Goal: Information Seeking & Learning: Learn about a topic

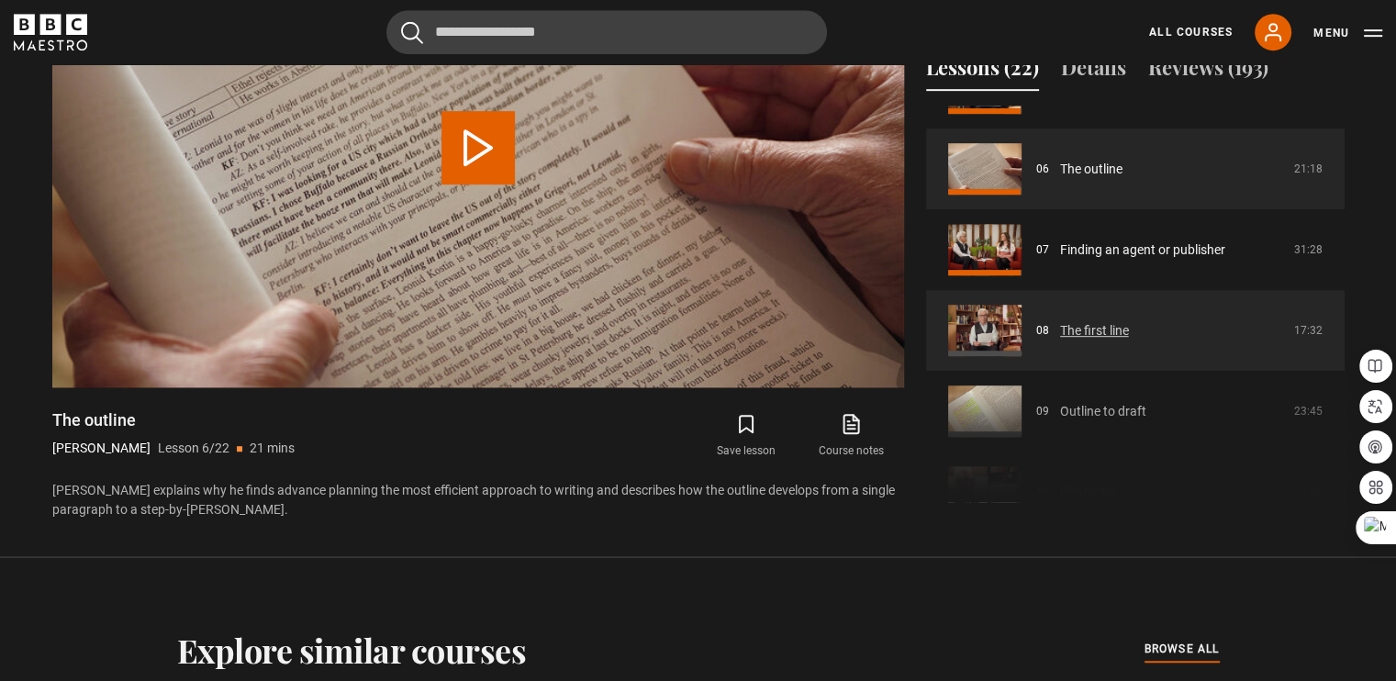
scroll to position [463, 0]
click at [1060, 320] on link "The first line" at bounding box center [1094, 329] width 69 height 19
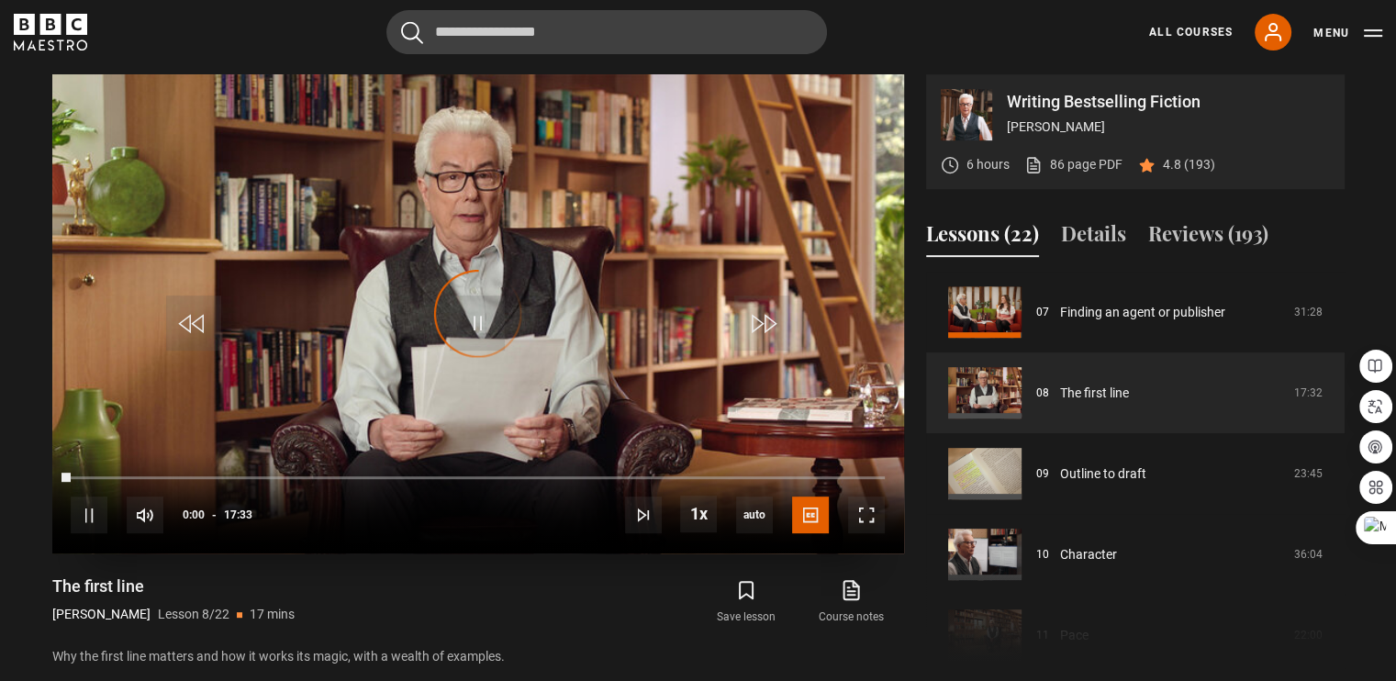
click at [476, 326] on div "Video Player is loading." at bounding box center [478, 314] width 92 height 92
click at [476, 326] on span "Video Player" at bounding box center [477, 323] width 55 height 55
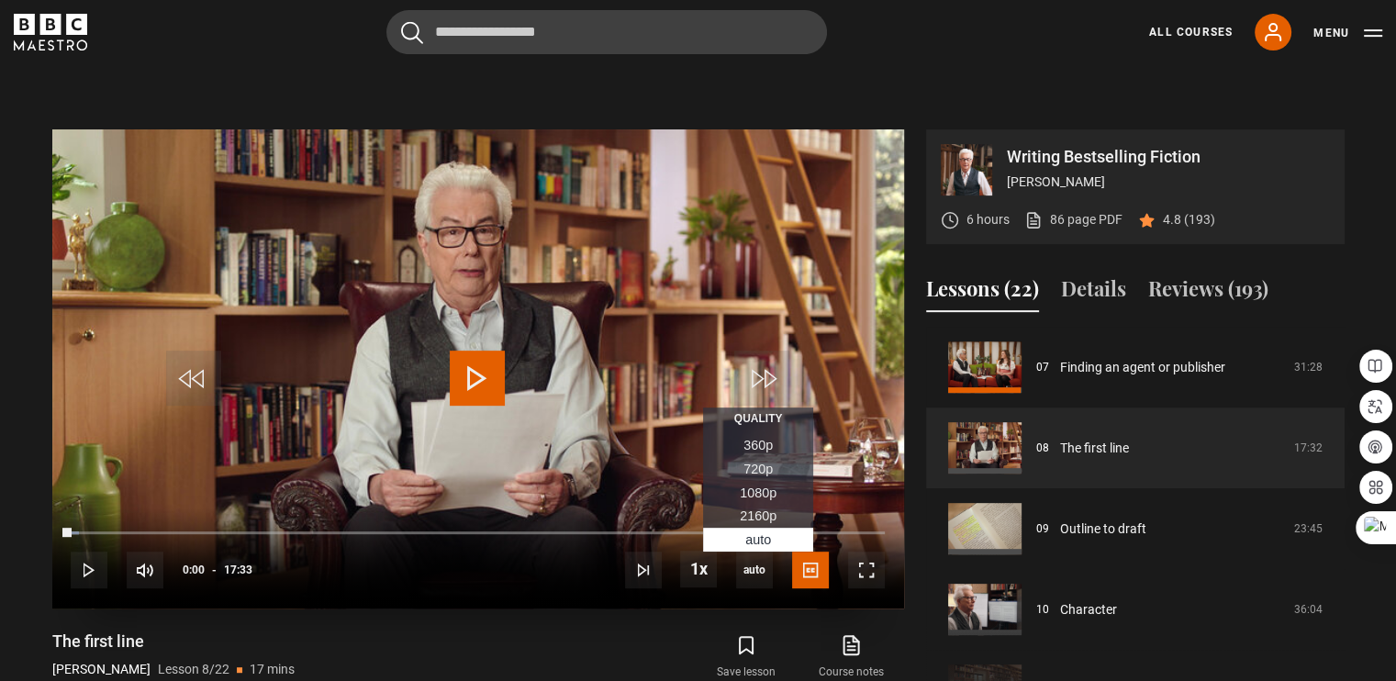
click at [770, 462] on span "720p" at bounding box center [758, 469] width 29 height 15
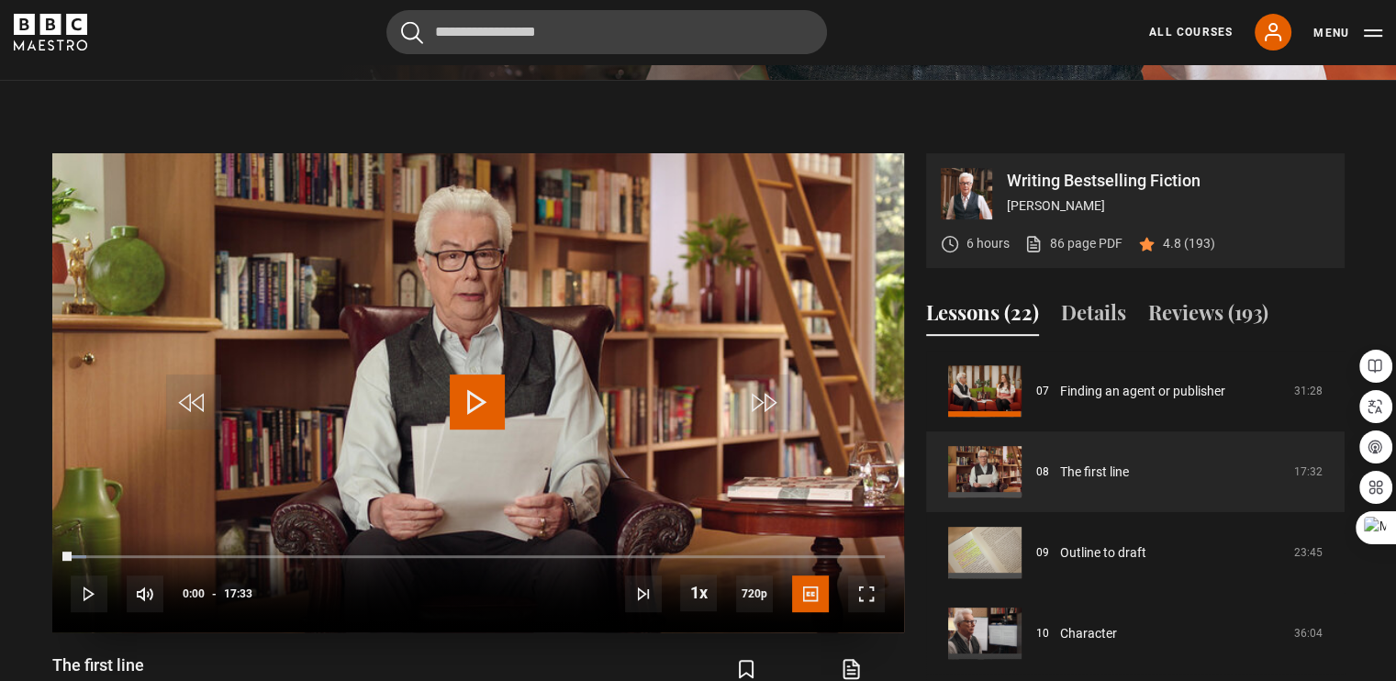
scroll to position [712, 0]
click at [770, 414] on video "Video Player" at bounding box center [478, 393] width 852 height 479
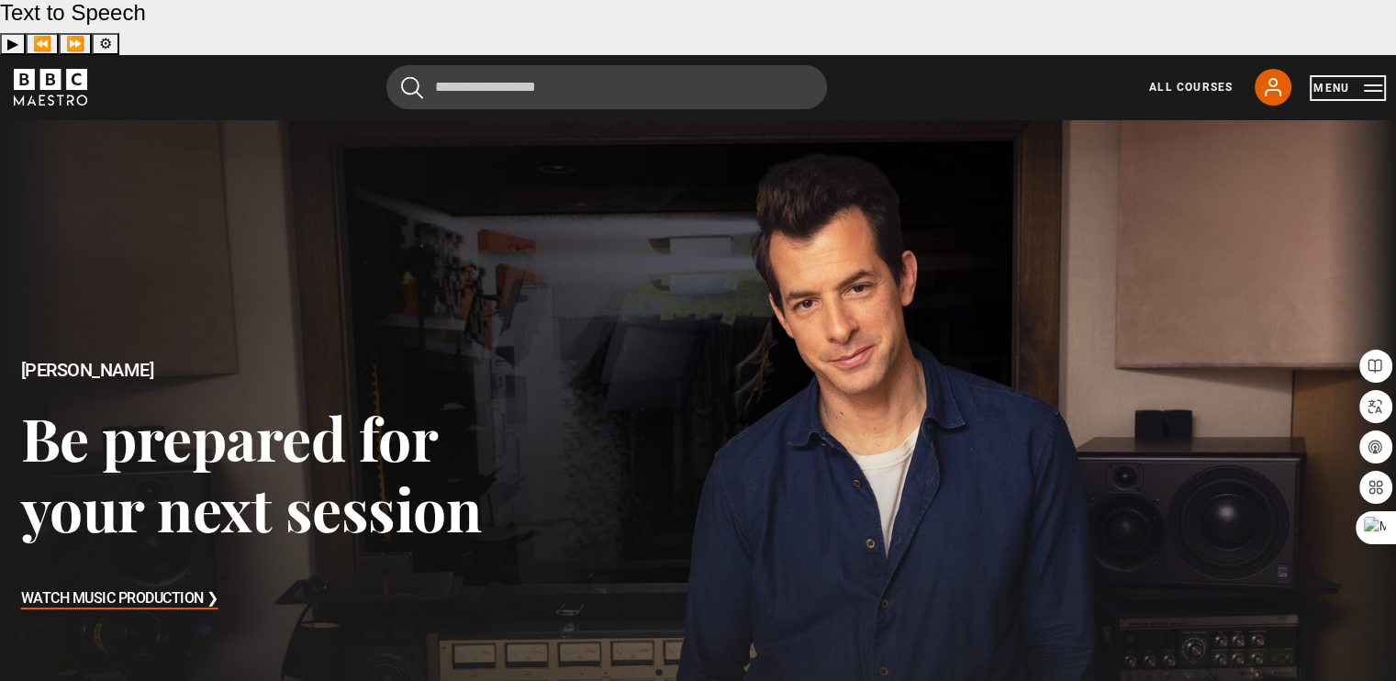
click at [1361, 79] on button "Menu" at bounding box center [1348, 88] width 69 height 18
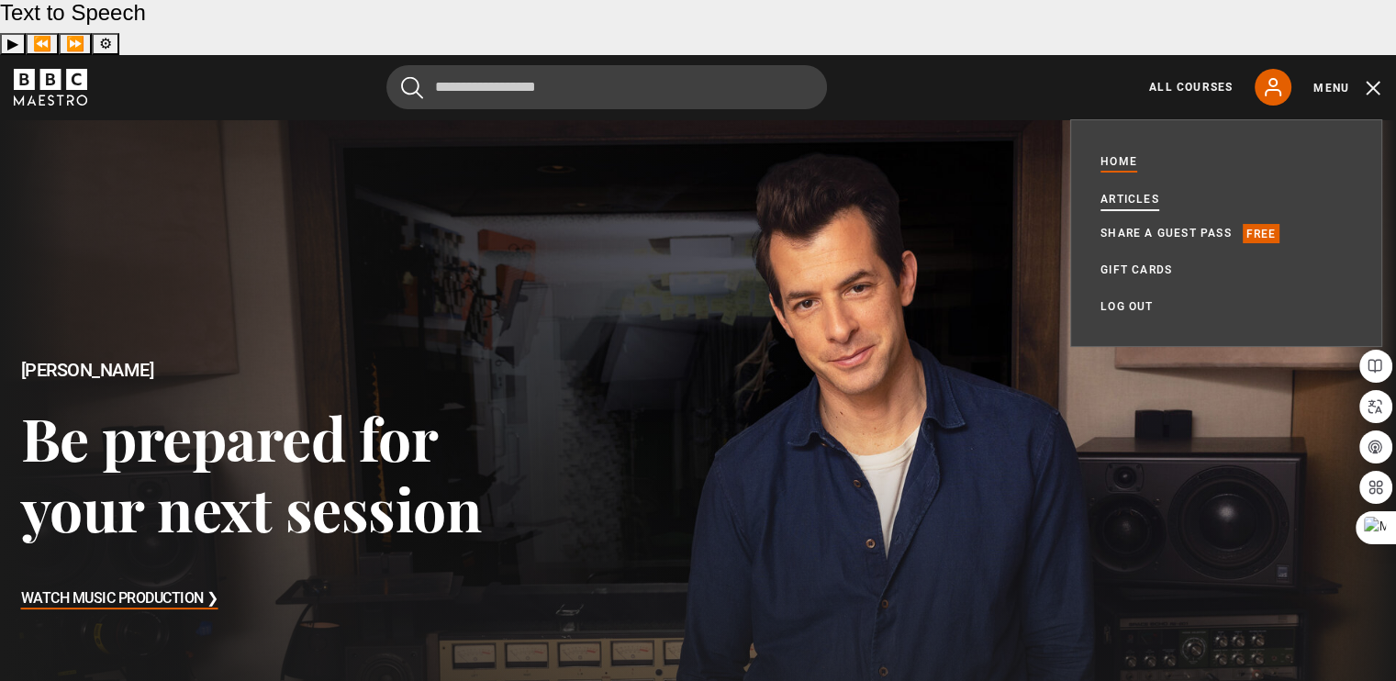
click at [1149, 190] on link "Articles" at bounding box center [1130, 199] width 59 height 18
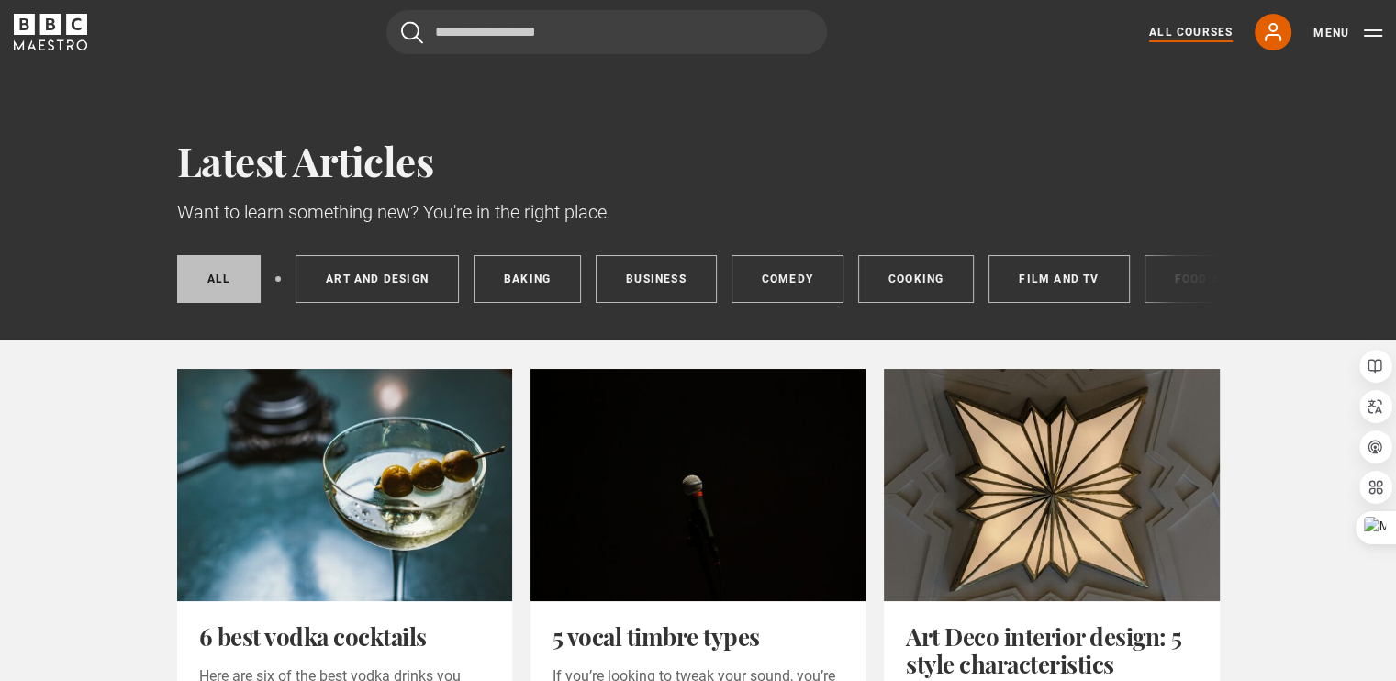
click at [1182, 34] on link "All Courses" at bounding box center [1191, 32] width 84 height 17
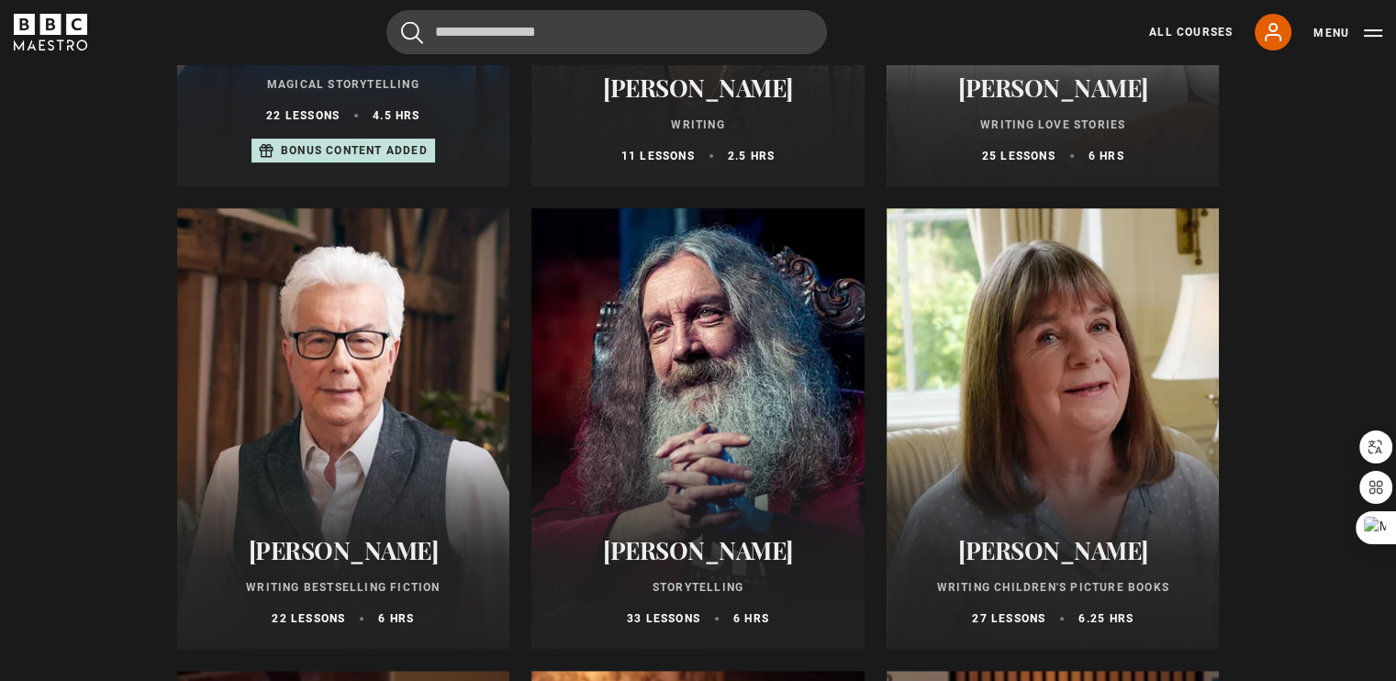
scroll to position [610, 0]
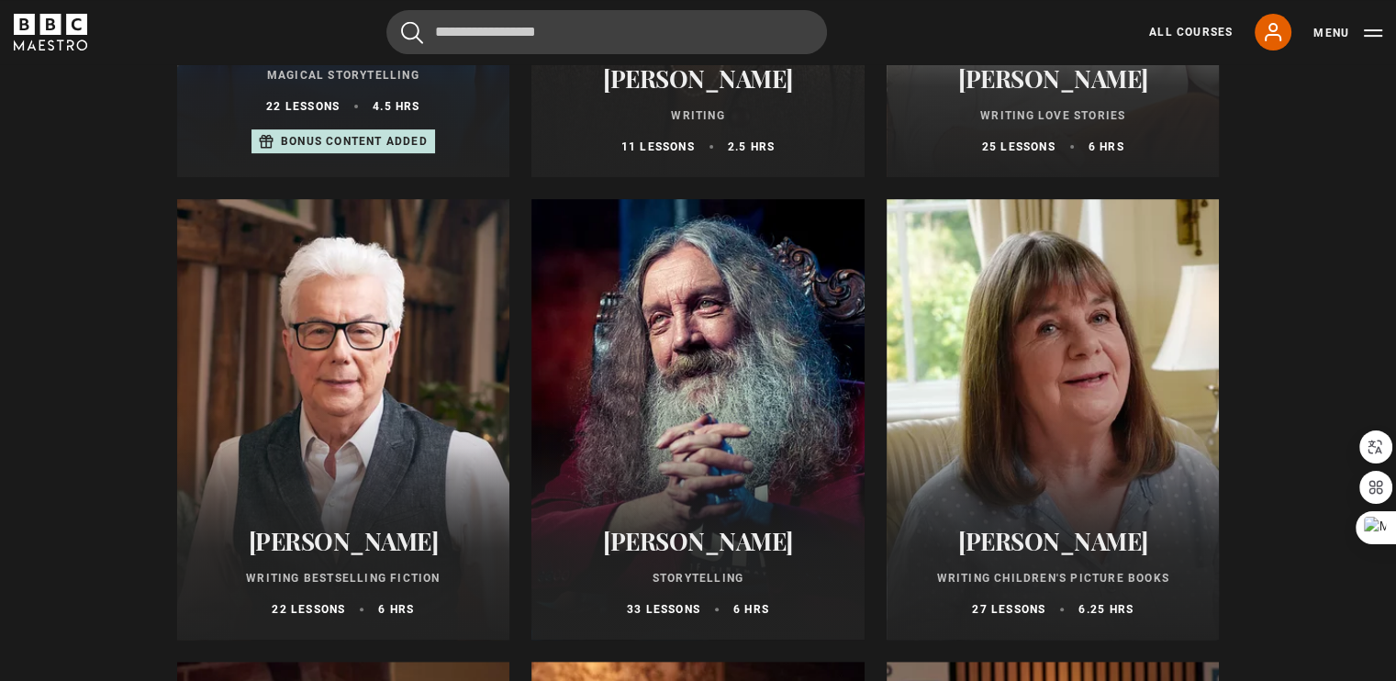
click at [1045, 437] on div at bounding box center [1053, 419] width 333 height 441
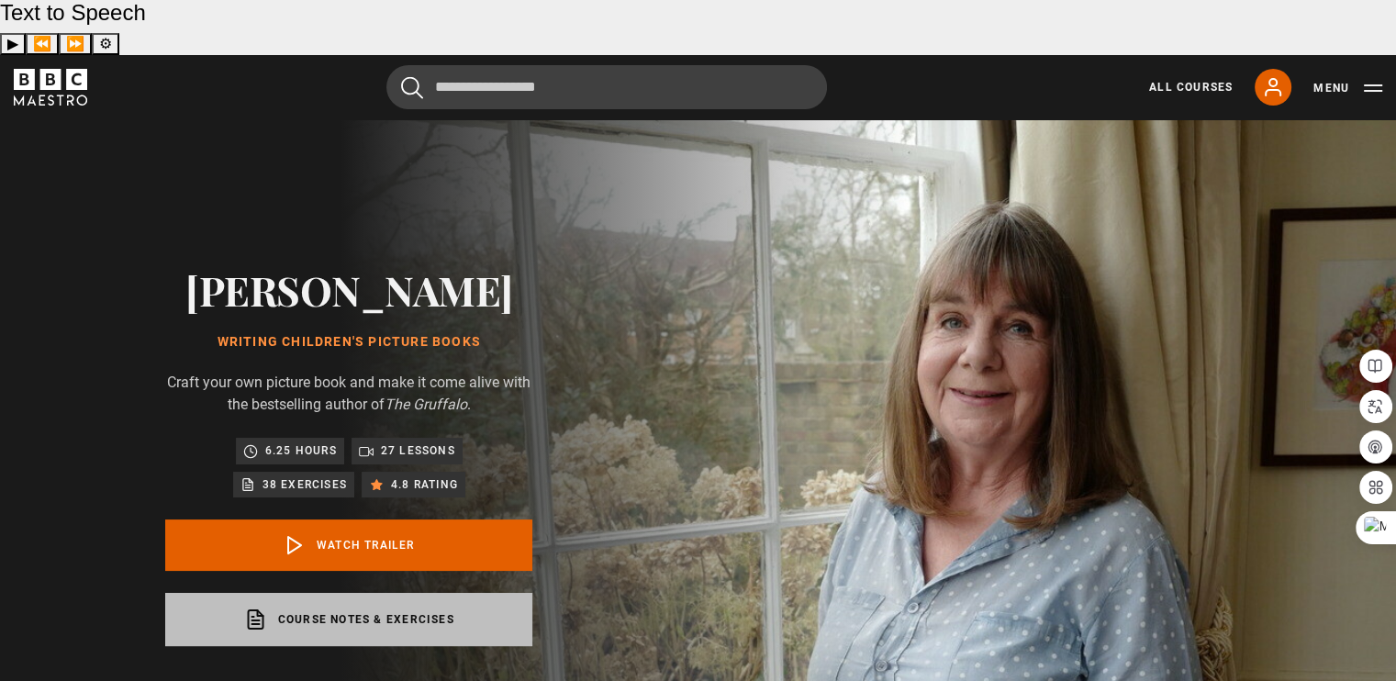
click at [288, 593] on link "Course notes & exercises opens in a new tab" at bounding box center [348, 619] width 367 height 53
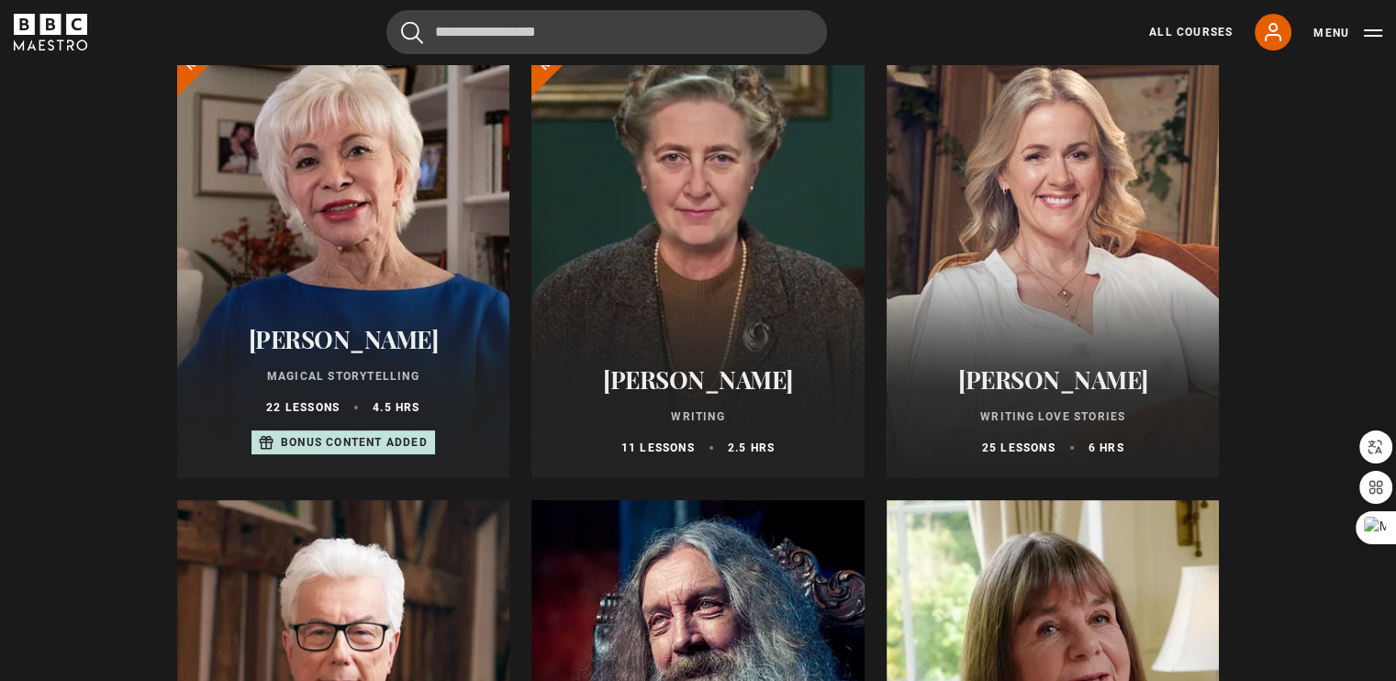
click at [365, 274] on div at bounding box center [343, 258] width 333 height 441
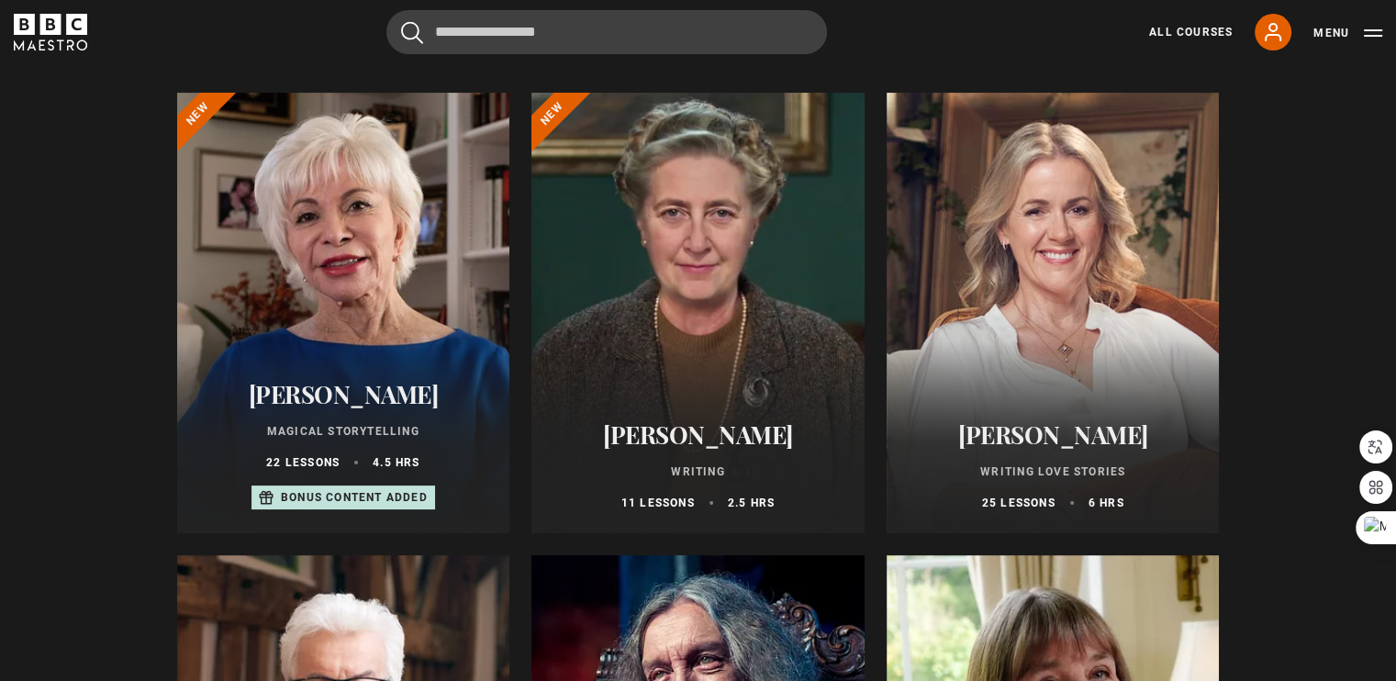
click at [1061, 239] on div at bounding box center [1053, 313] width 333 height 441
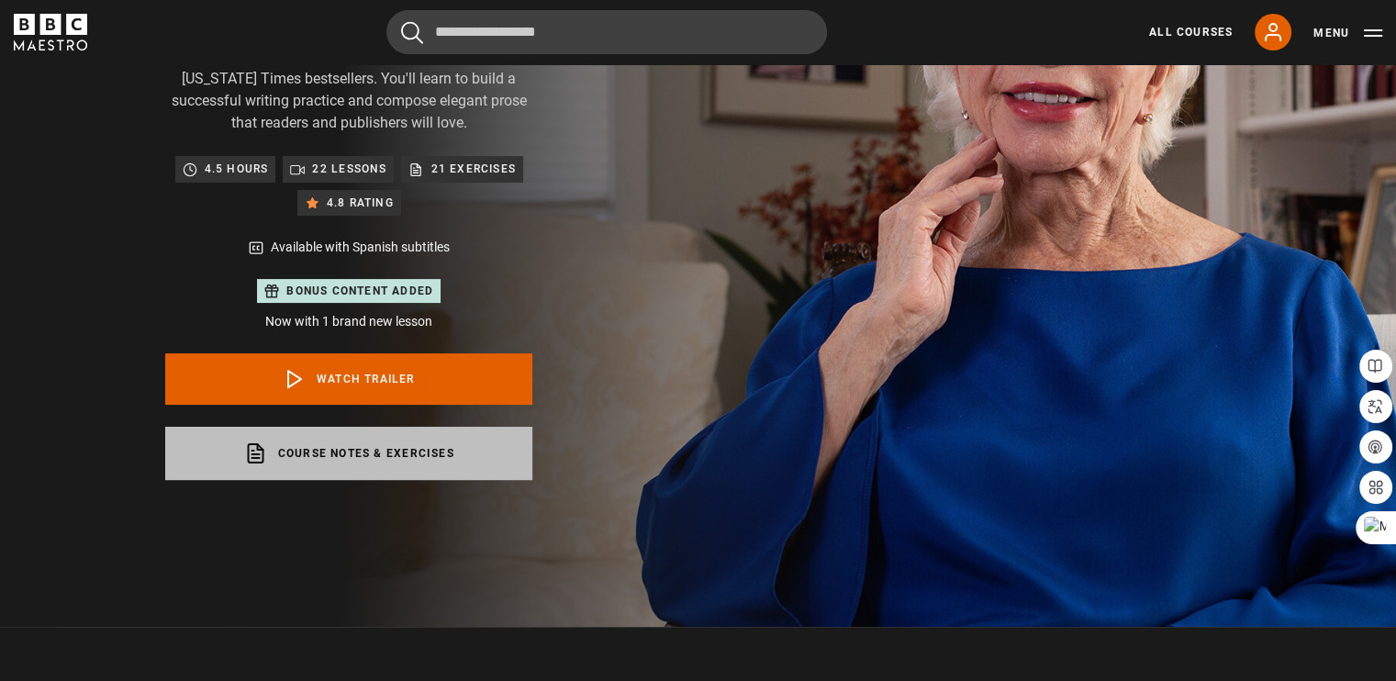
click at [376, 443] on link "Course notes & exercises opens in a new tab" at bounding box center [348, 453] width 367 height 53
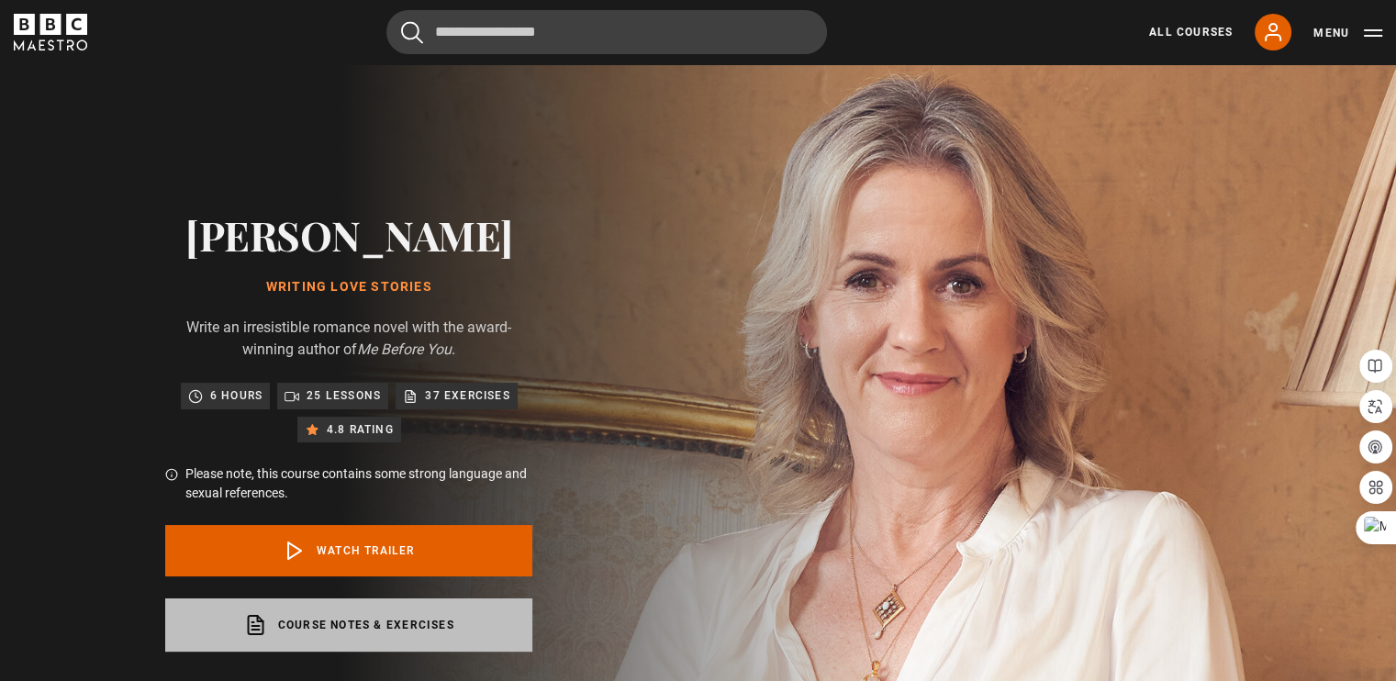
click at [409, 612] on link "Course notes & exercises opens in a new tab" at bounding box center [348, 625] width 367 height 53
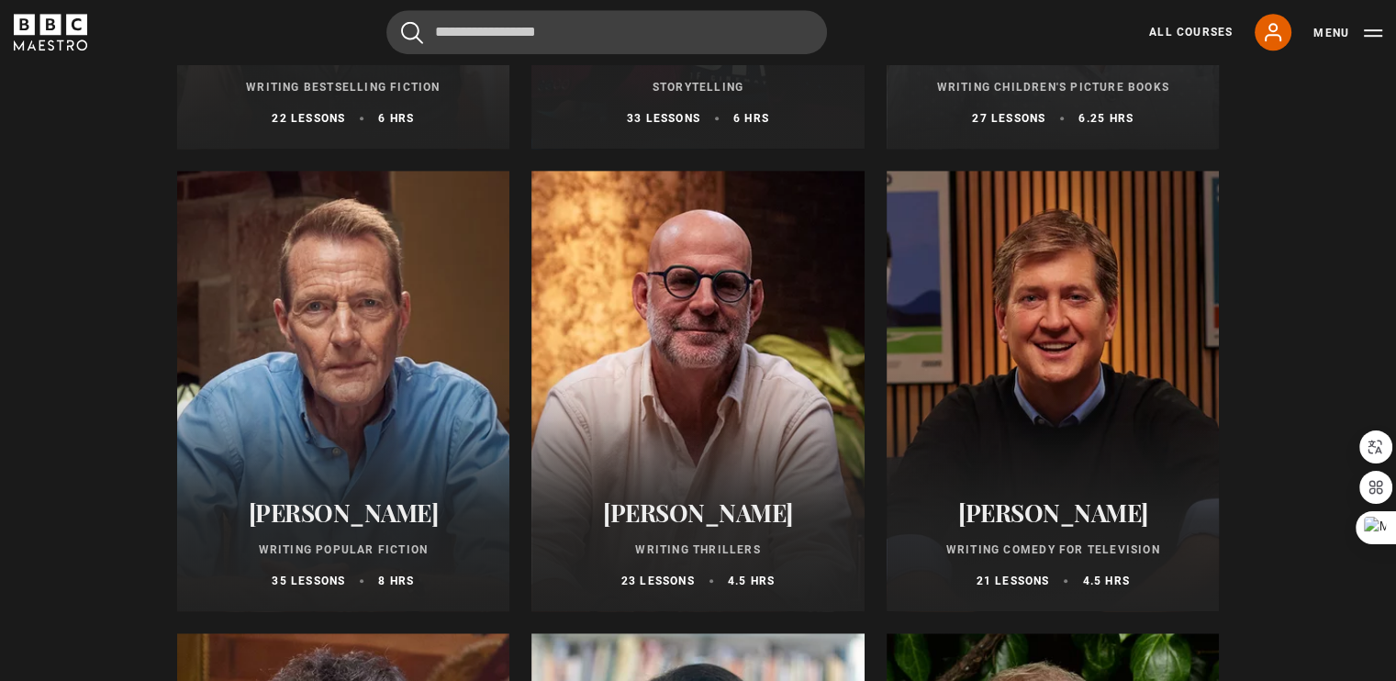
scroll to position [1105, 0]
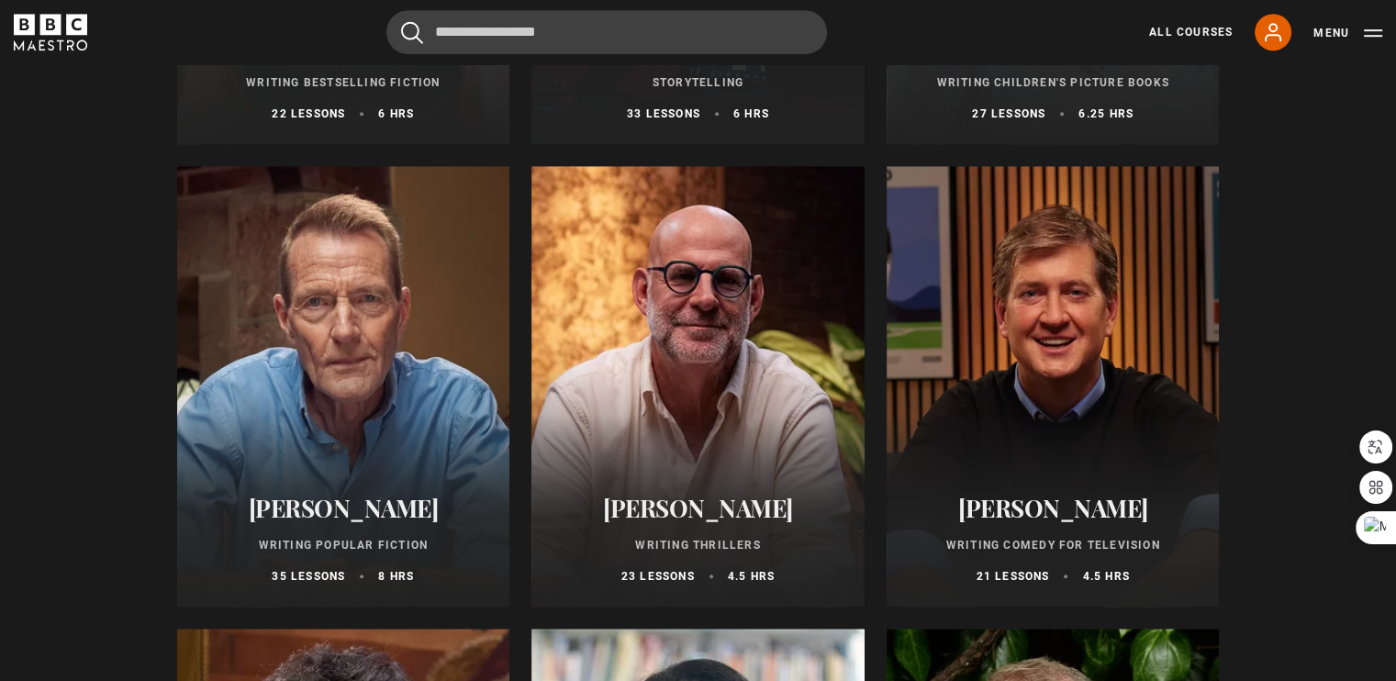
click at [380, 382] on div at bounding box center [343, 386] width 333 height 441
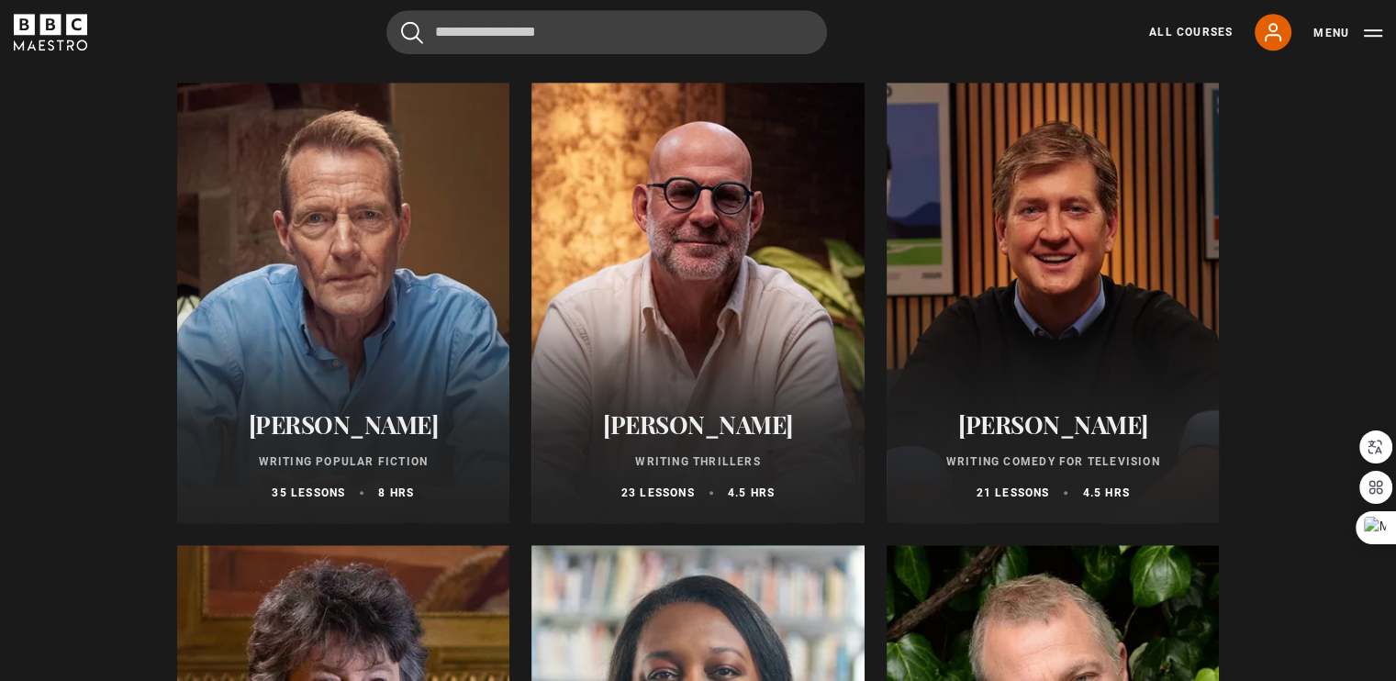
scroll to position [1146, 0]
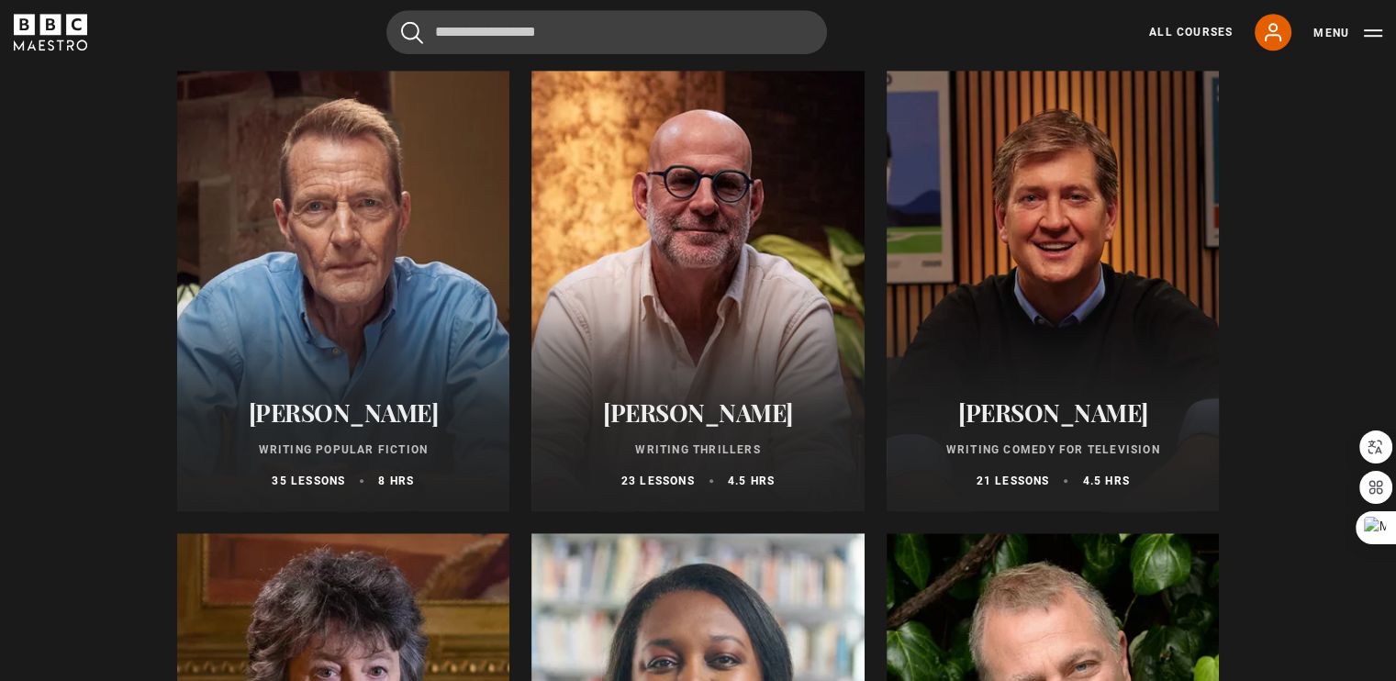
click at [675, 333] on div at bounding box center [698, 291] width 333 height 441
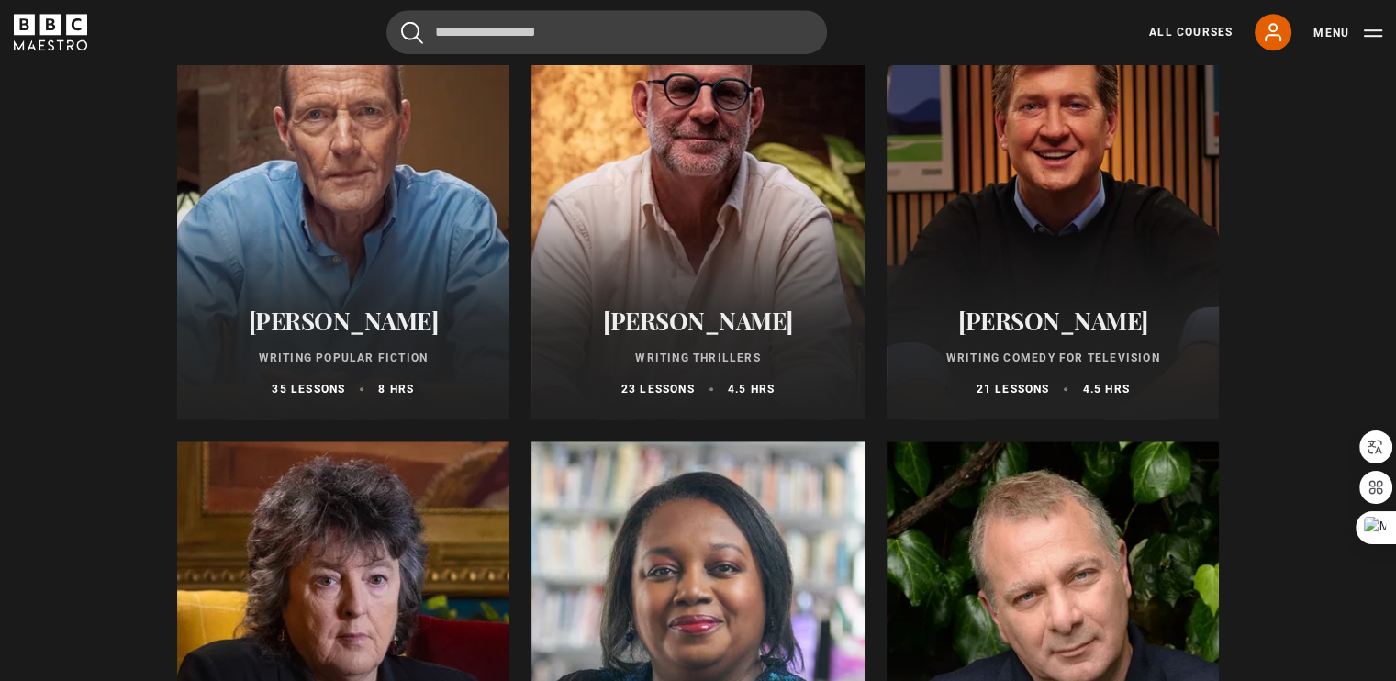
scroll to position [1314, 0]
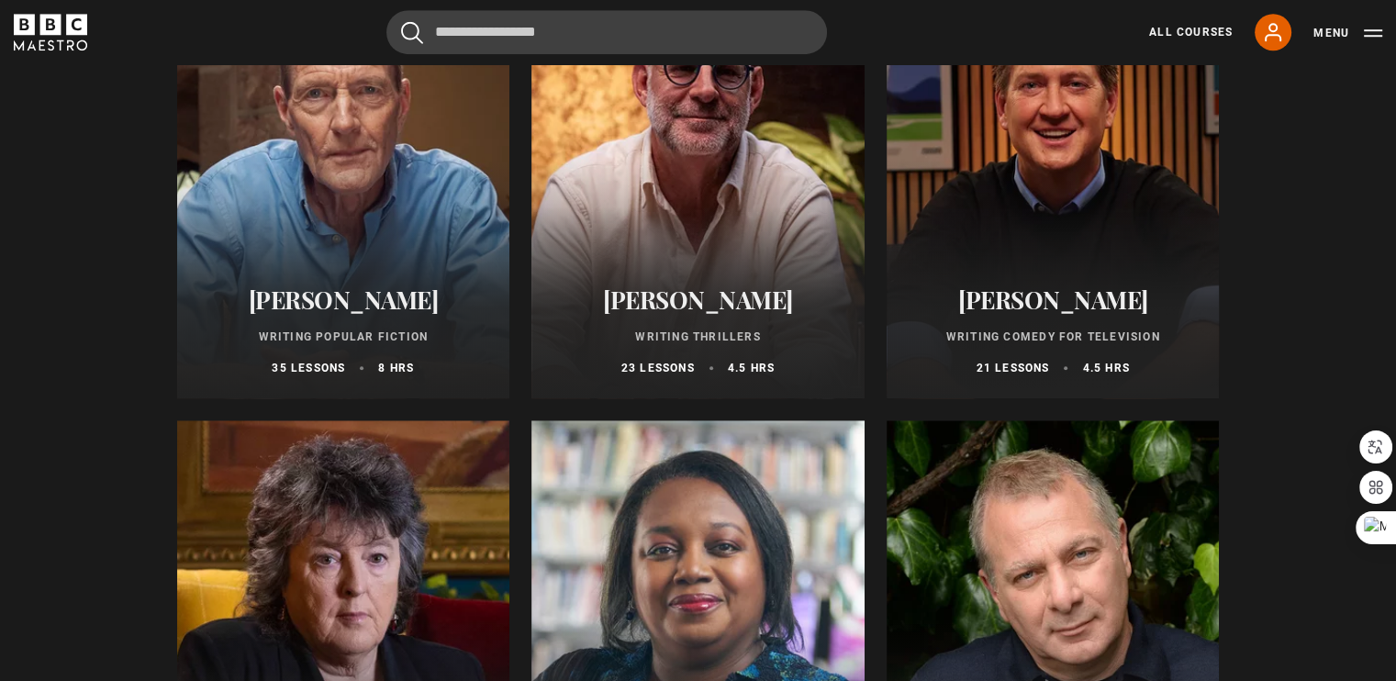
click at [999, 148] on div at bounding box center [1053, 178] width 333 height 441
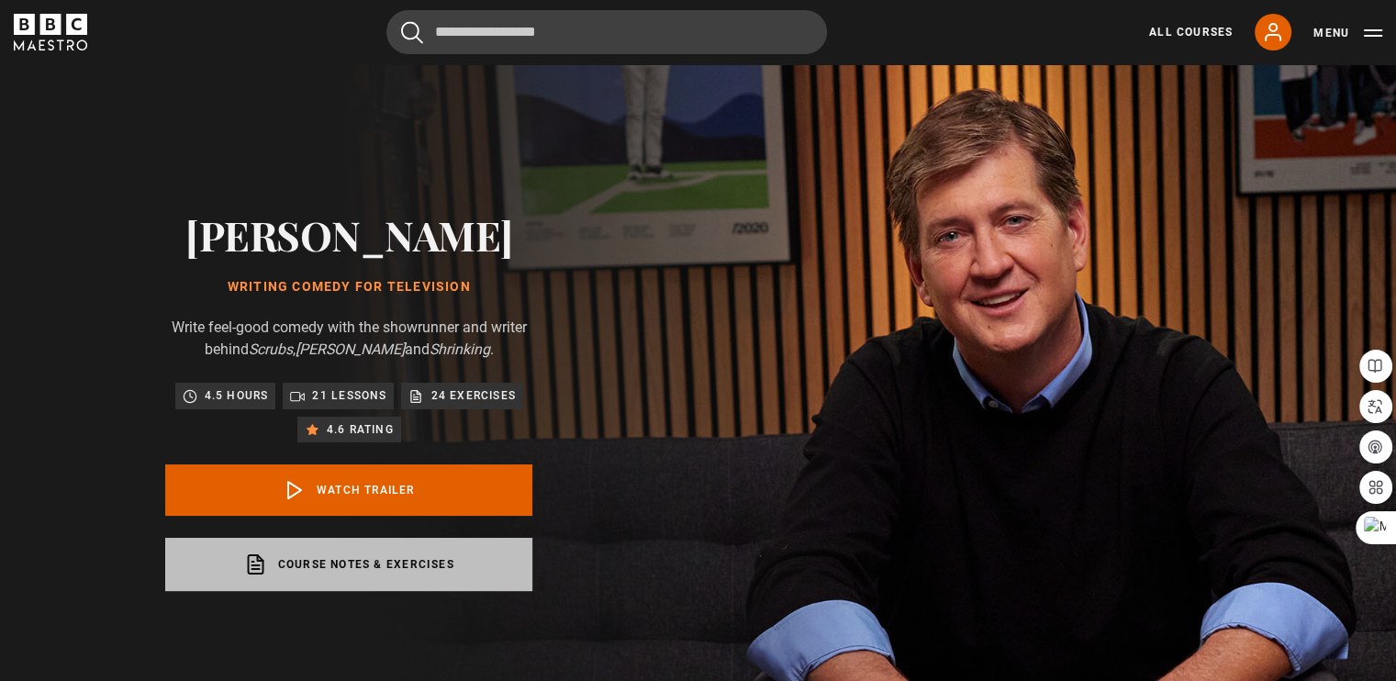
click at [403, 573] on link "Course notes & exercises opens in a new tab" at bounding box center [348, 564] width 367 height 53
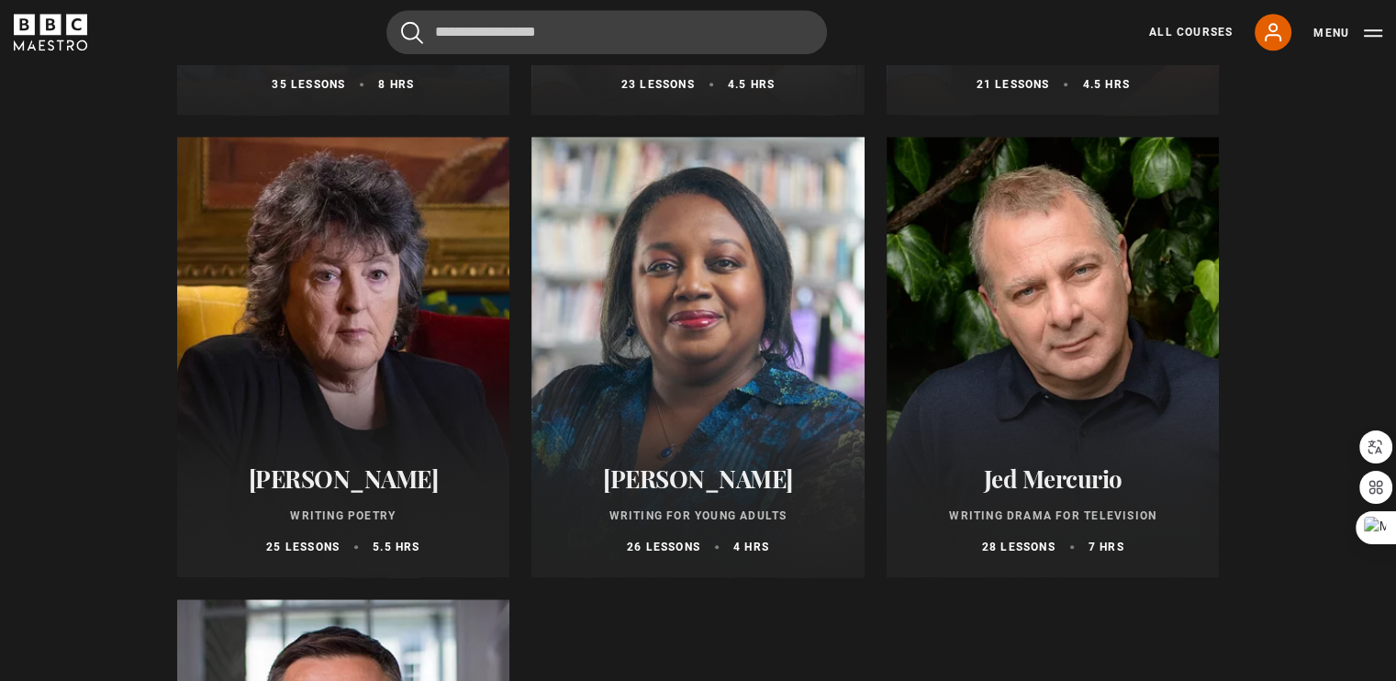
scroll to position [1546, 0]
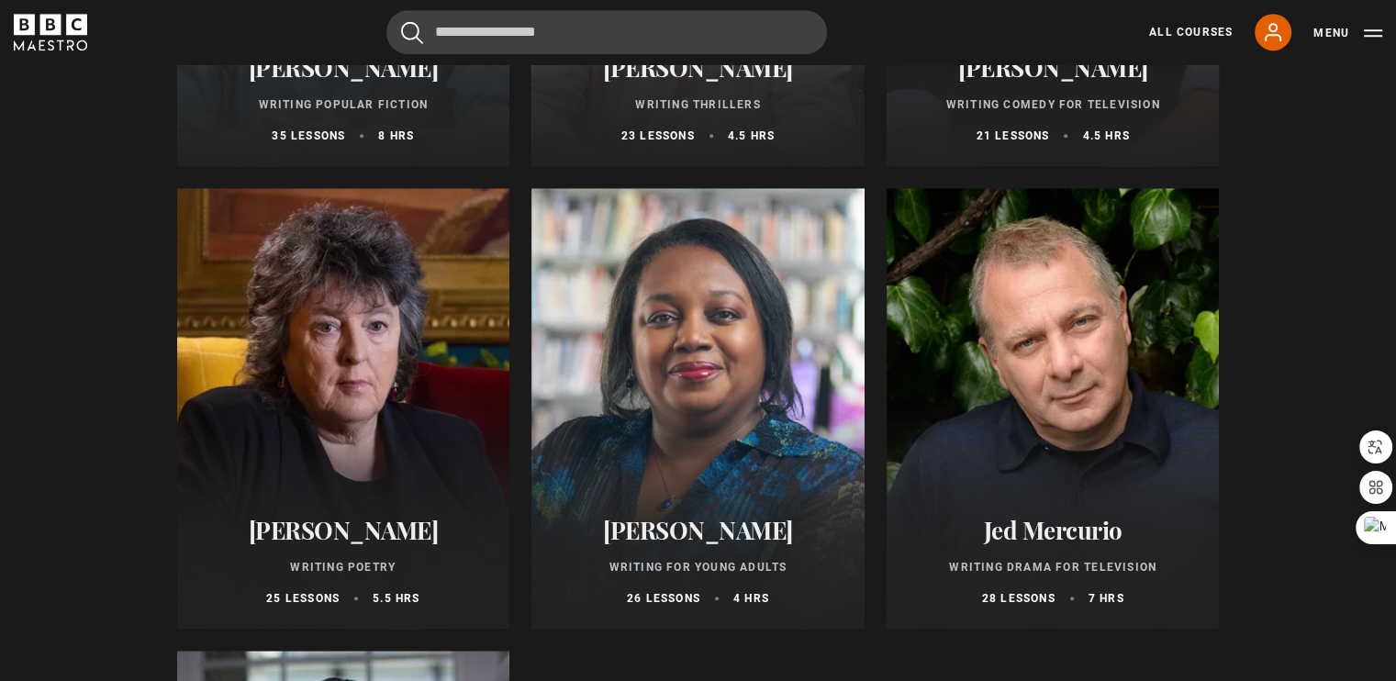
click at [374, 374] on div at bounding box center [343, 408] width 333 height 441
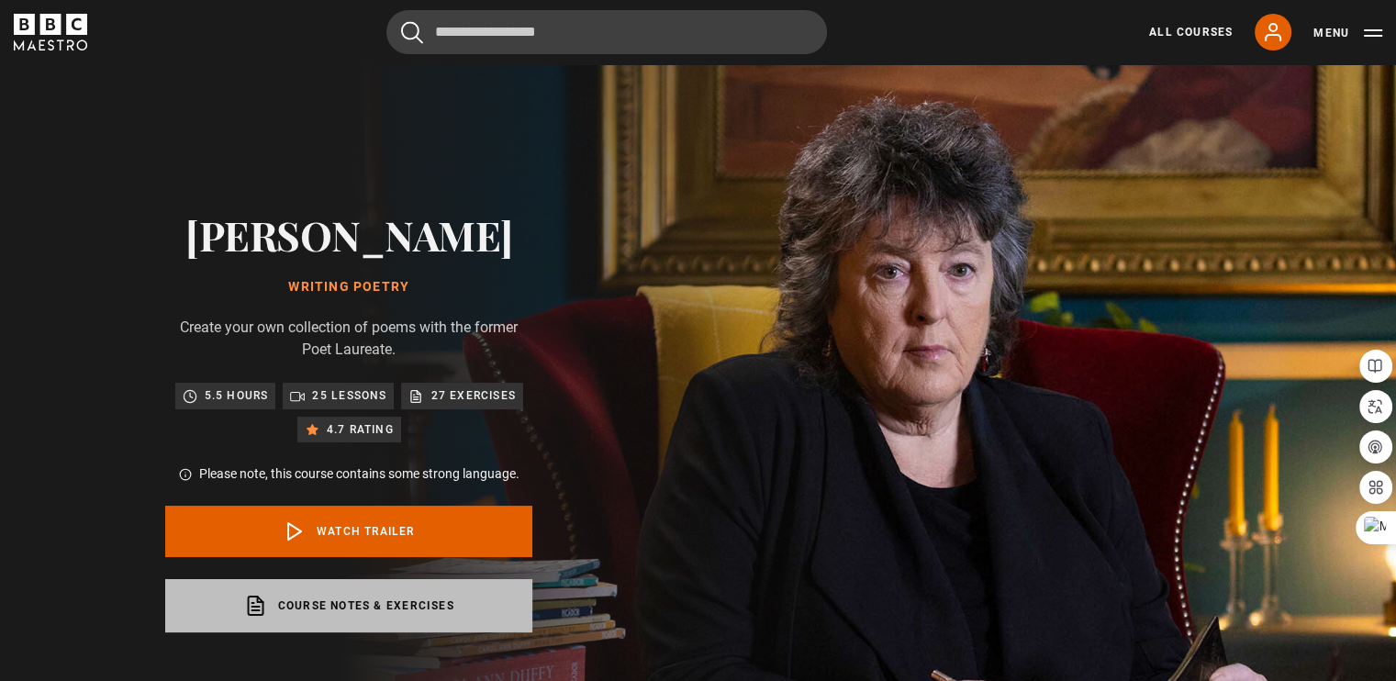
click at [471, 588] on link "Course notes & exercises opens in a new tab" at bounding box center [348, 605] width 367 height 53
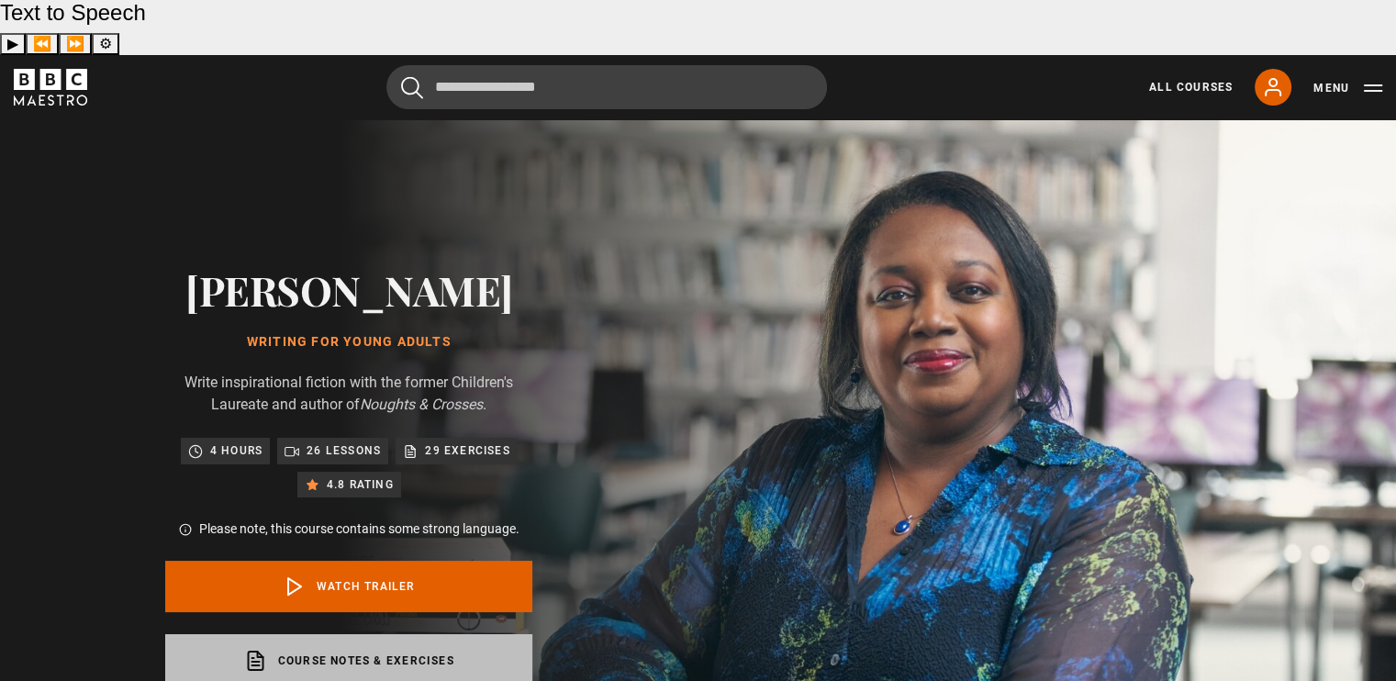
click at [373, 634] on link "Course notes & exercises opens in a new tab" at bounding box center [348, 660] width 367 height 53
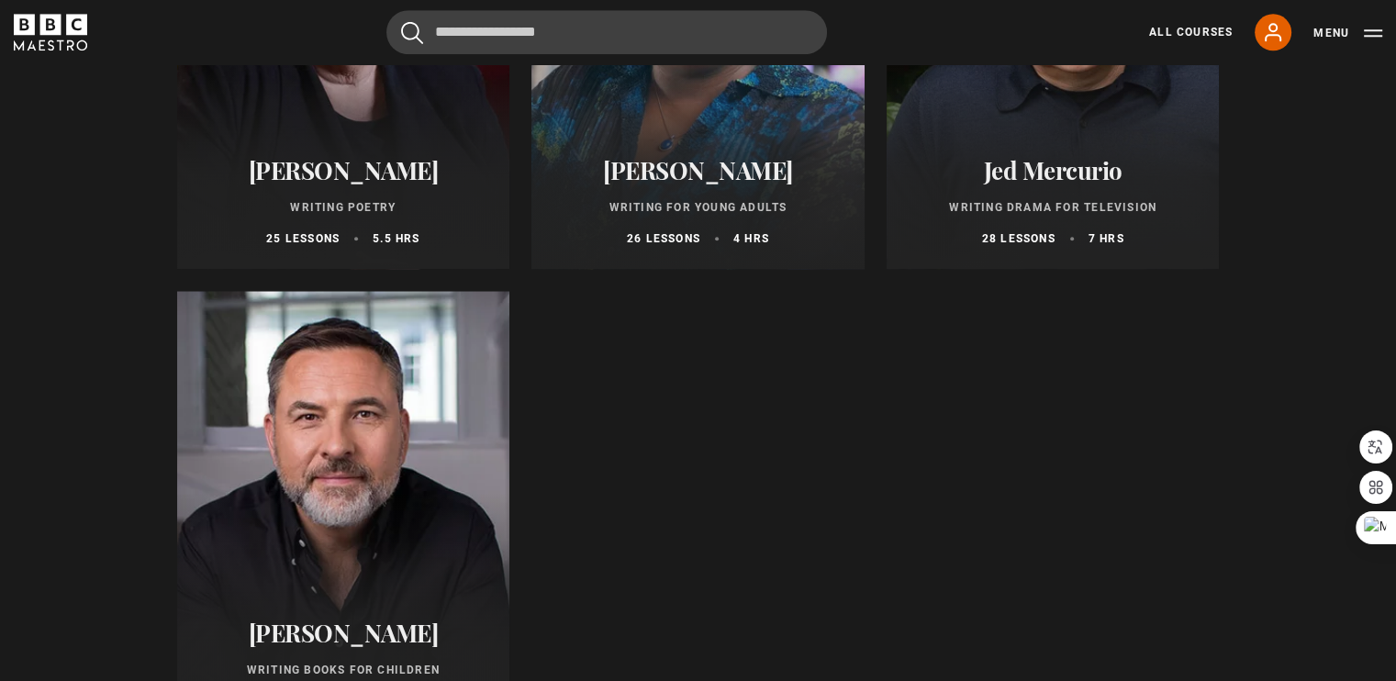
click at [477, 475] on div at bounding box center [343, 511] width 333 height 441
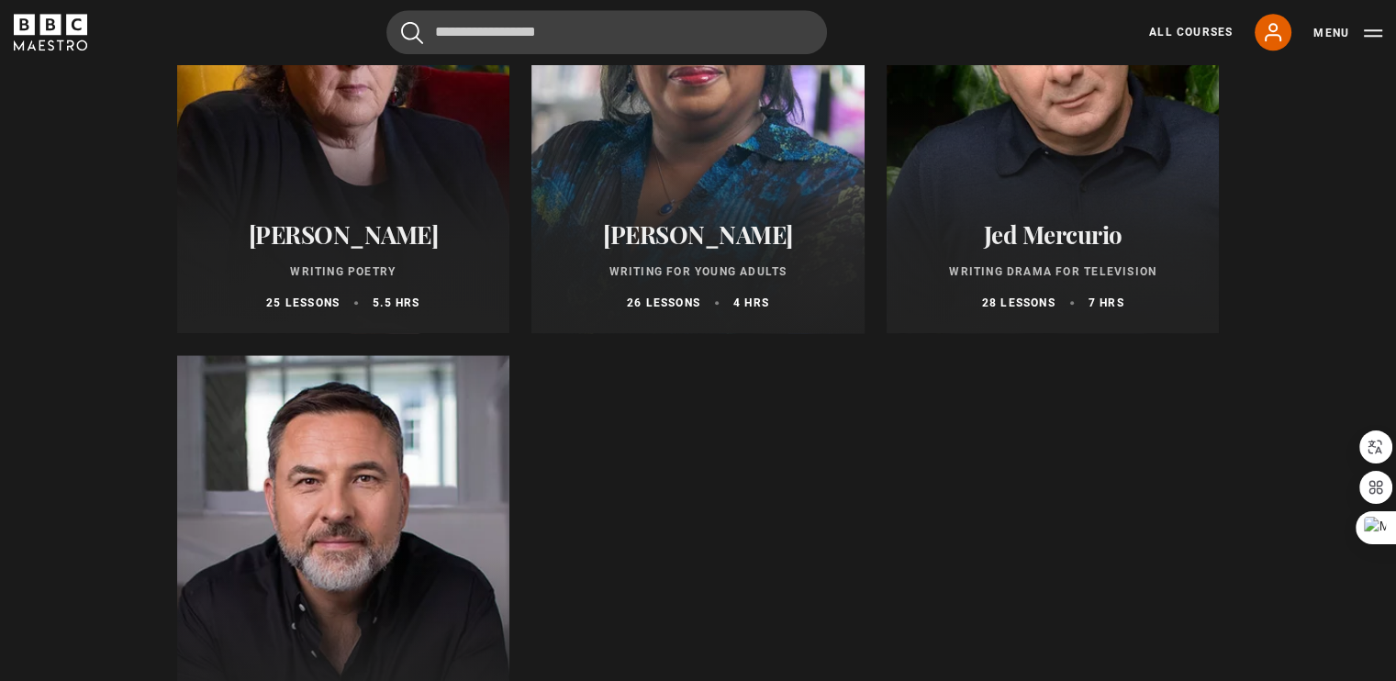
scroll to position [1851, 0]
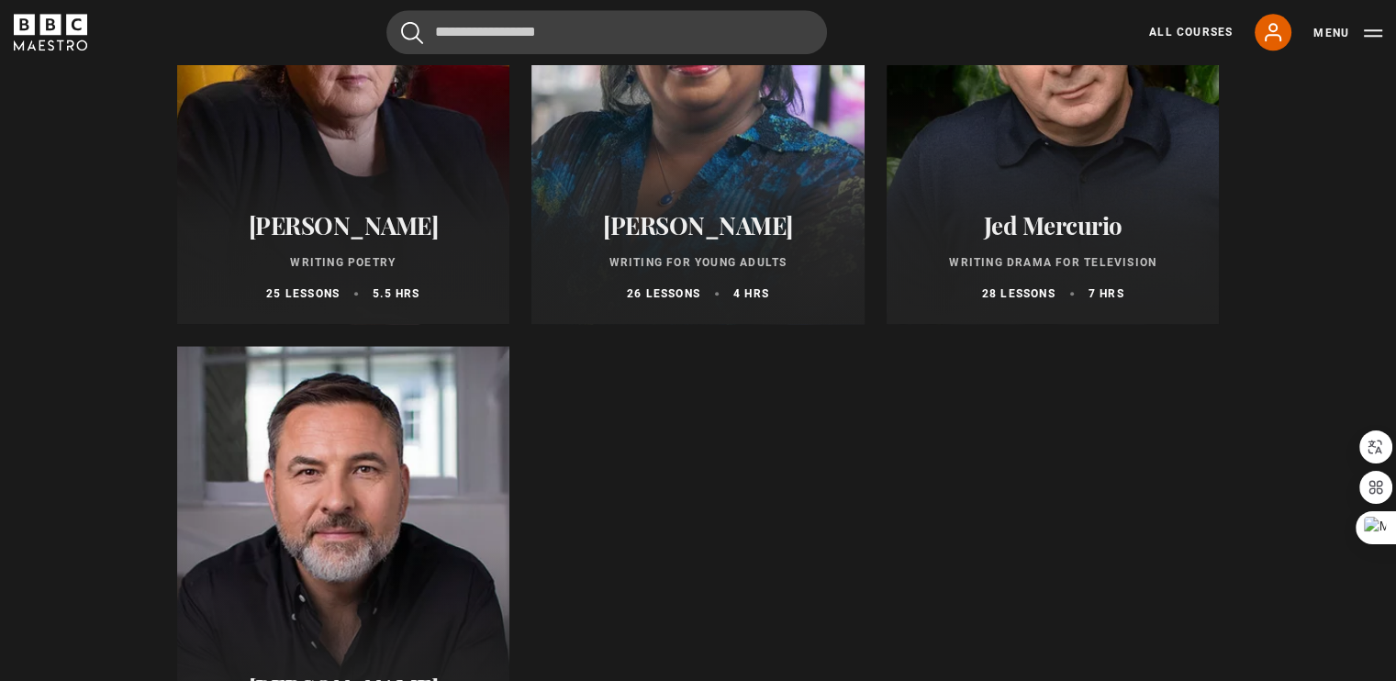
click at [1197, 189] on div "Jed Mercurio Writing Drama for Television 28 lessons 7 hrs" at bounding box center [1053, 256] width 333 height 135
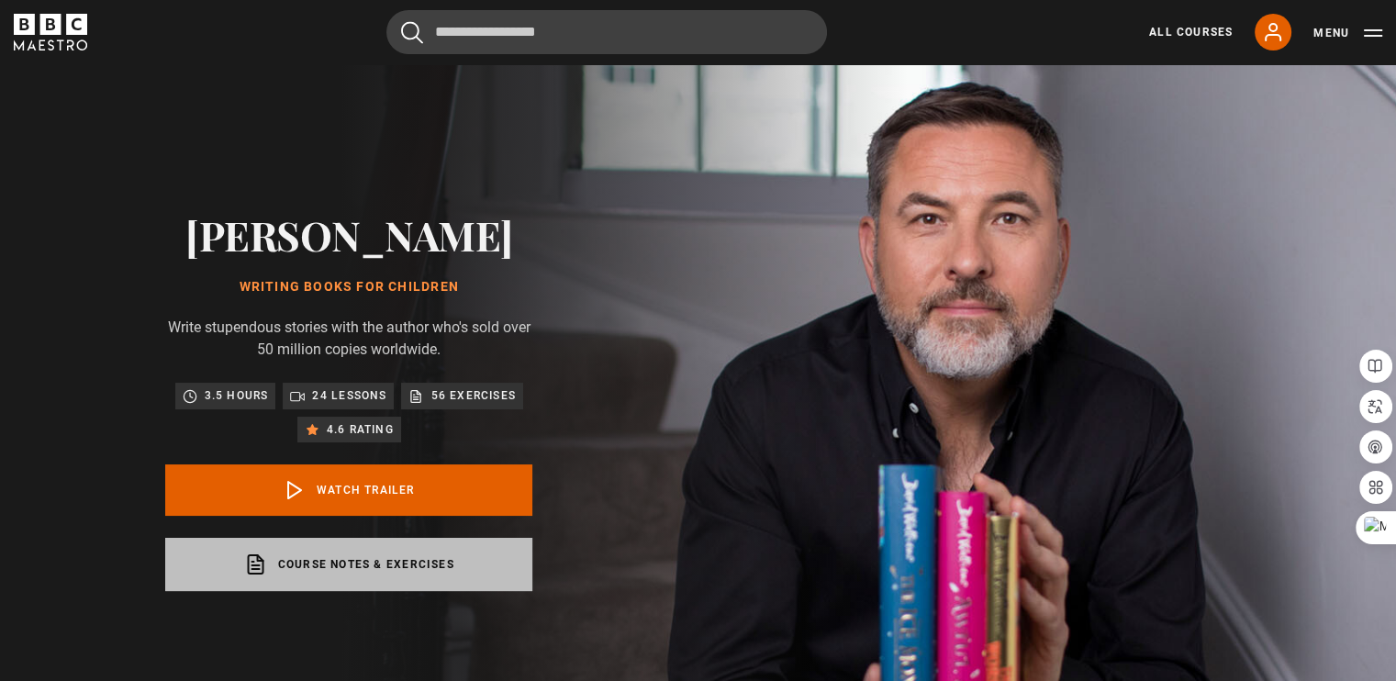
click at [380, 568] on link "Course notes & exercises opens in a new tab" at bounding box center [348, 564] width 367 height 53
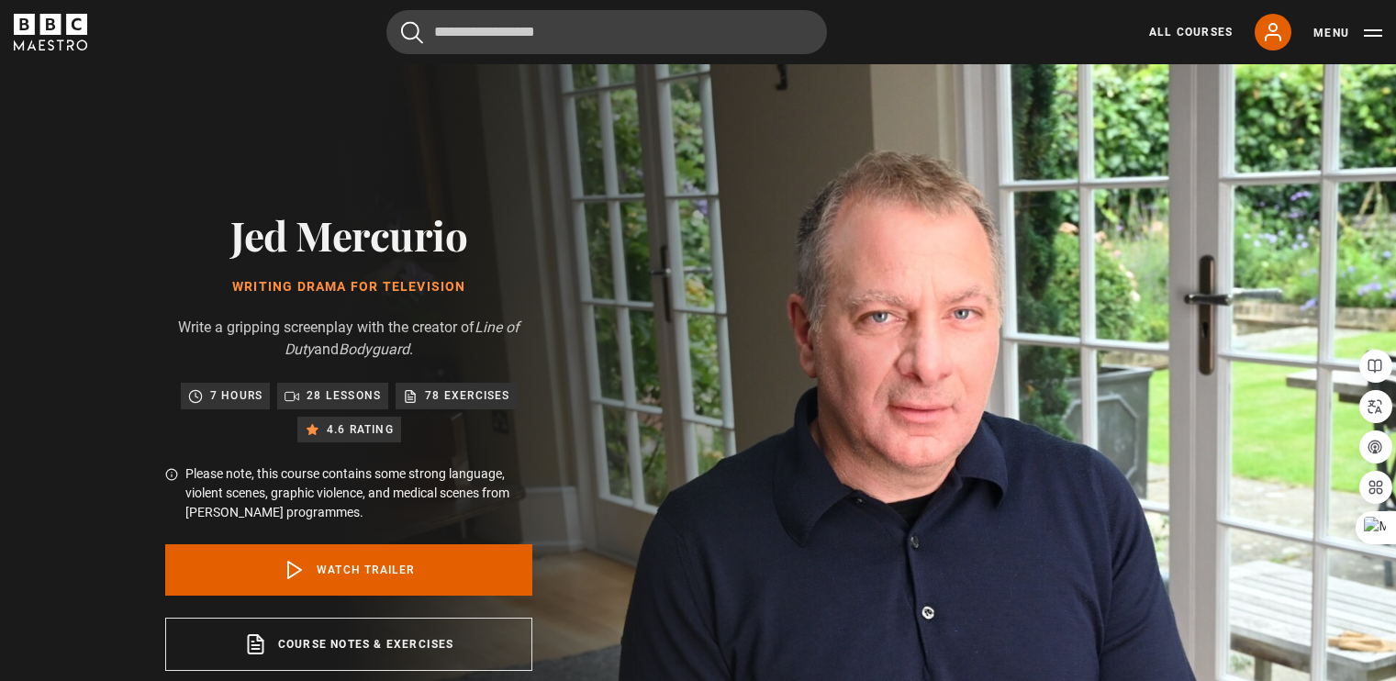
click at [434, 633] on link "Course notes & exercises opens in a new tab" at bounding box center [348, 644] width 367 height 53
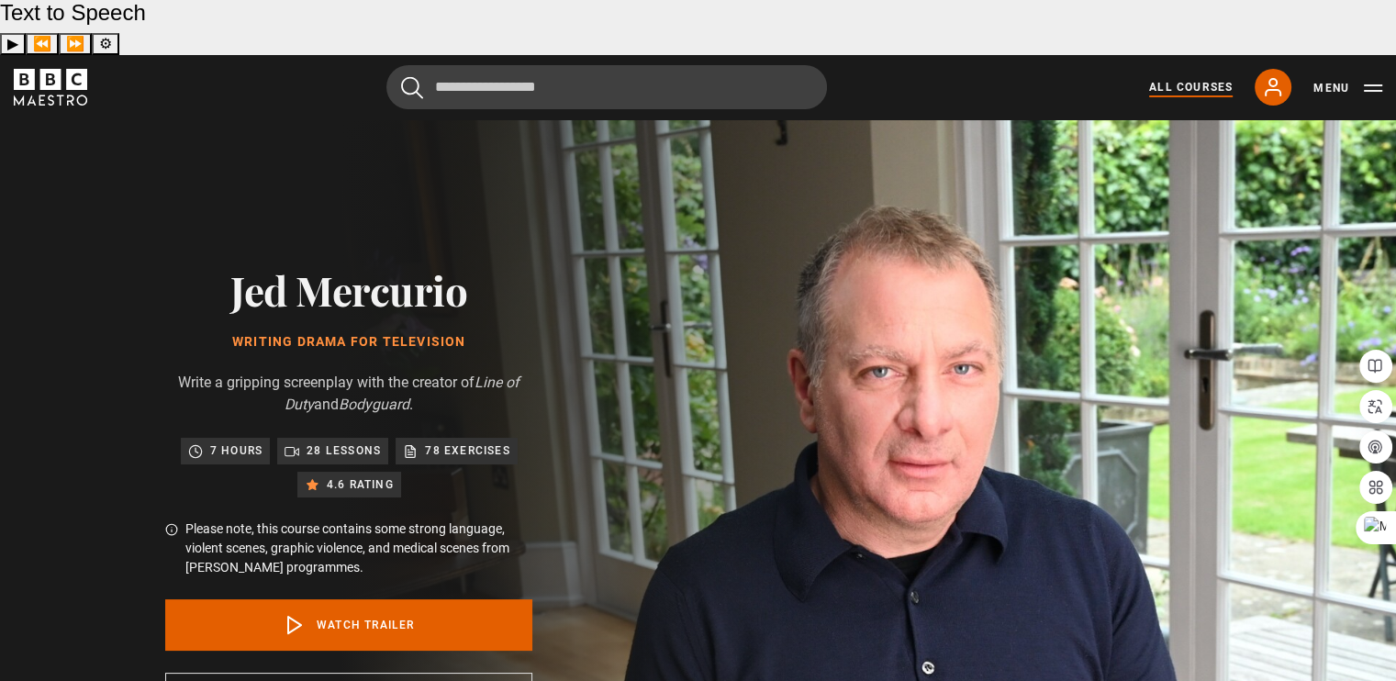
click at [1180, 79] on link "All Courses" at bounding box center [1191, 87] width 84 height 17
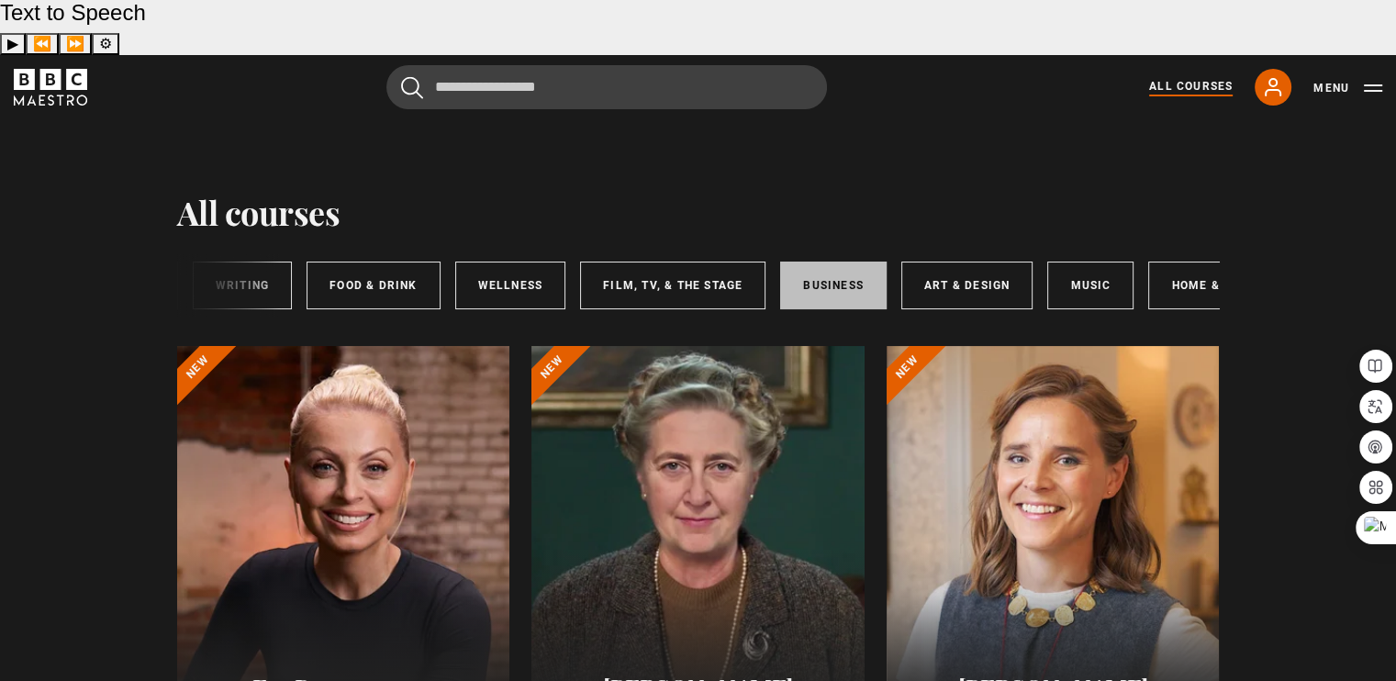
scroll to position [0, 270]
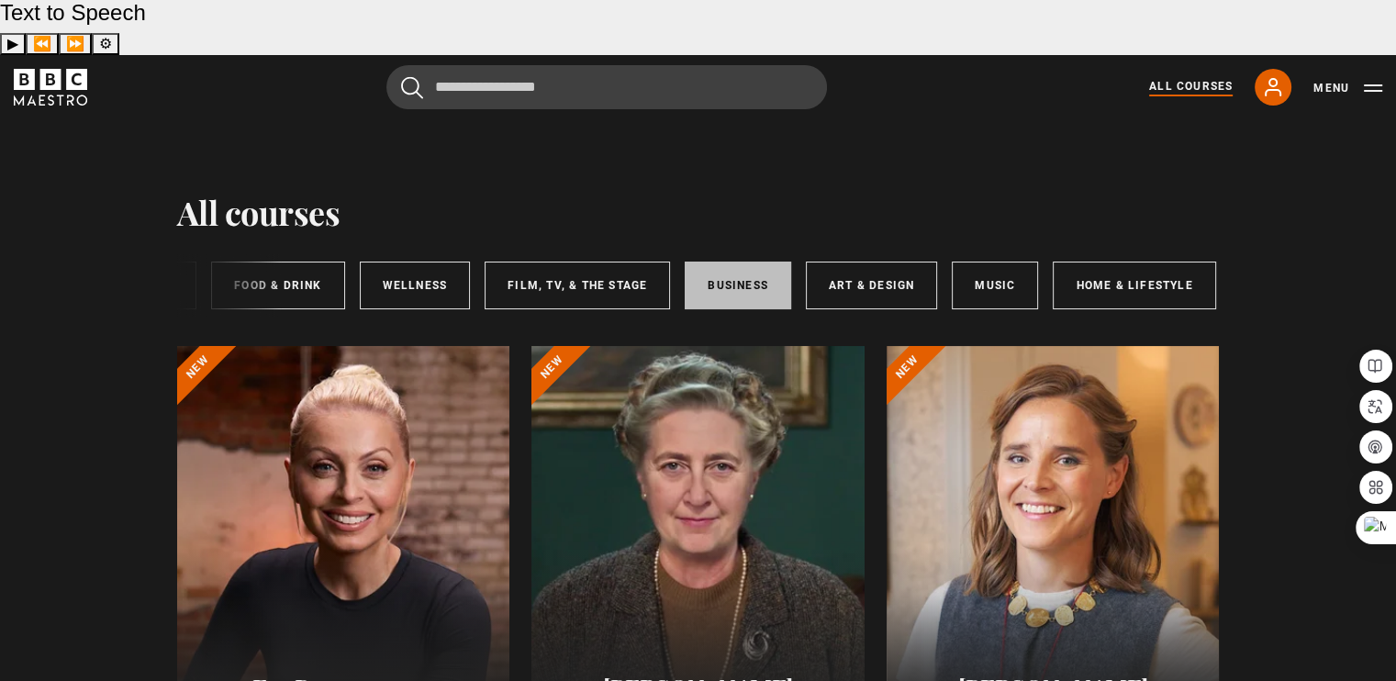
click at [711, 262] on link "Business" at bounding box center [738, 286] width 106 height 48
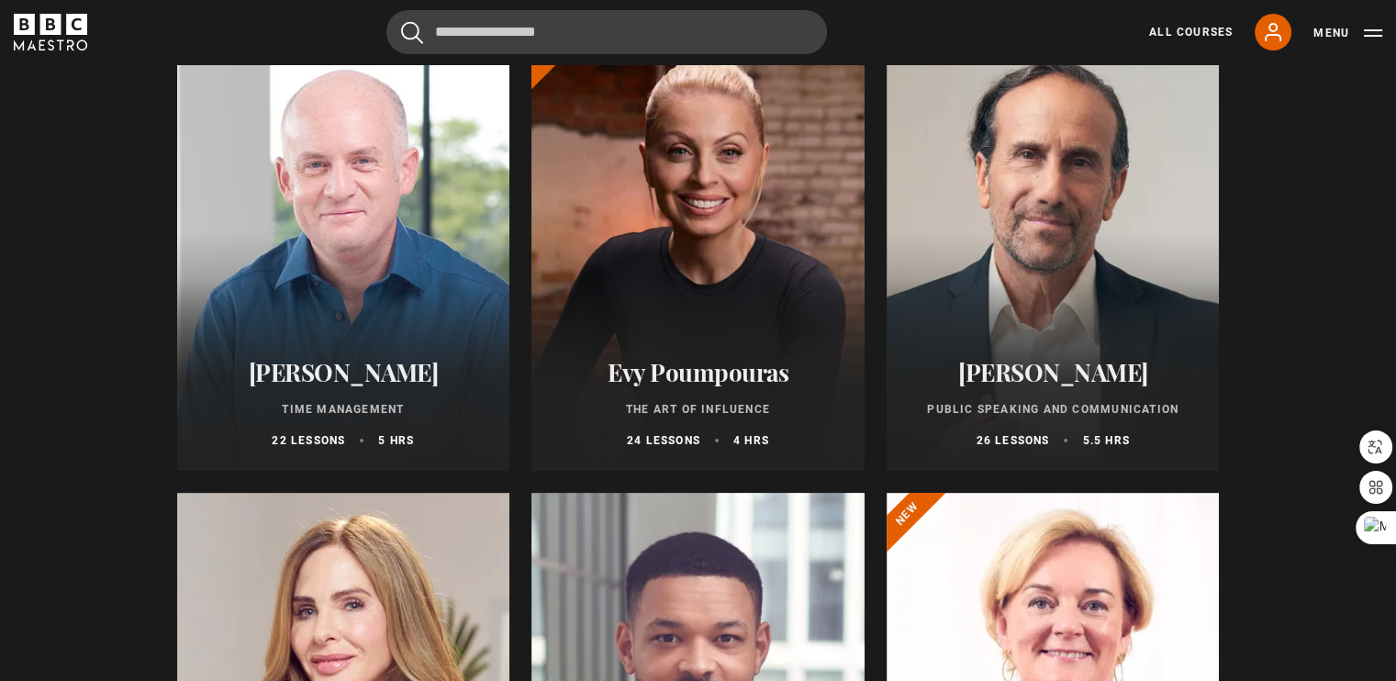
scroll to position [241, 0]
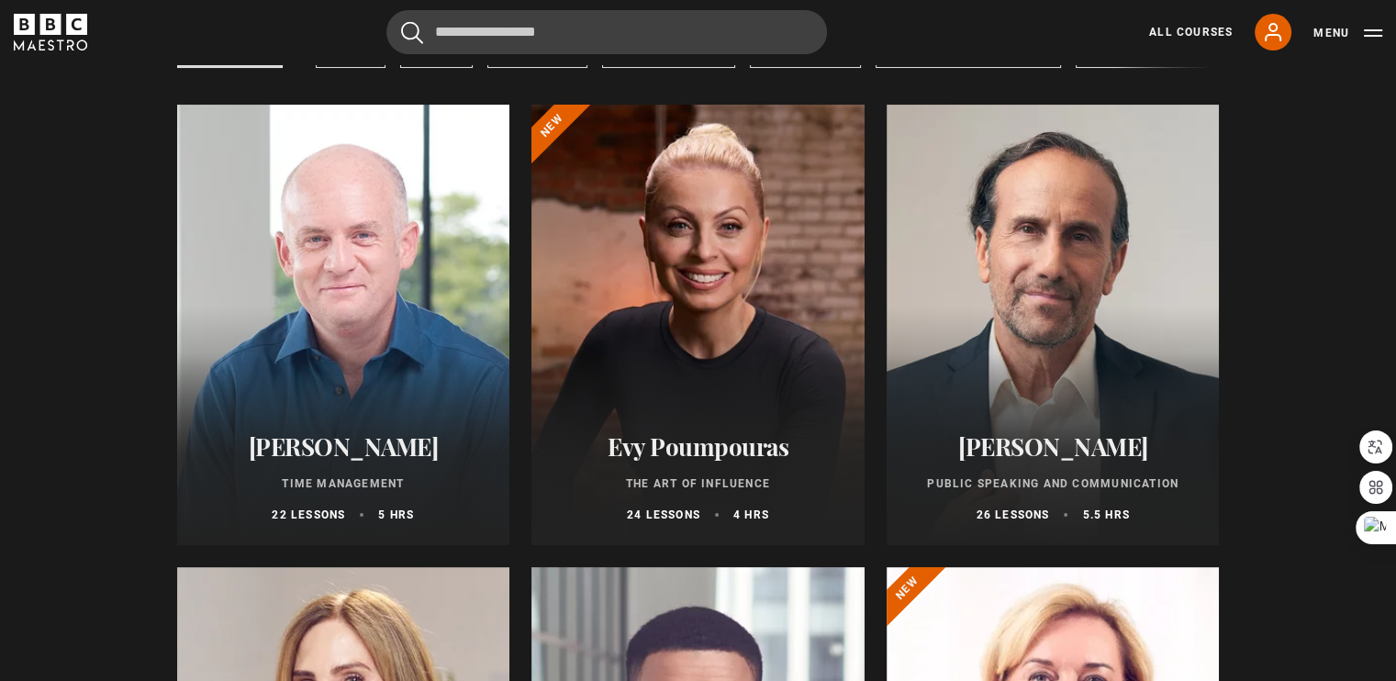
click at [383, 328] on div at bounding box center [343, 325] width 333 height 441
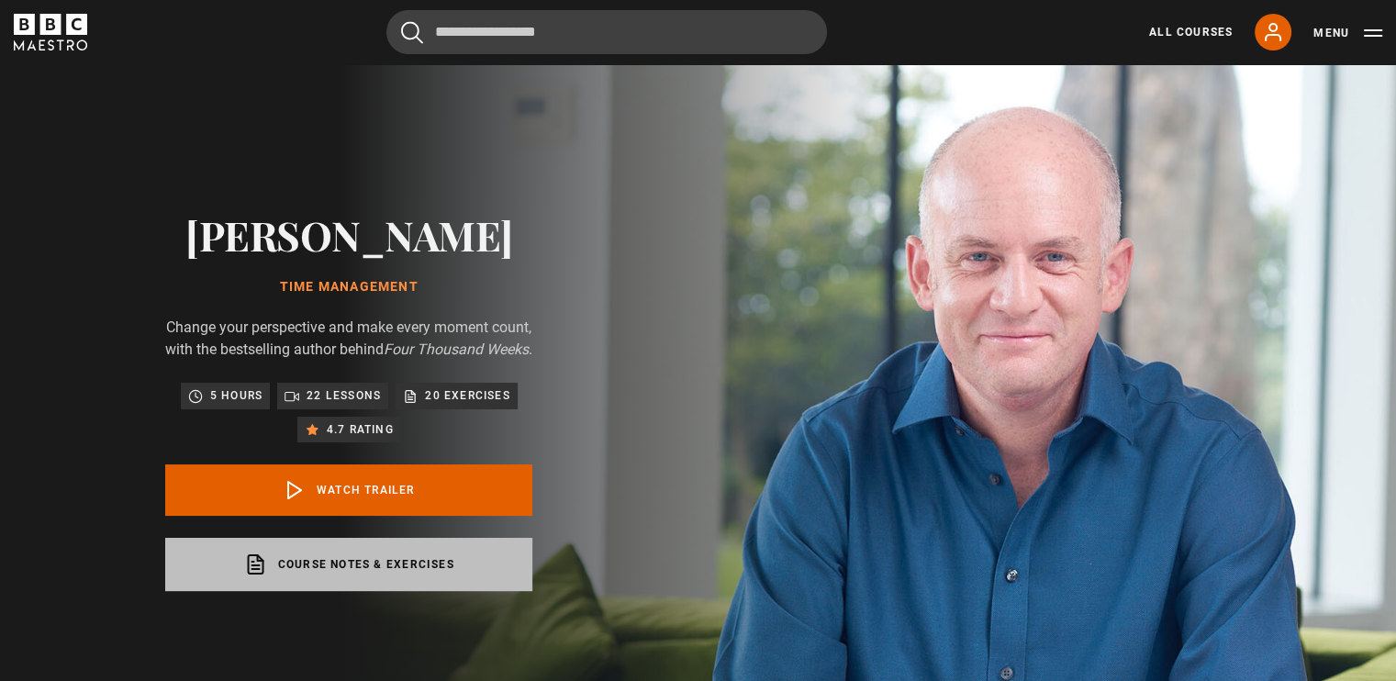
click at [409, 590] on link "Course notes & exercises opens in a new tab" at bounding box center [348, 564] width 367 height 53
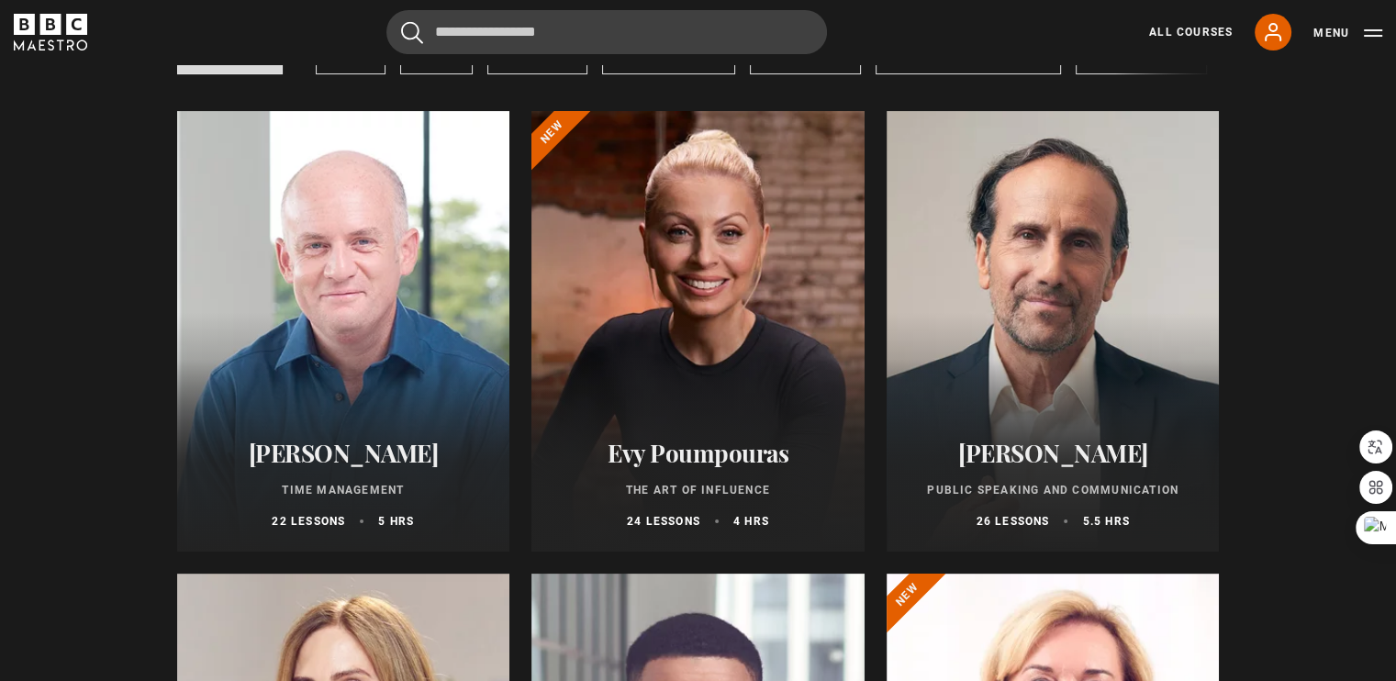
scroll to position [179, 0]
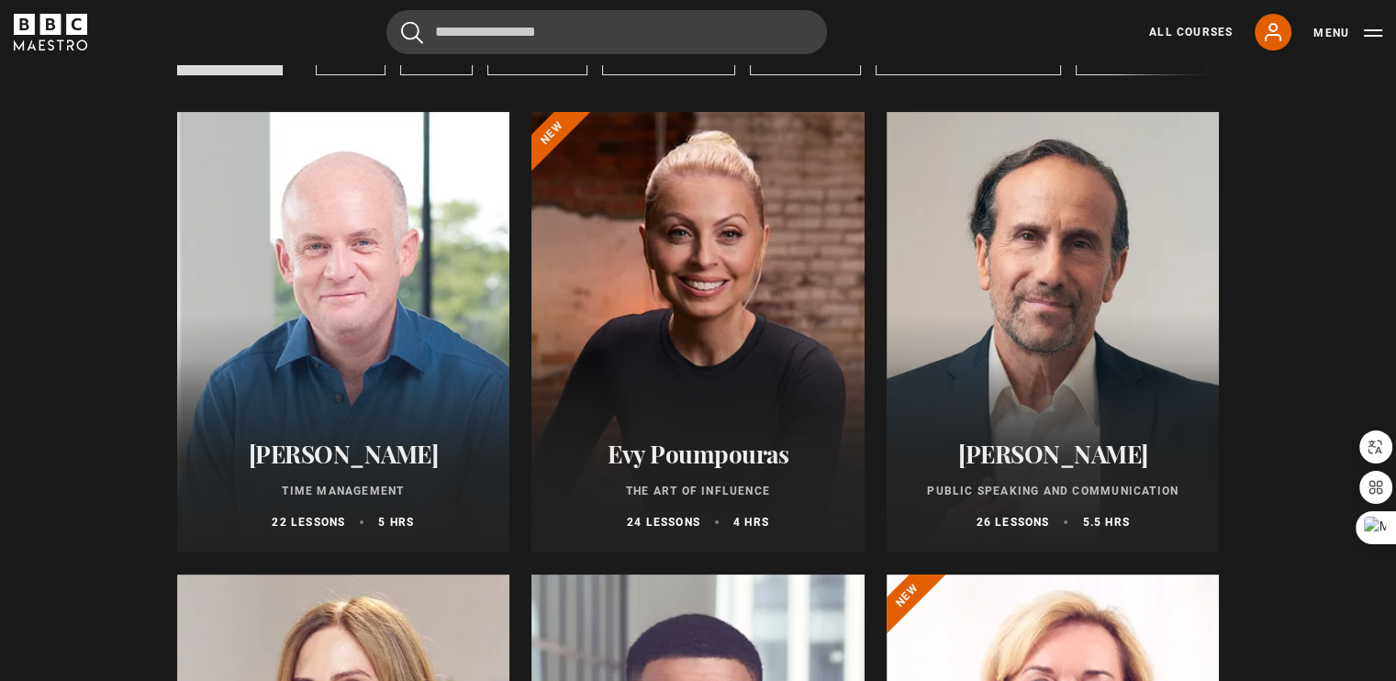
click at [634, 333] on div at bounding box center [698, 332] width 333 height 441
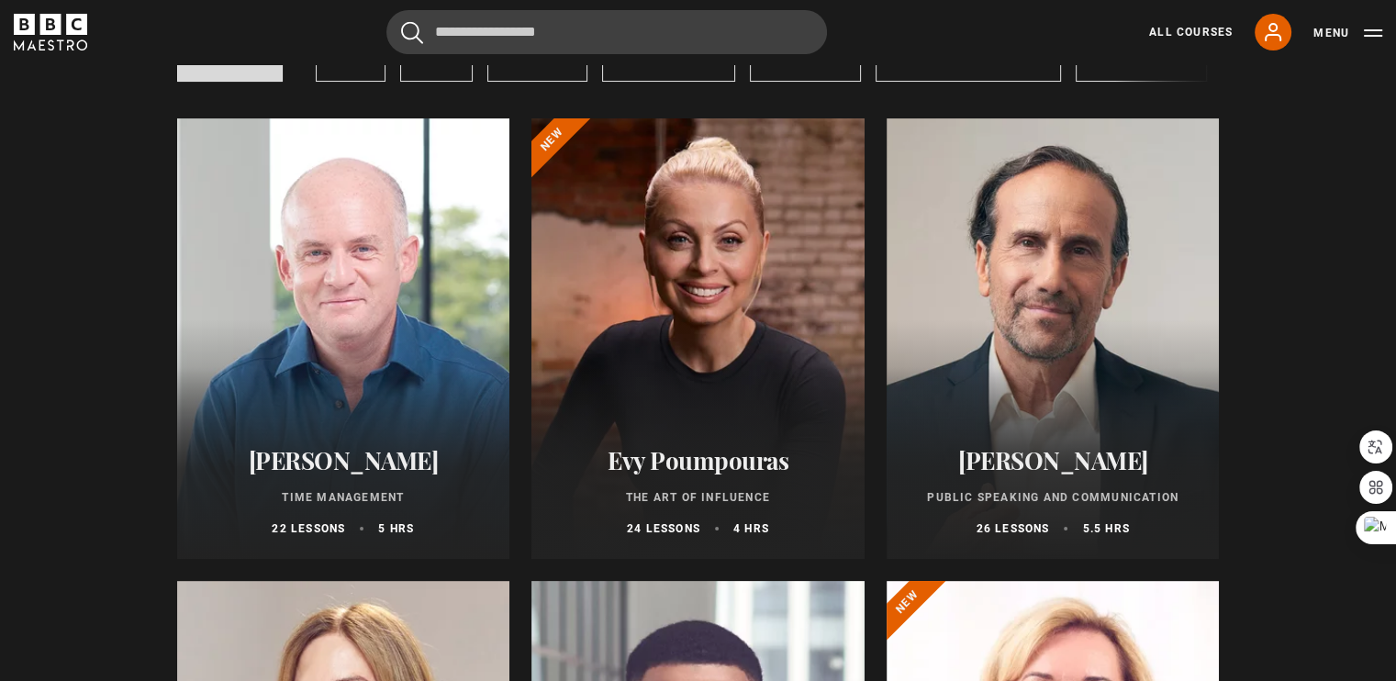
scroll to position [234, 0]
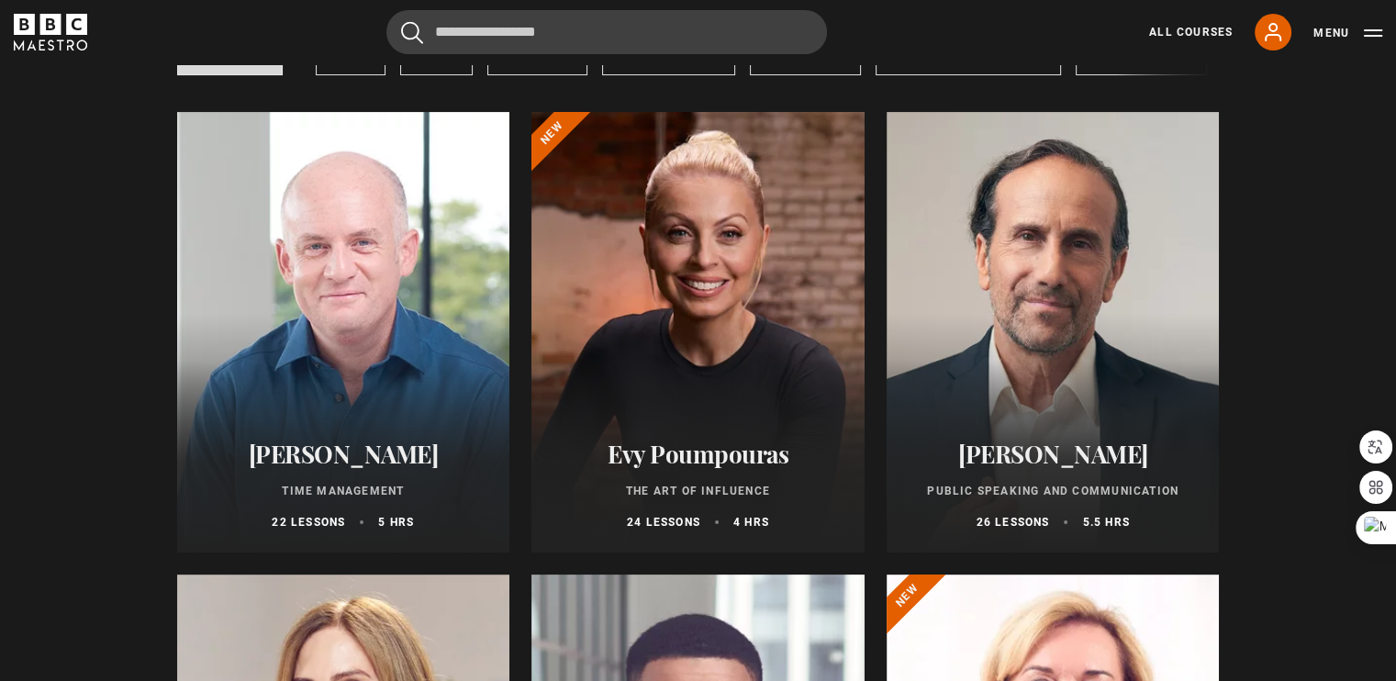
click at [931, 287] on div at bounding box center [1053, 332] width 333 height 441
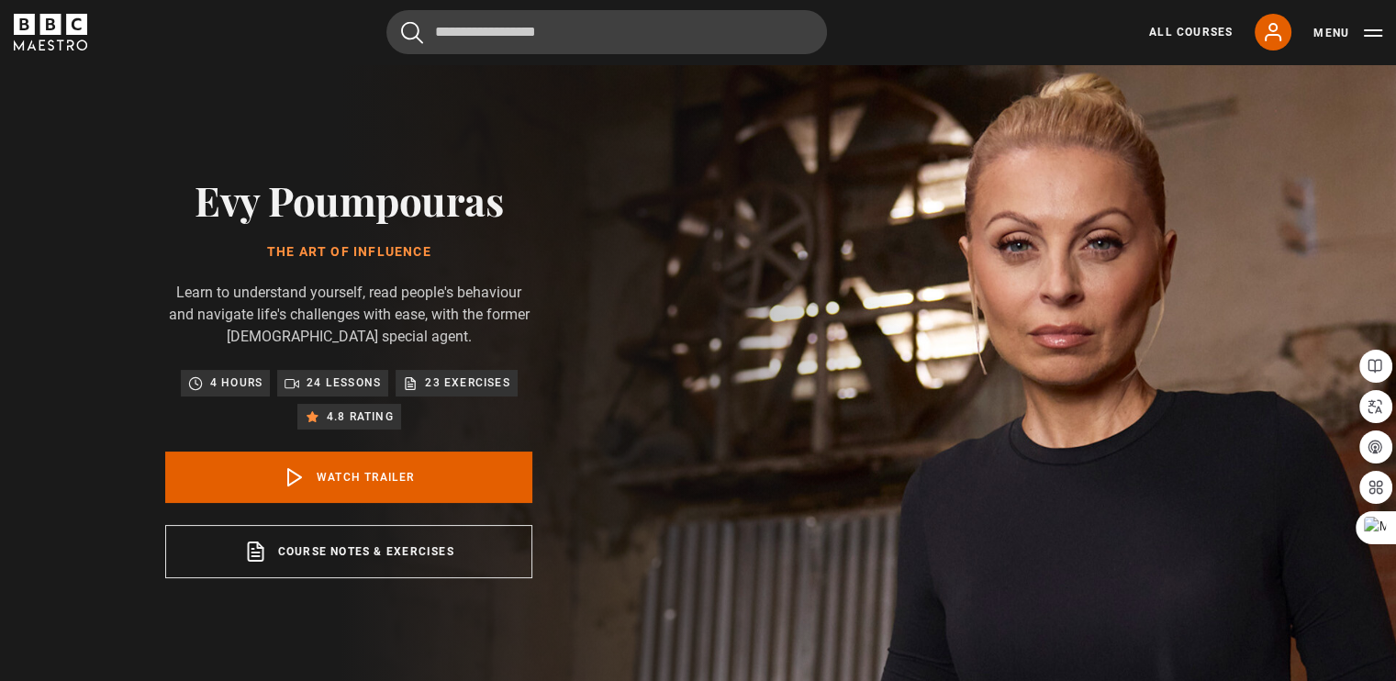
scroll to position [36, 0]
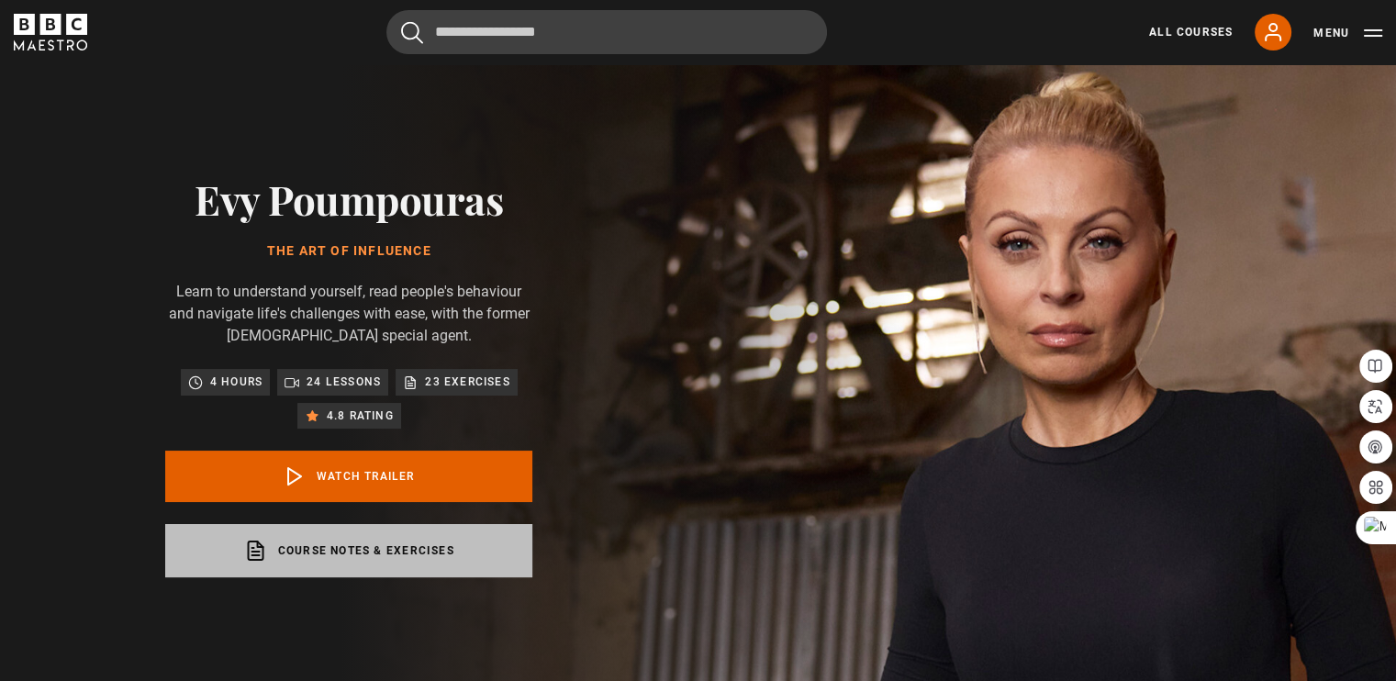
click at [461, 539] on link "Course notes & exercises opens in a new tab" at bounding box center [348, 550] width 367 height 53
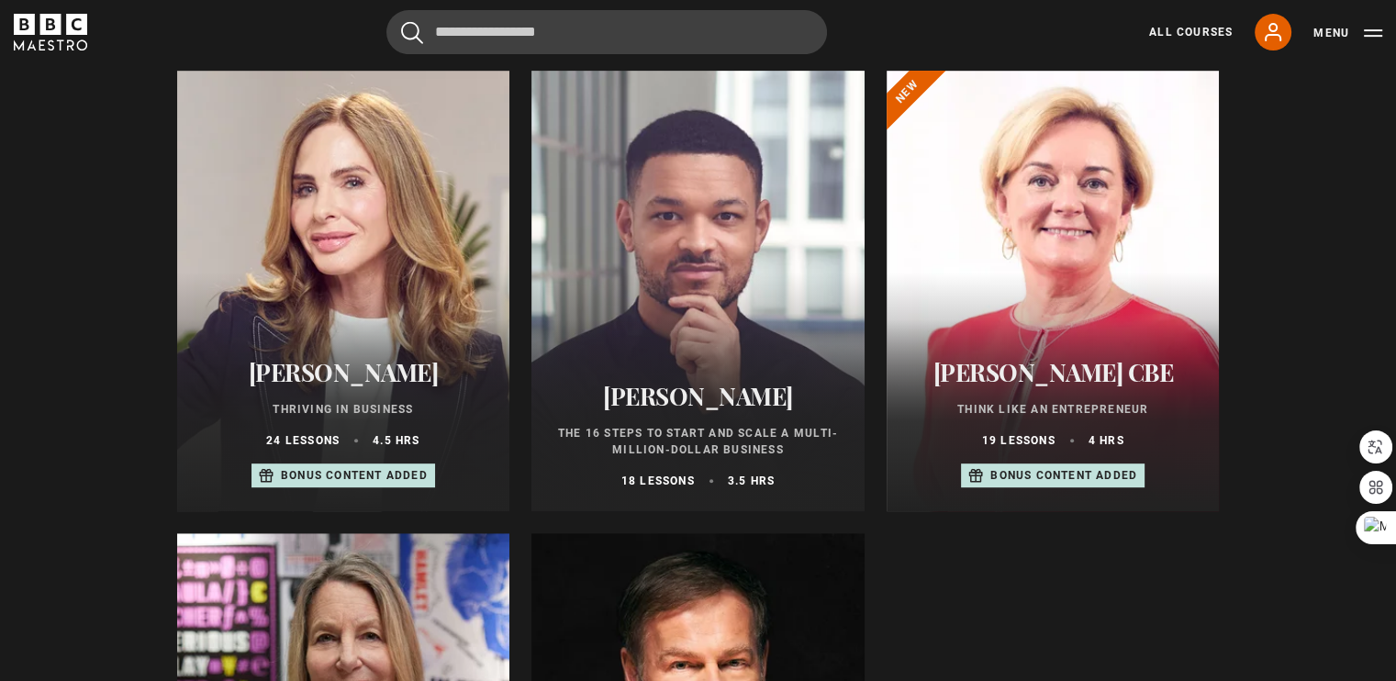
scroll to position [623, 0]
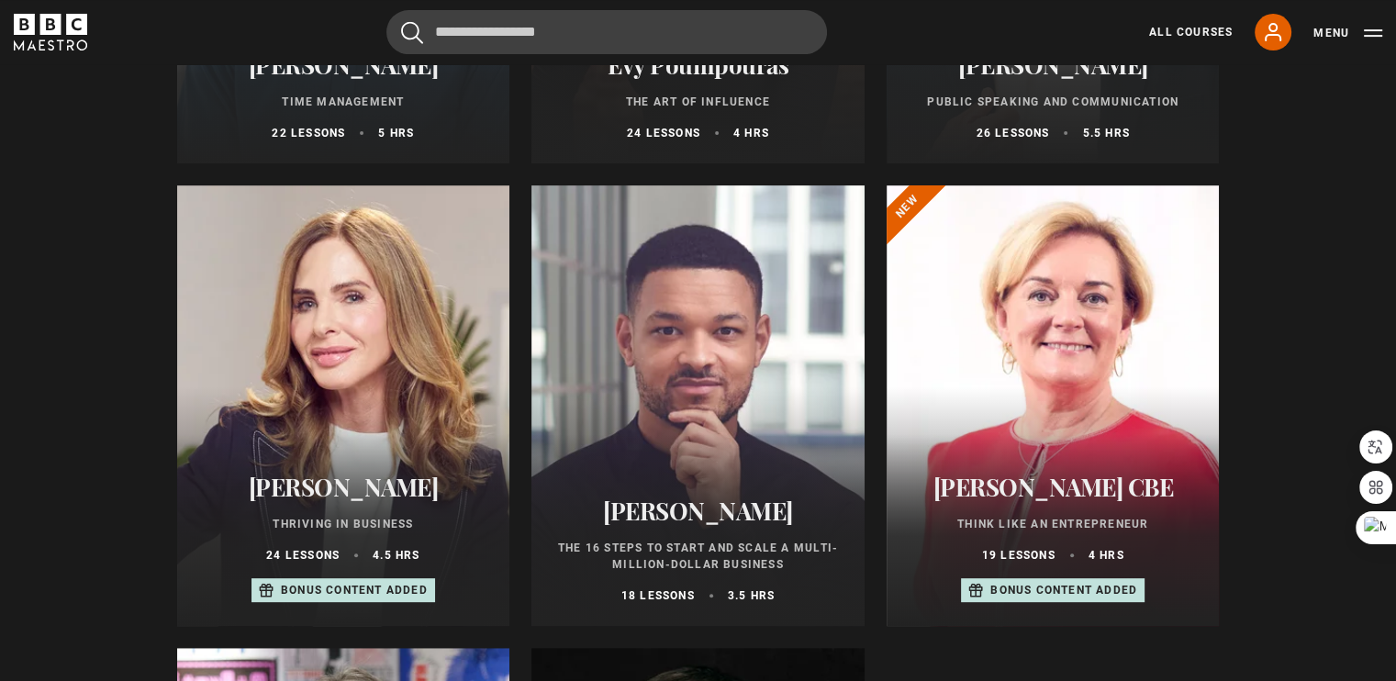
click at [396, 356] on div at bounding box center [343, 405] width 333 height 441
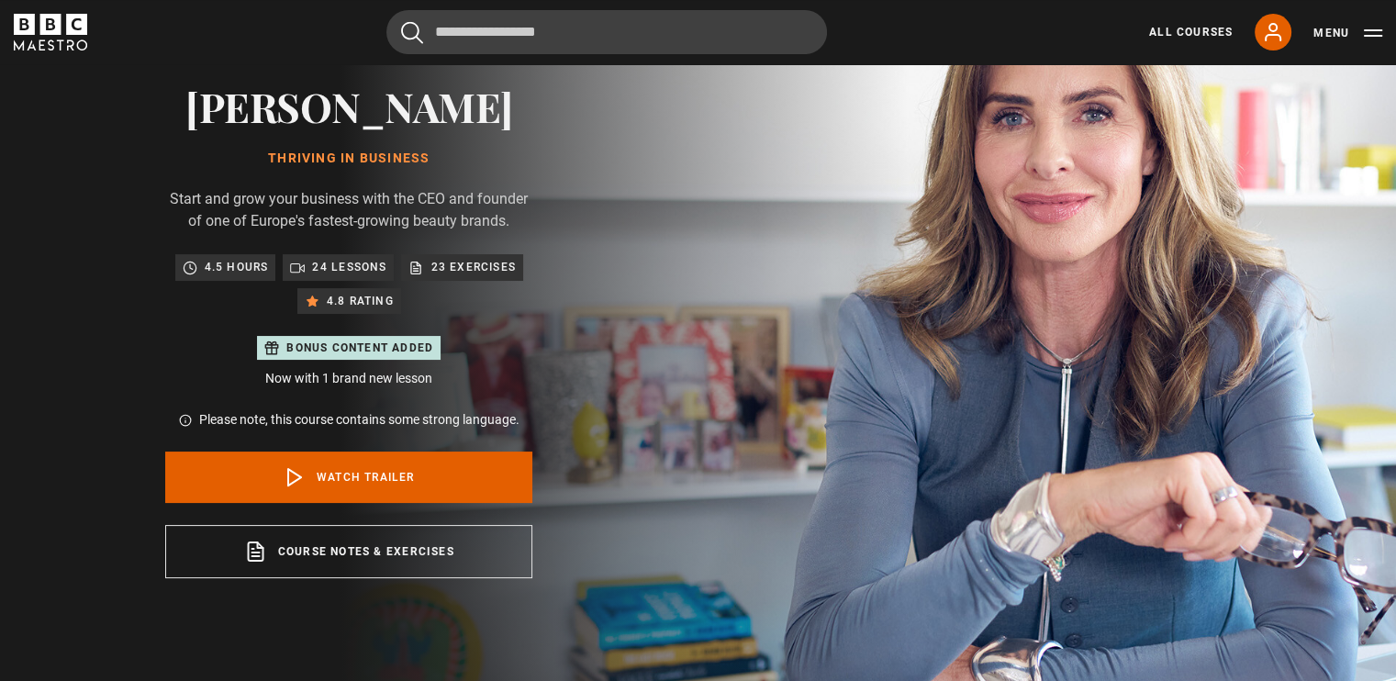
scroll to position [129, 0]
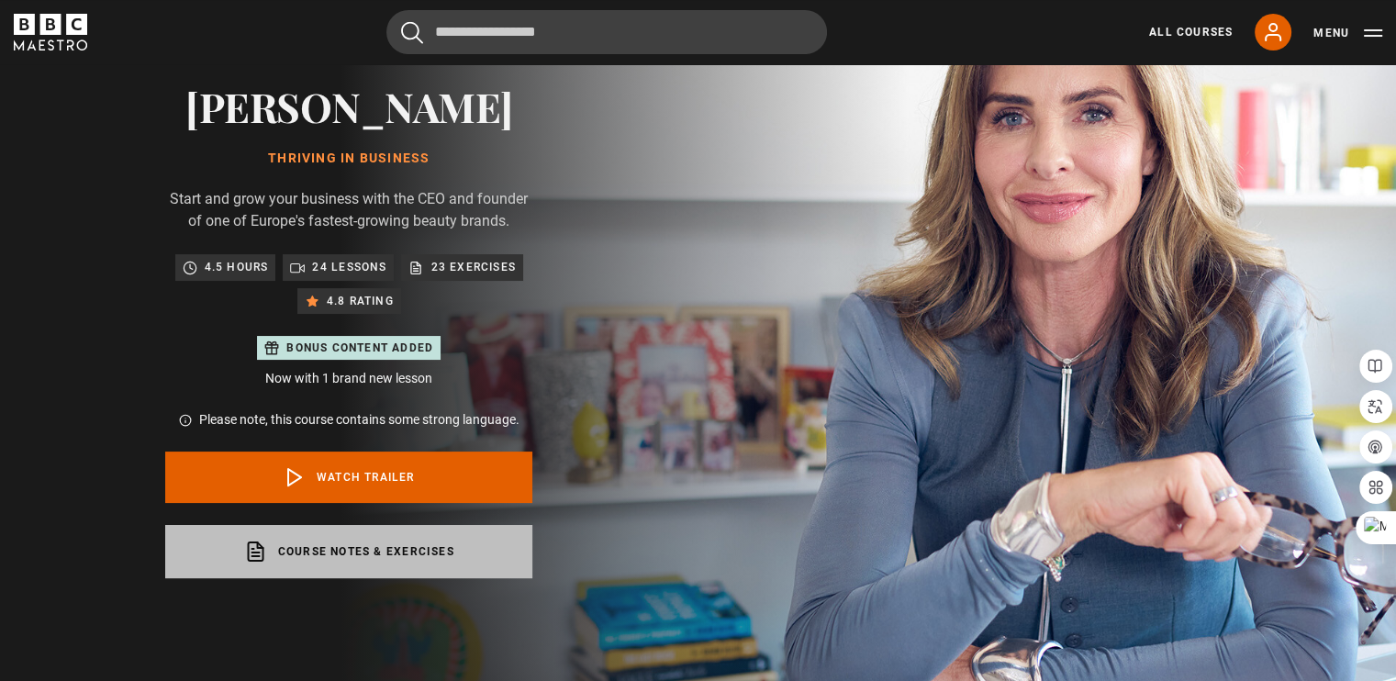
click at [429, 539] on link "Course notes & exercises opens in a new tab" at bounding box center [348, 551] width 367 height 53
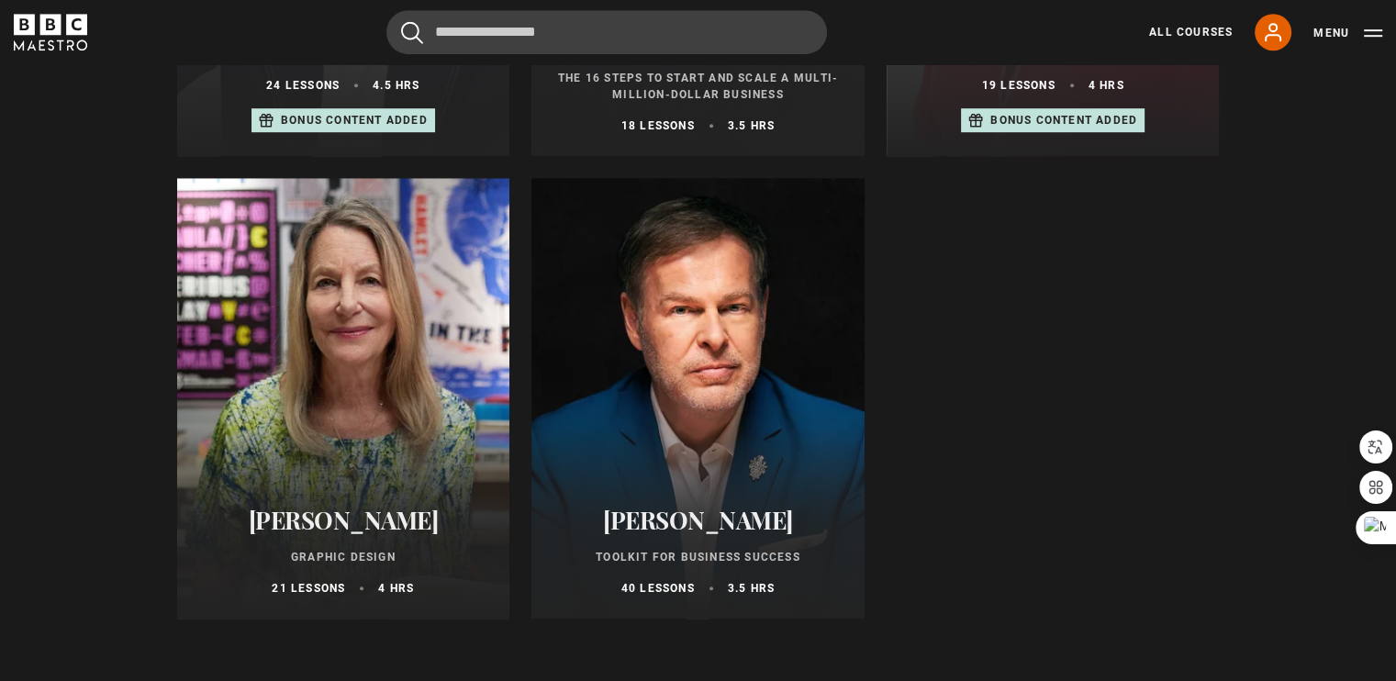
scroll to position [1096, 0]
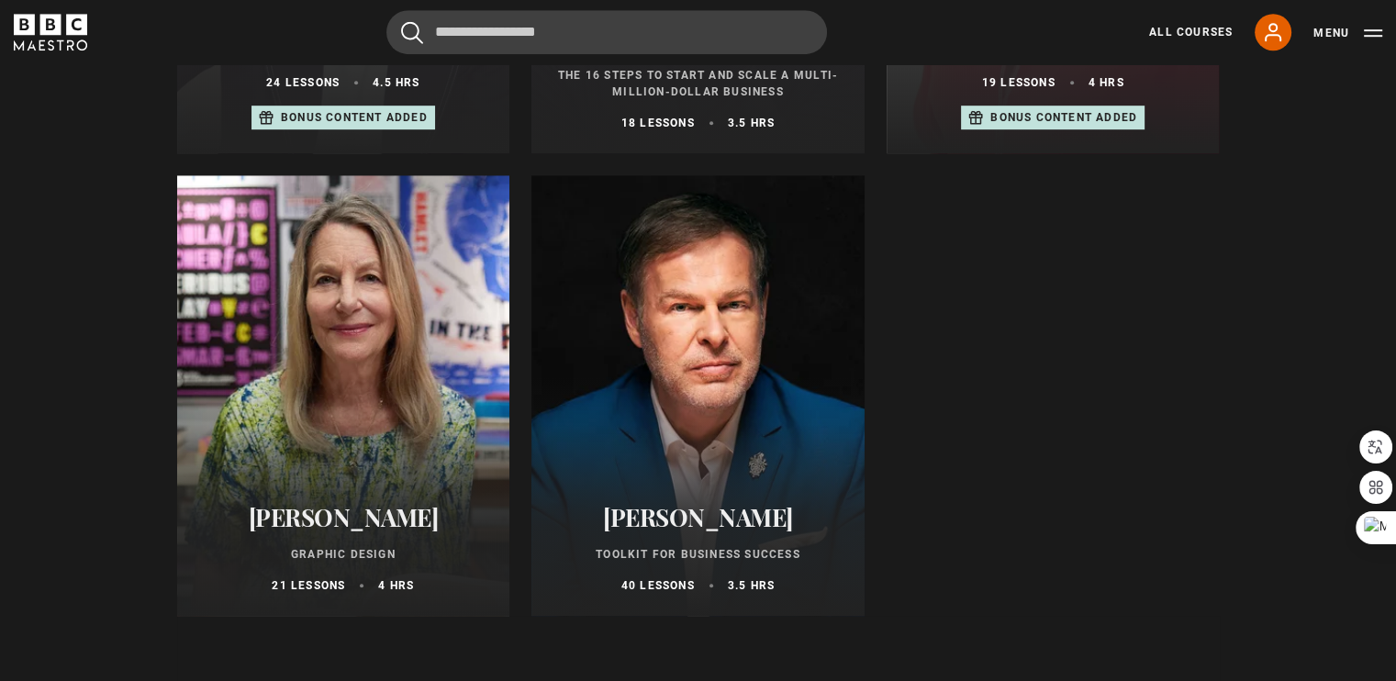
click at [382, 341] on div at bounding box center [343, 395] width 333 height 441
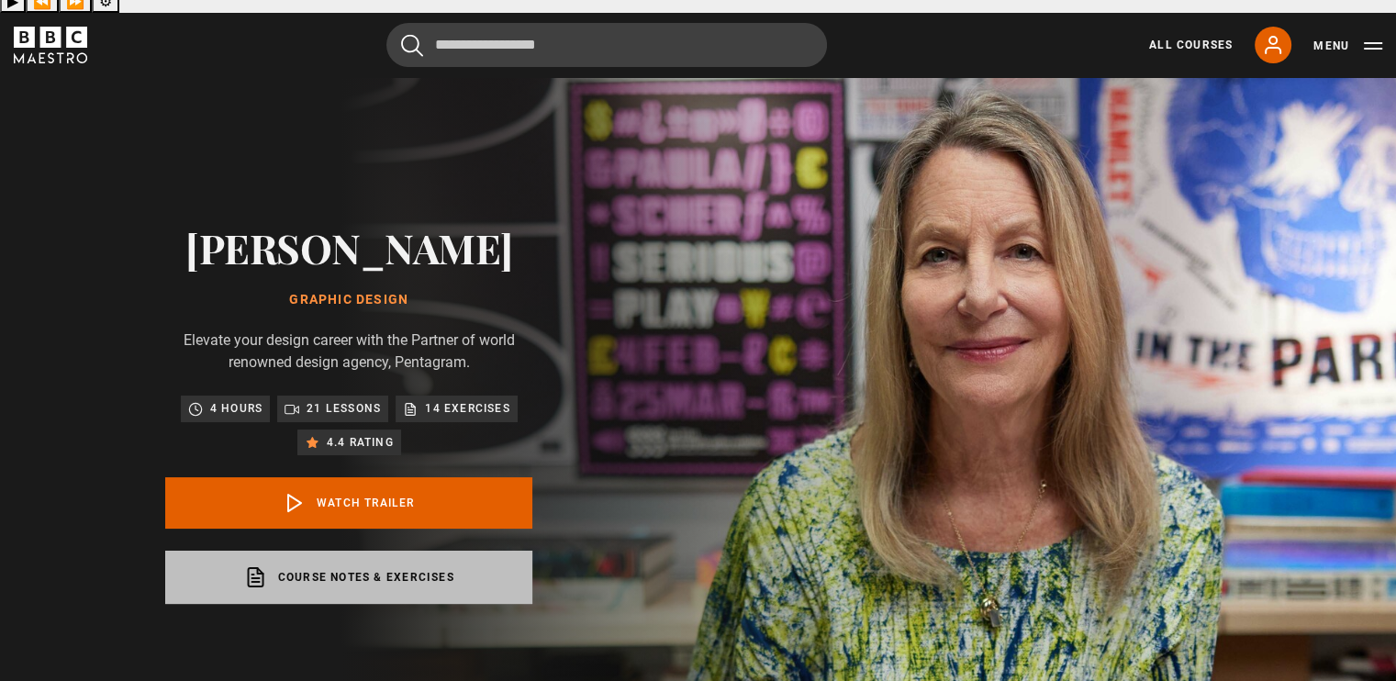
scroll to position [42, 0]
click at [431, 551] on link "Course notes & exercises opens in a new tab" at bounding box center [348, 577] width 367 height 53
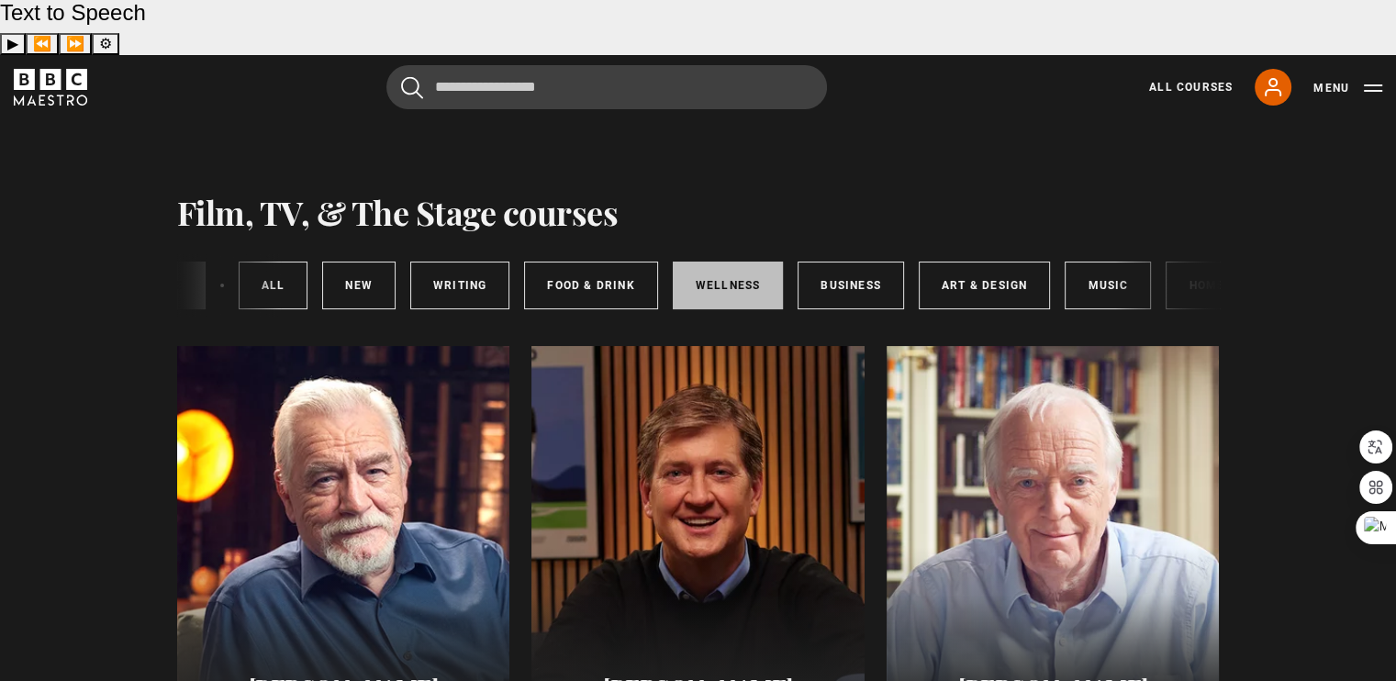
scroll to position [0, 270]
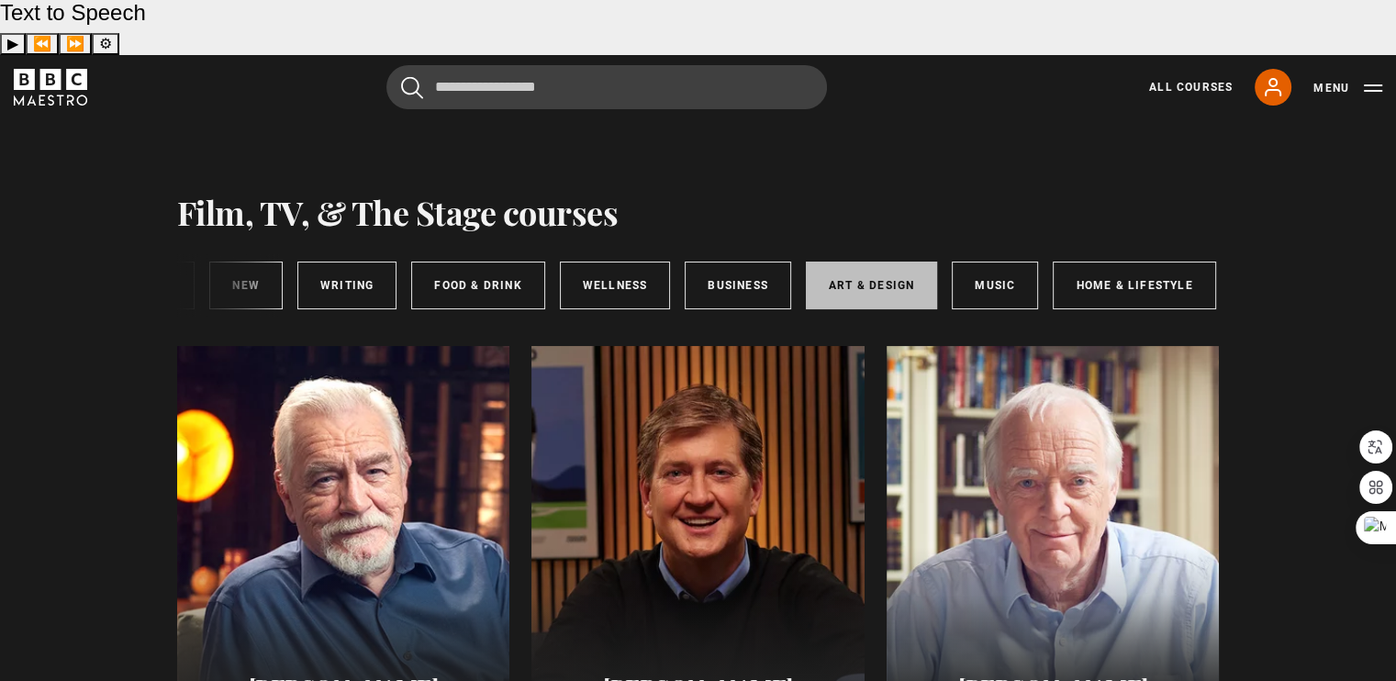
click at [878, 262] on link "Art & Design" at bounding box center [871, 286] width 131 height 48
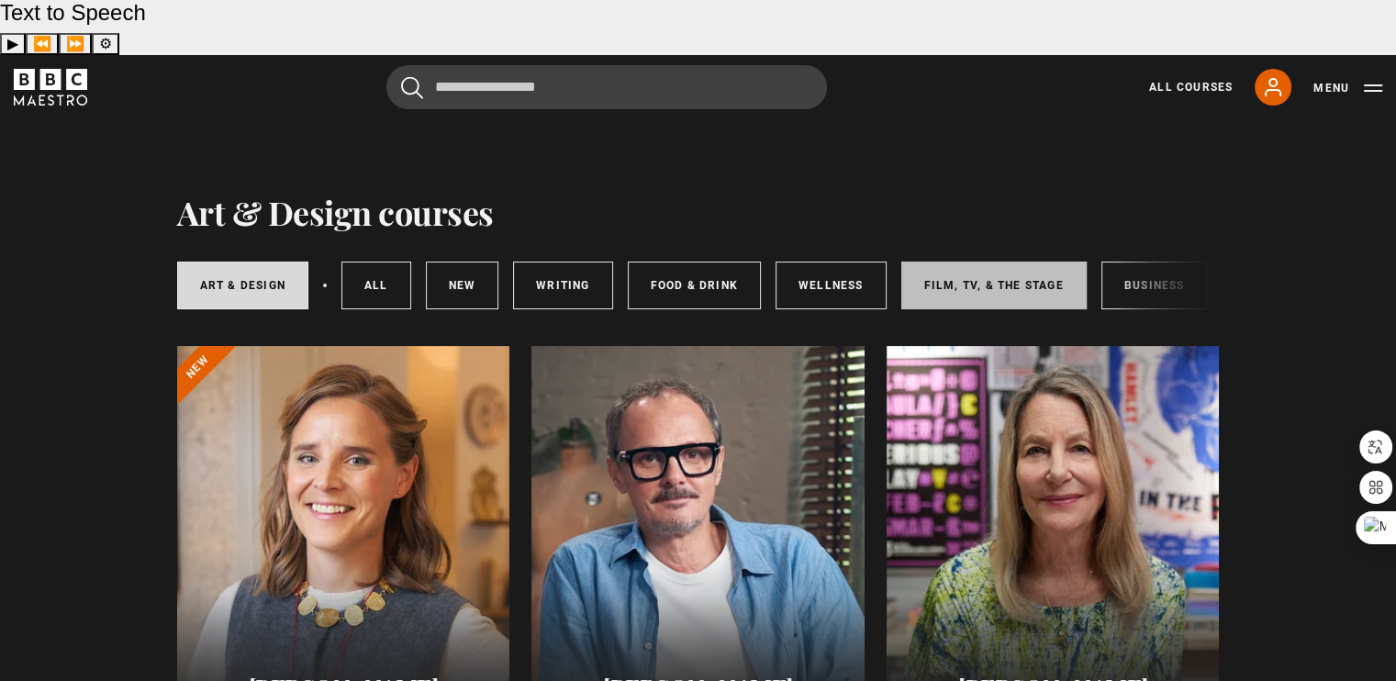
scroll to position [0, 270]
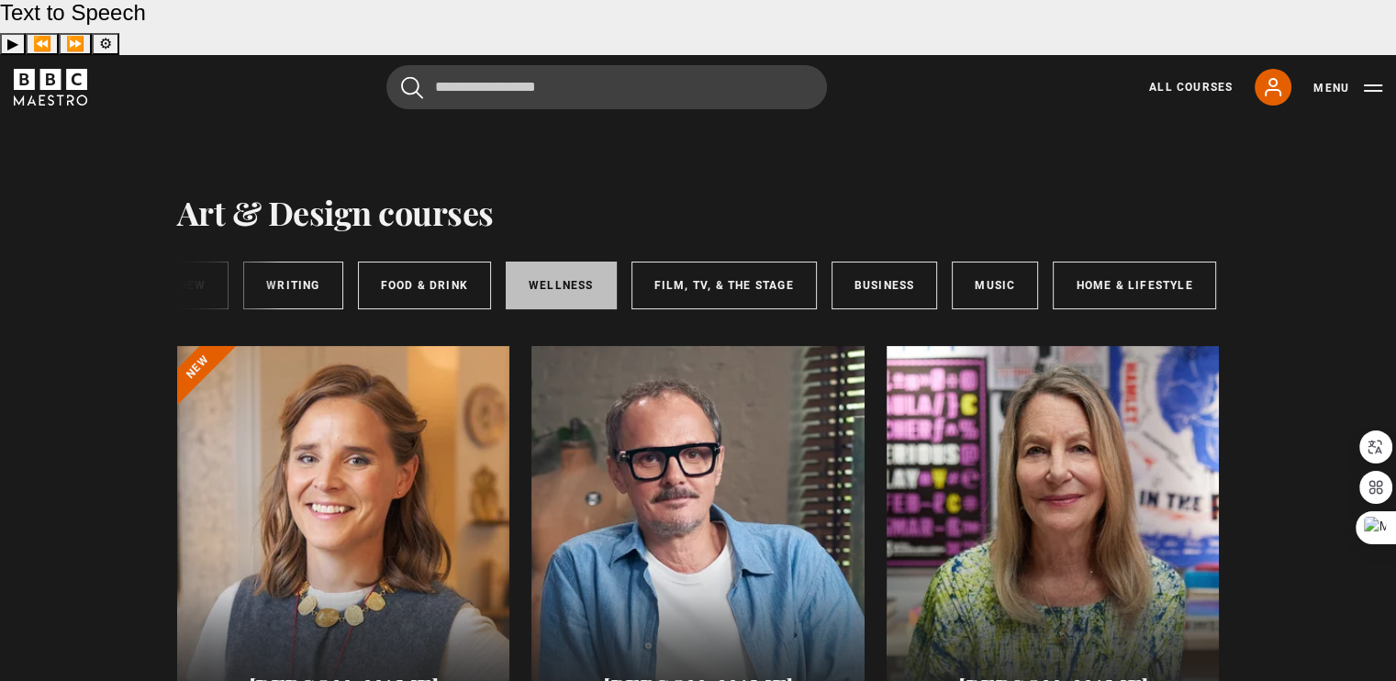
click at [579, 262] on link "Wellness" at bounding box center [561, 286] width 111 height 48
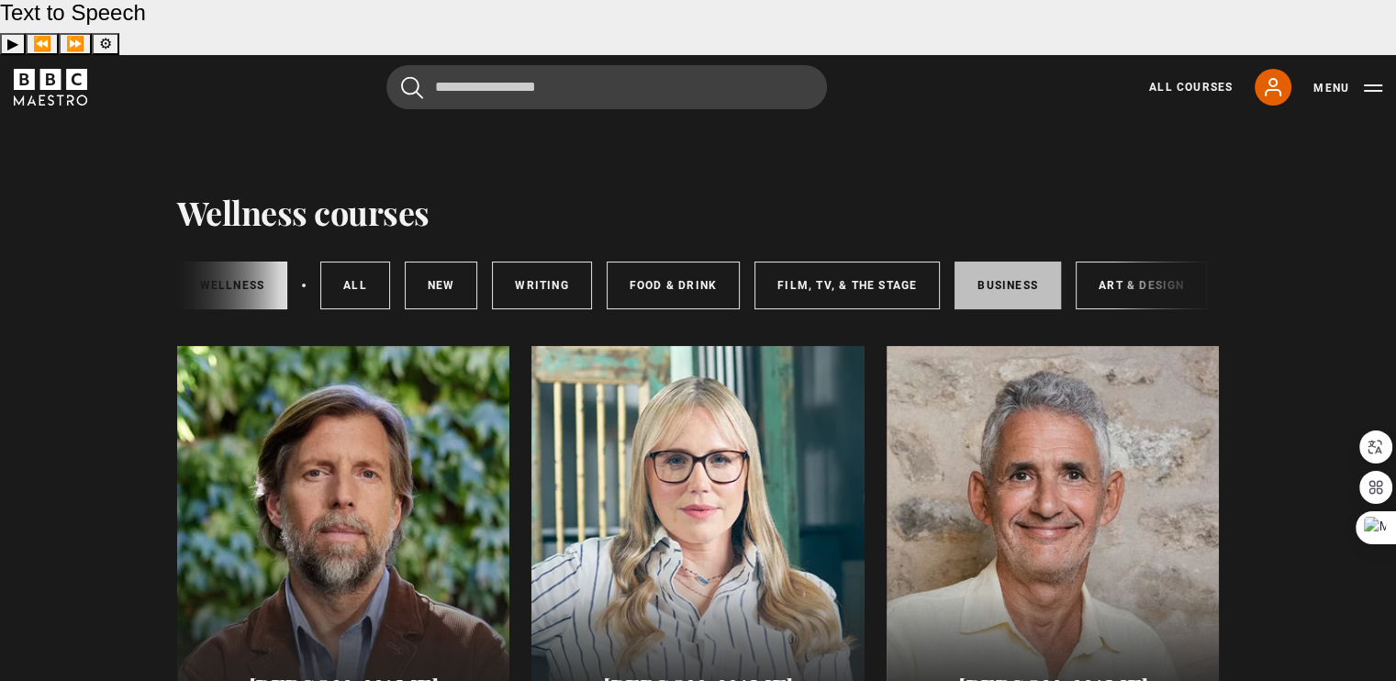
scroll to position [0, 270]
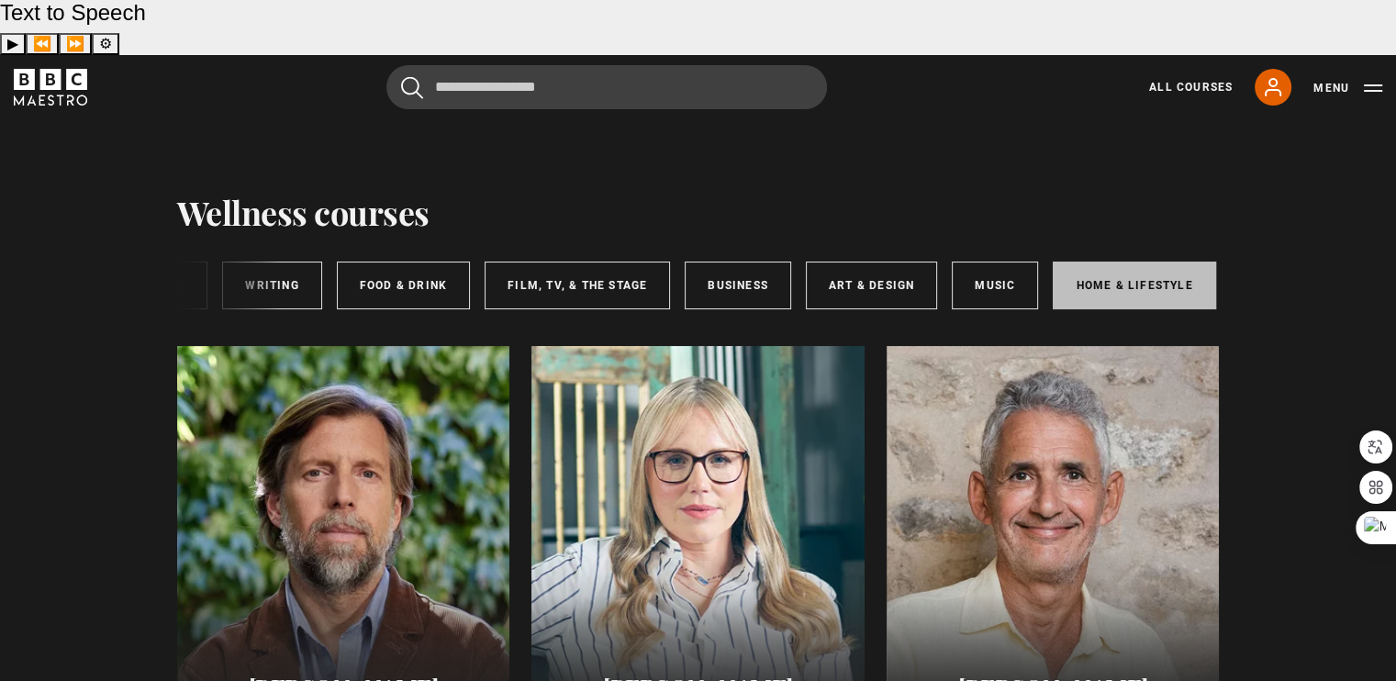
click at [1120, 262] on link "Home & Lifestyle" at bounding box center [1134, 286] width 162 height 48
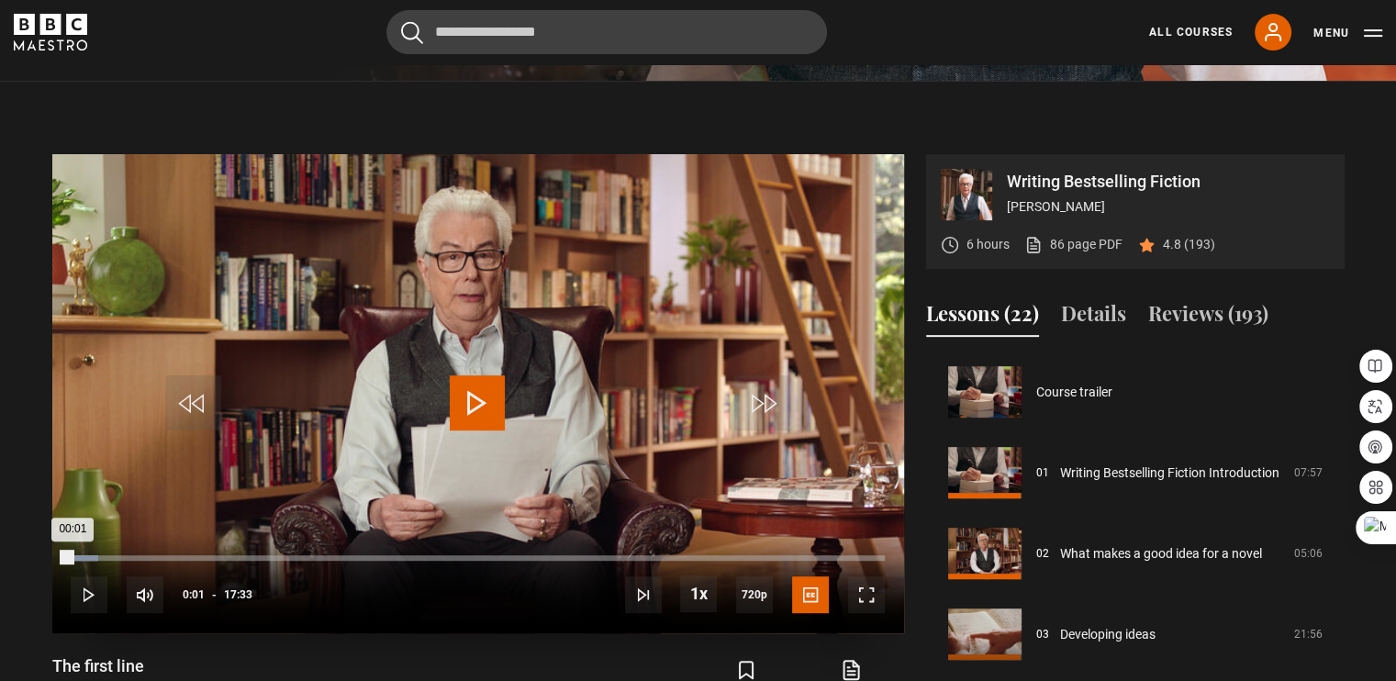
scroll to position [566, 0]
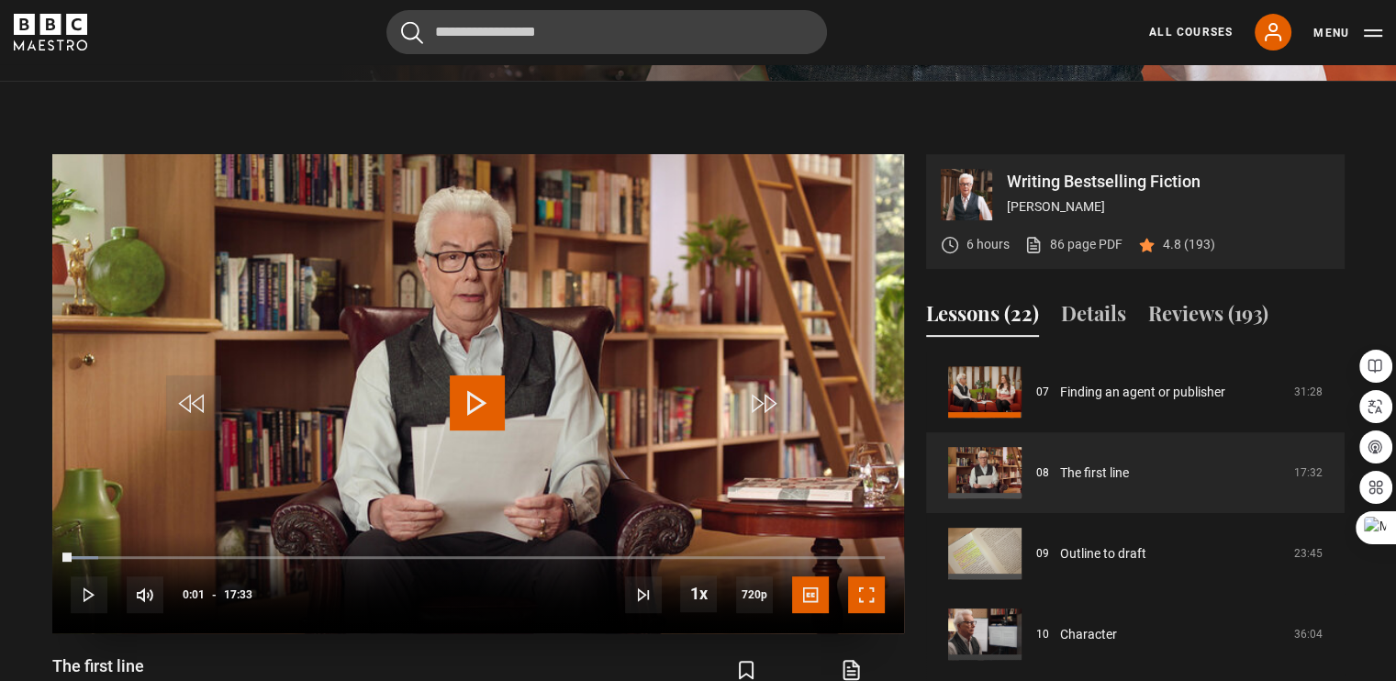
click at [860, 577] on span "Video Player" at bounding box center [866, 595] width 37 height 37
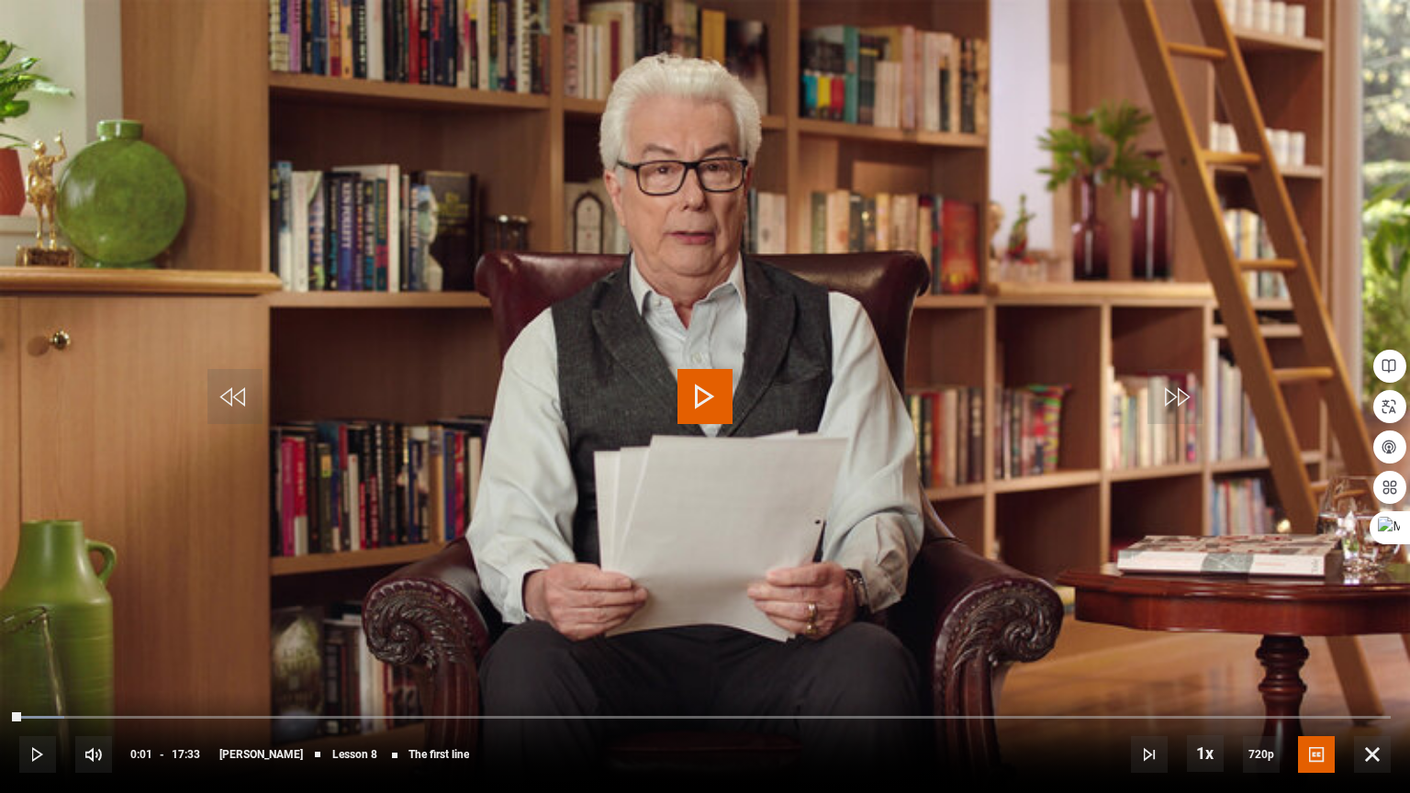
click at [705, 387] on span "Video Player" at bounding box center [705, 396] width 55 height 55
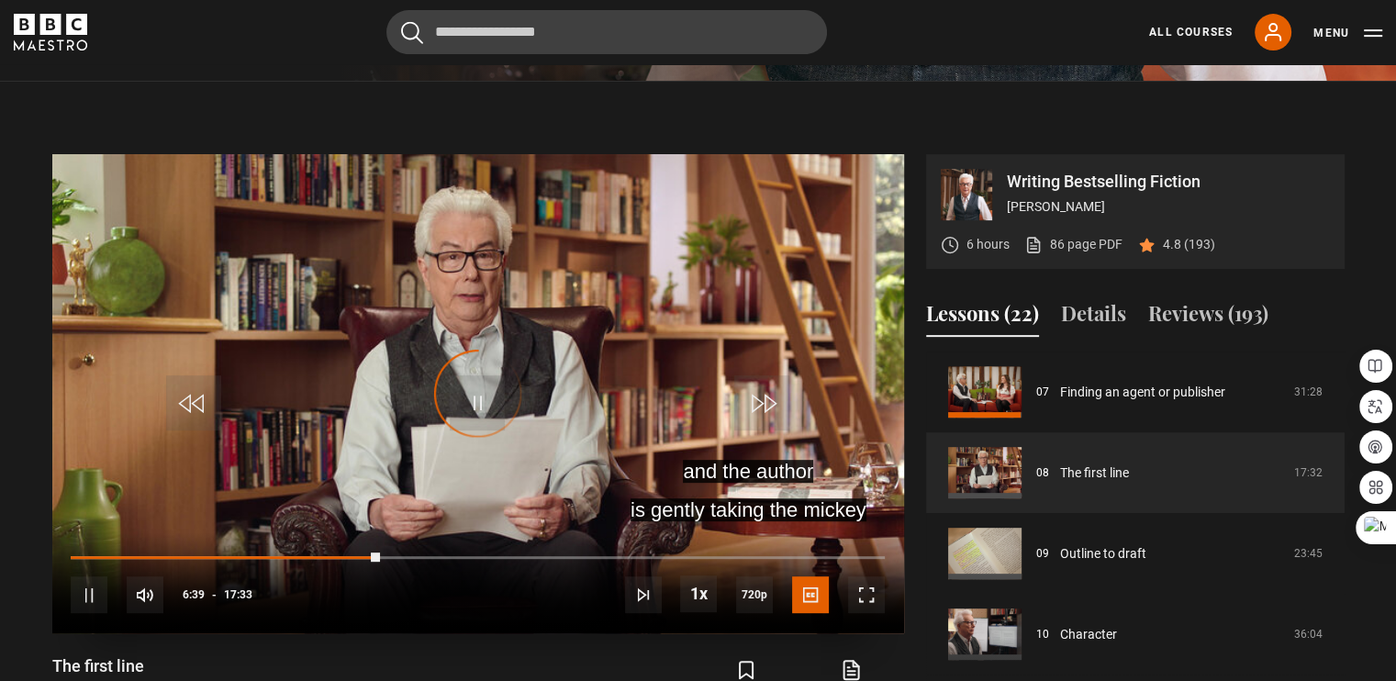
click at [510, 348] on div "Video Player is loading." at bounding box center [478, 394] width 92 height 92
click at [461, 350] on div "Video Player is loading." at bounding box center [478, 394] width 92 height 92
click at [488, 355] on div "Video Player is loading." at bounding box center [478, 394] width 92 height 92
click at [490, 354] on div "Video Player is loading." at bounding box center [478, 394] width 92 height 92
click at [201, 375] on span "Video Player" at bounding box center [193, 402] width 55 height 55
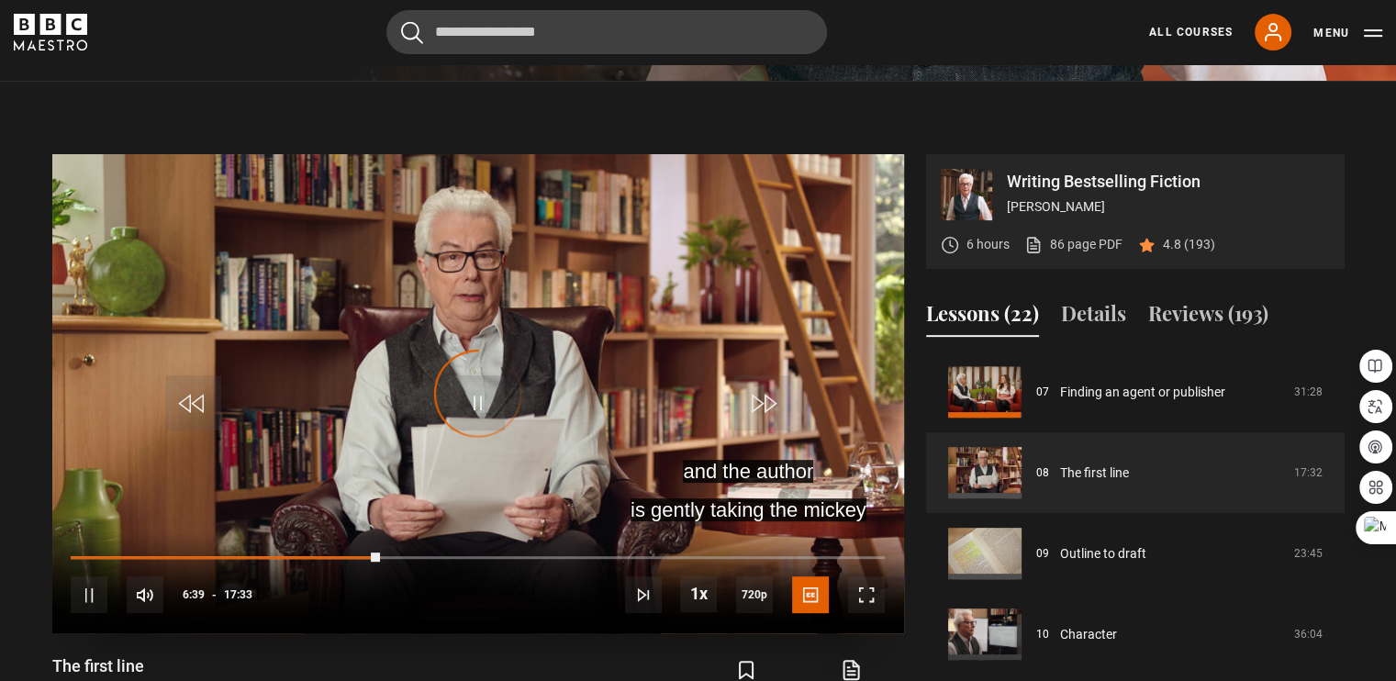
click at [487, 352] on div "Video Player is loading." at bounding box center [478, 394] width 92 height 92
click at [213, 375] on span "Video Player" at bounding box center [193, 402] width 55 height 55
click at [470, 375] on span "Video Player" at bounding box center [477, 402] width 55 height 55
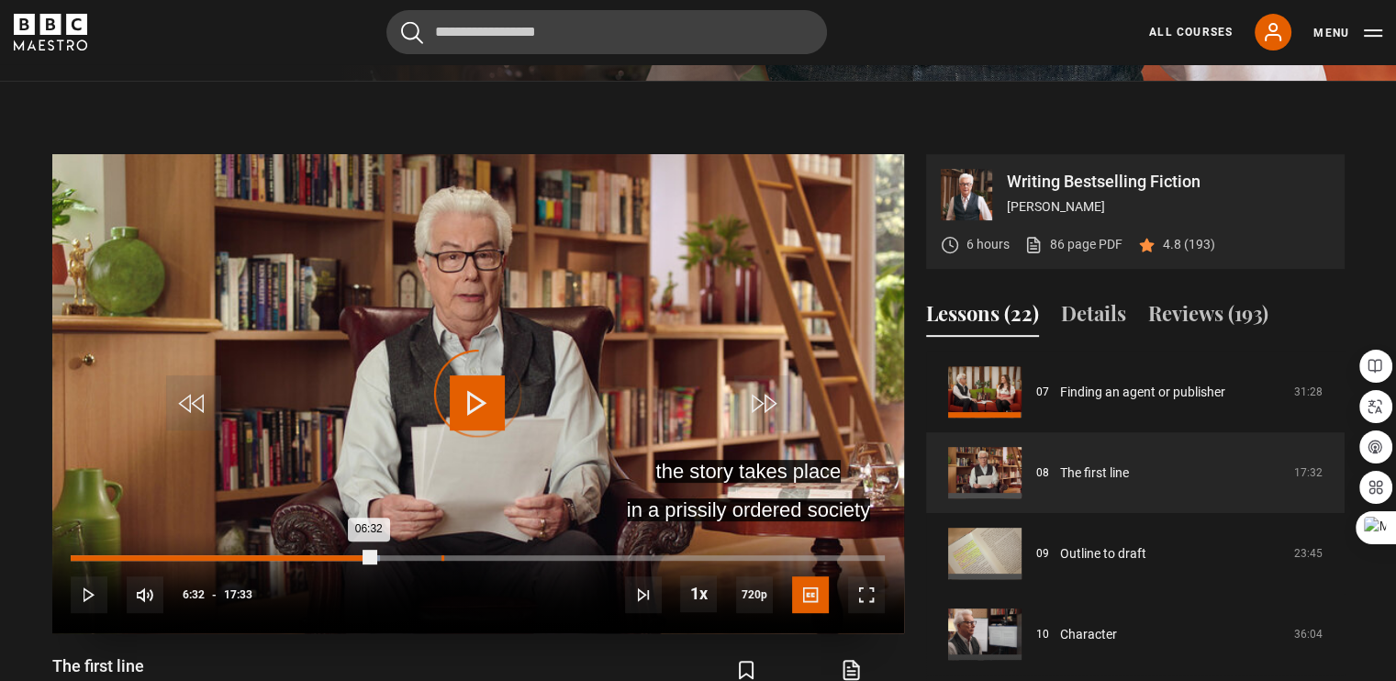
click at [442, 555] on div "08:00" at bounding box center [443, 558] width 3 height 6
click at [366, 555] on div "06:22" at bounding box center [367, 558] width 3 height 6
click at [373, 555] on div "Loaded : 37.99% 06:29 06:22" at bounding box center [477, 558] width 813 height 6
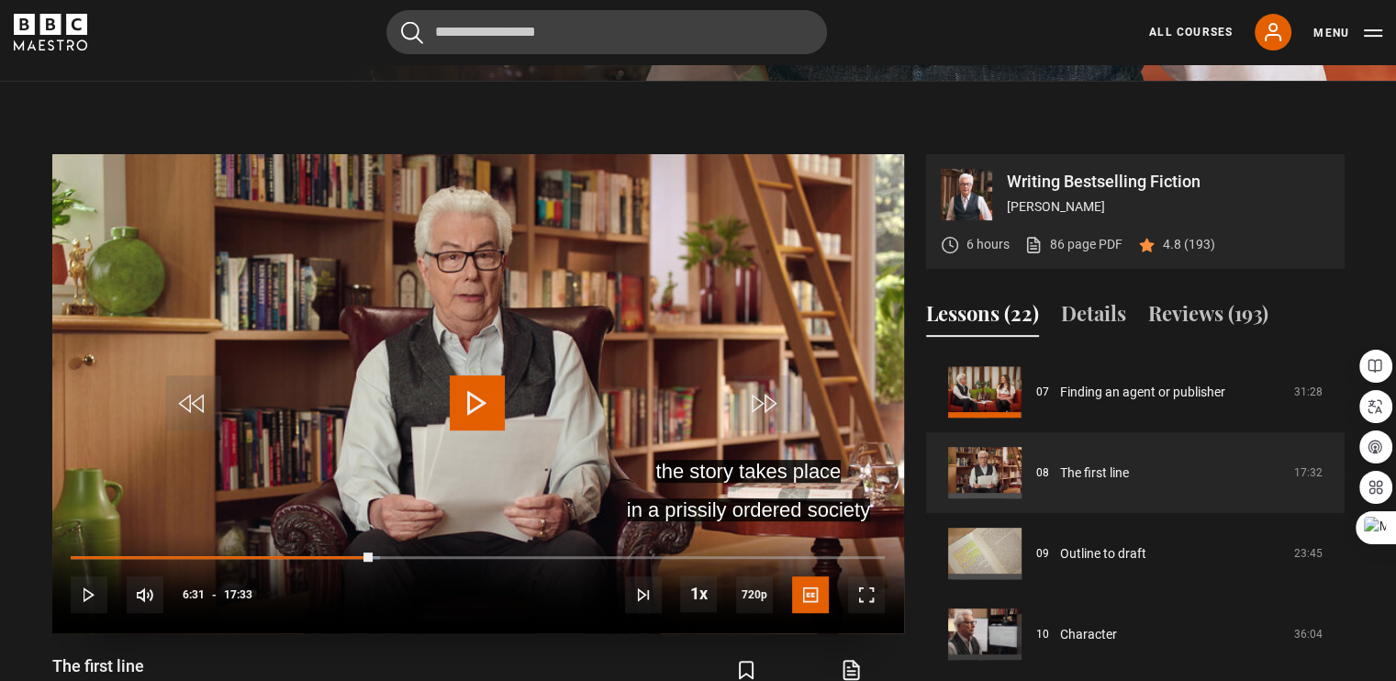
click at [483, 375] on span "Video Player" at bounding box center [477, 402] width 55 height 55
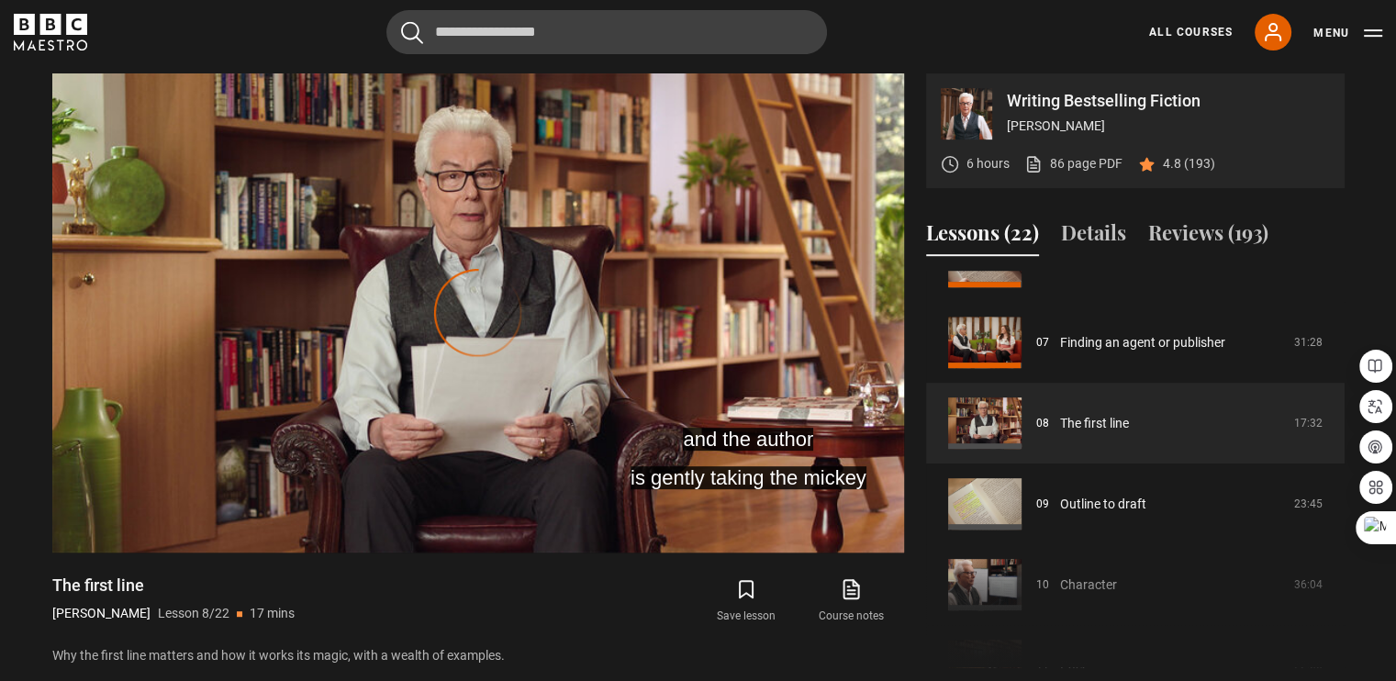
scroll to position [536, 0]
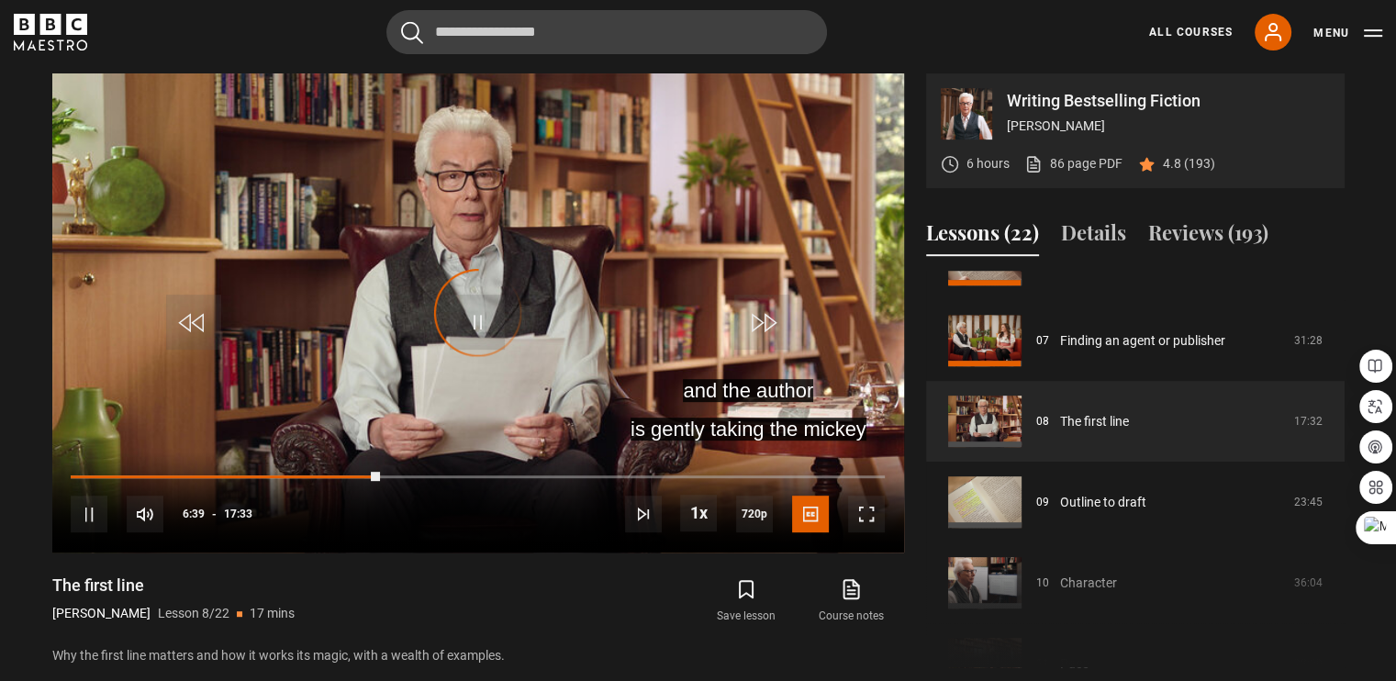
click at [627, 610] on div "and the author is gently taking the mickey Video Player is loading. Play Lesson…" at bounding box center [478, 370] width 852 height 594
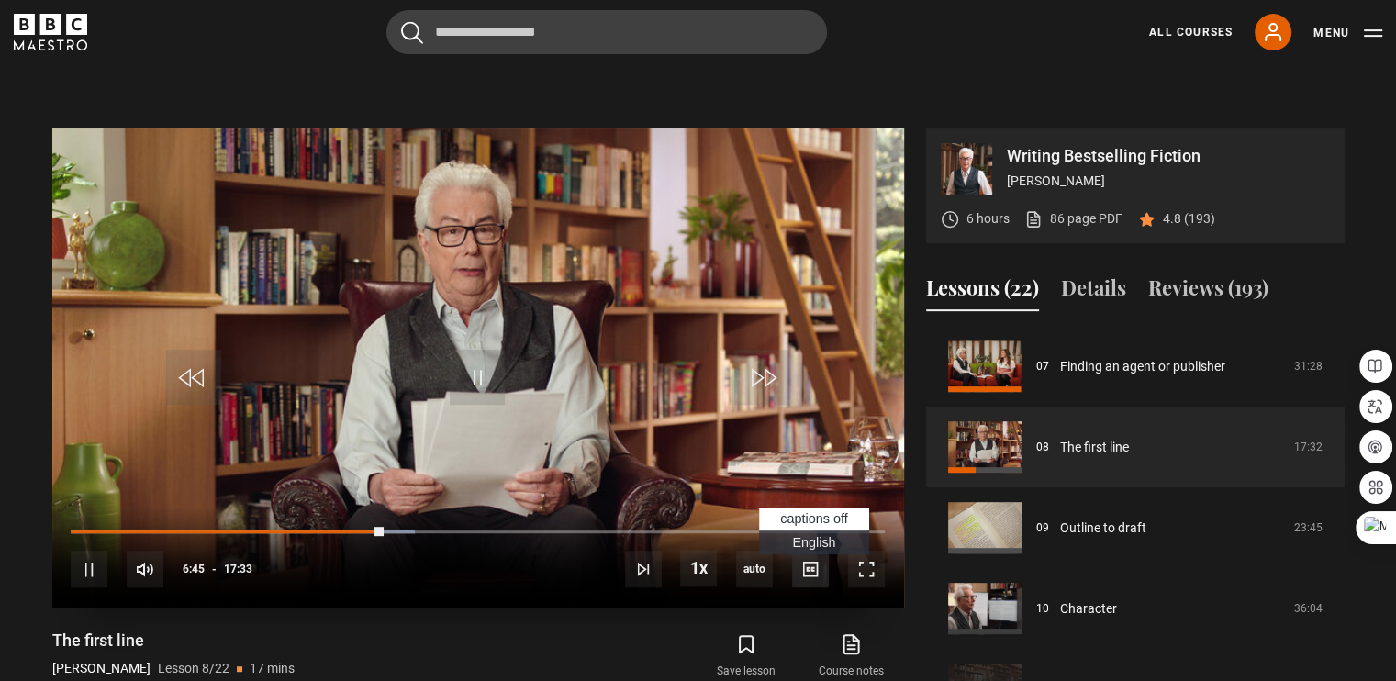
click at [823, 551] on span "Video Player" at bounding box center [810, 569] width 37 height 37
click at [823, 535] on span "English Captions" at bounding box center [813, 542] width 43 height 15
click at [876, 551] on span "Video Player" at bounding box center [866, 569] width 37 height 37
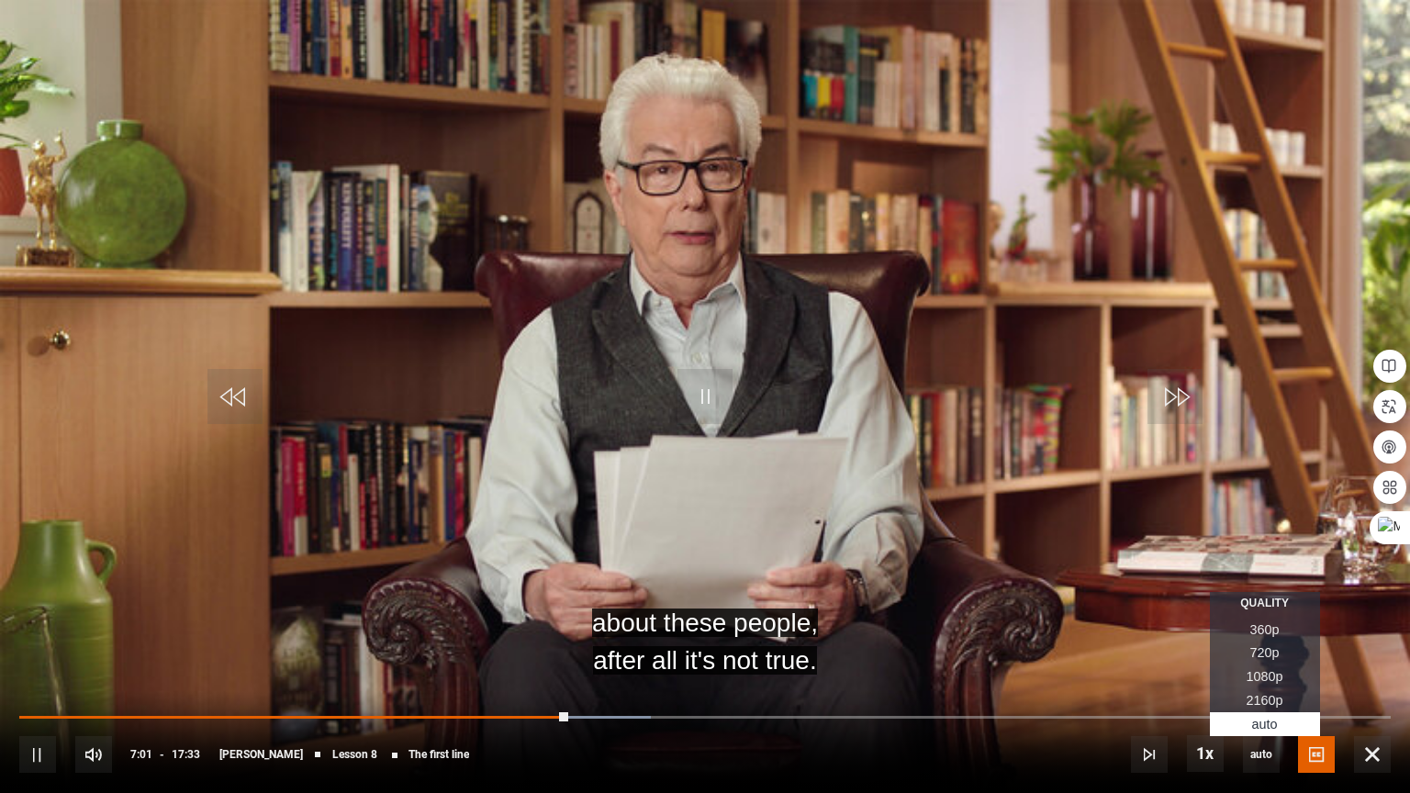
click at [1267, 650] on span "720p" at bounding box center [1264, 652] width 29 height 15
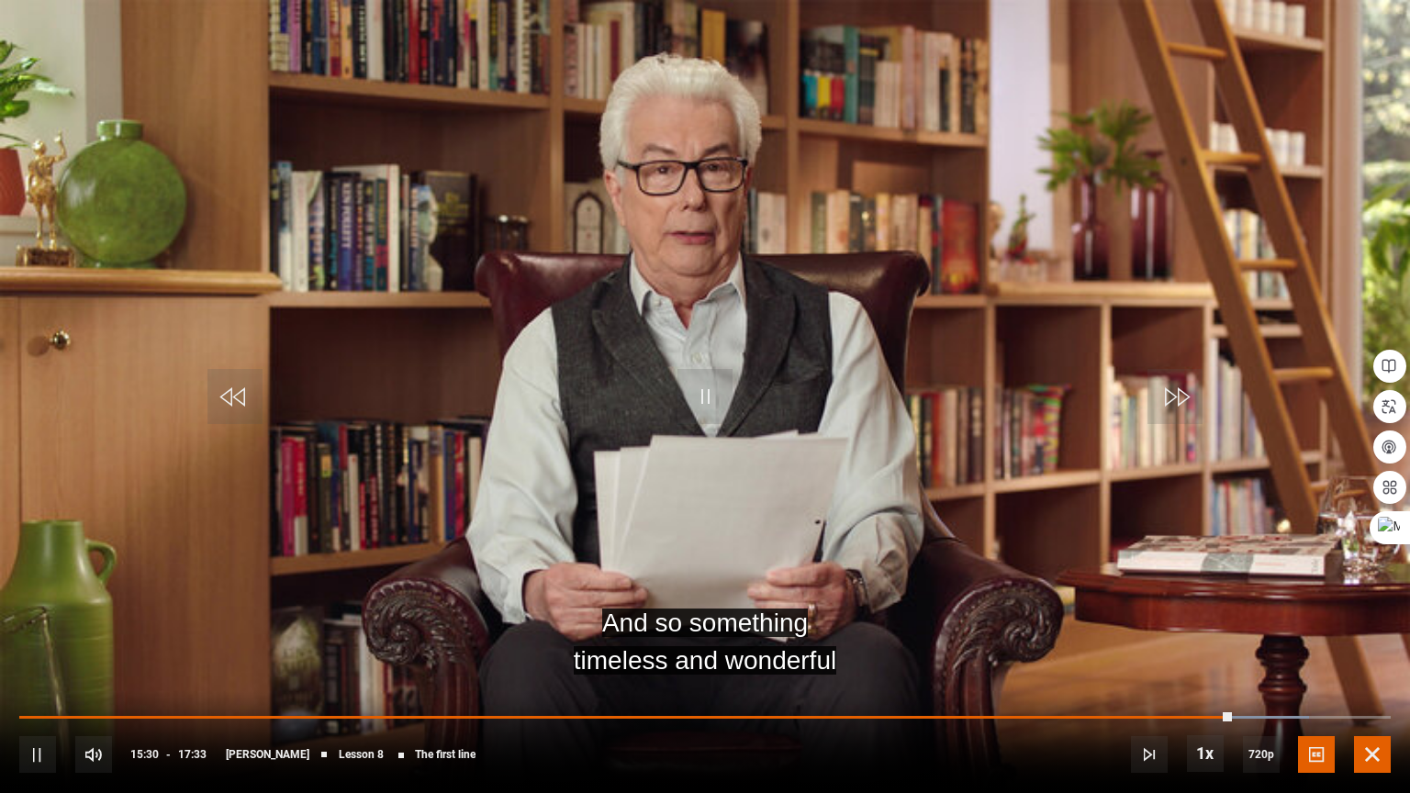
click at [1370, 680] on span "Video Player" at bounding box center [1372, 754] width 37 height 37
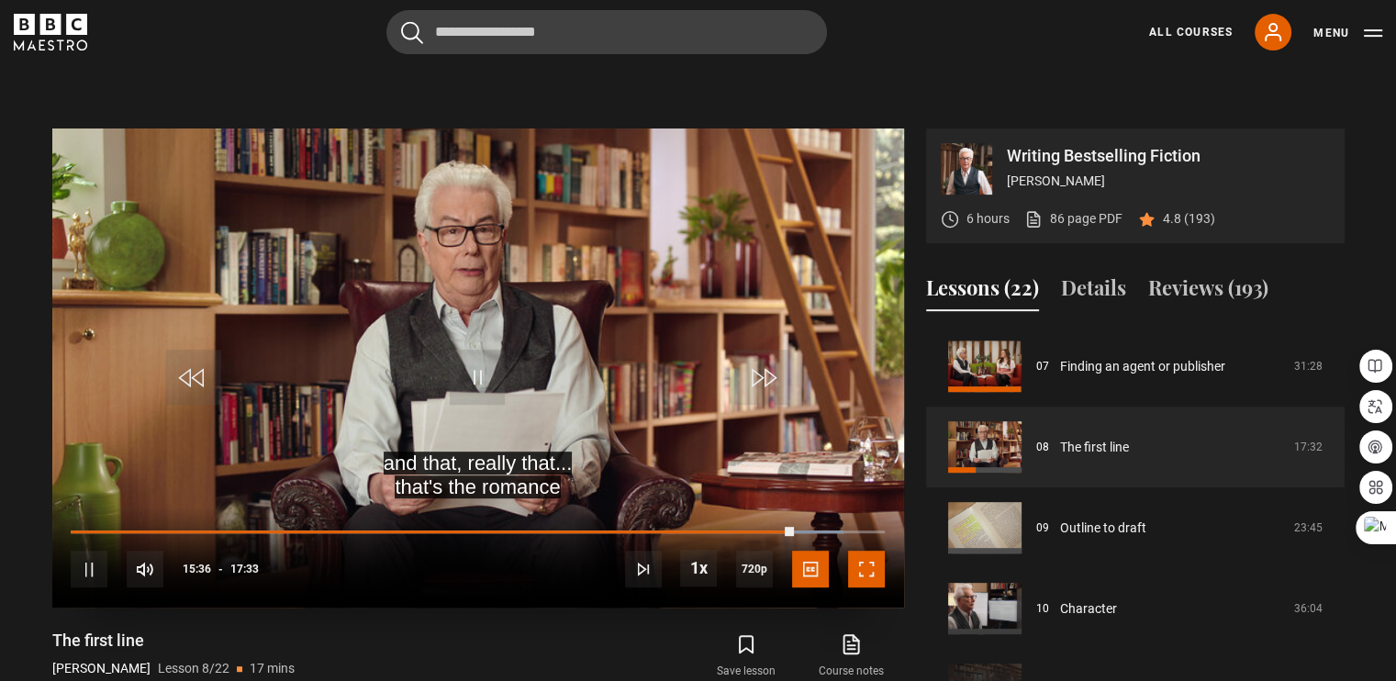
click at [856, 551] on span "Video Player" at bounding box center [866, 569] width 37 height 37
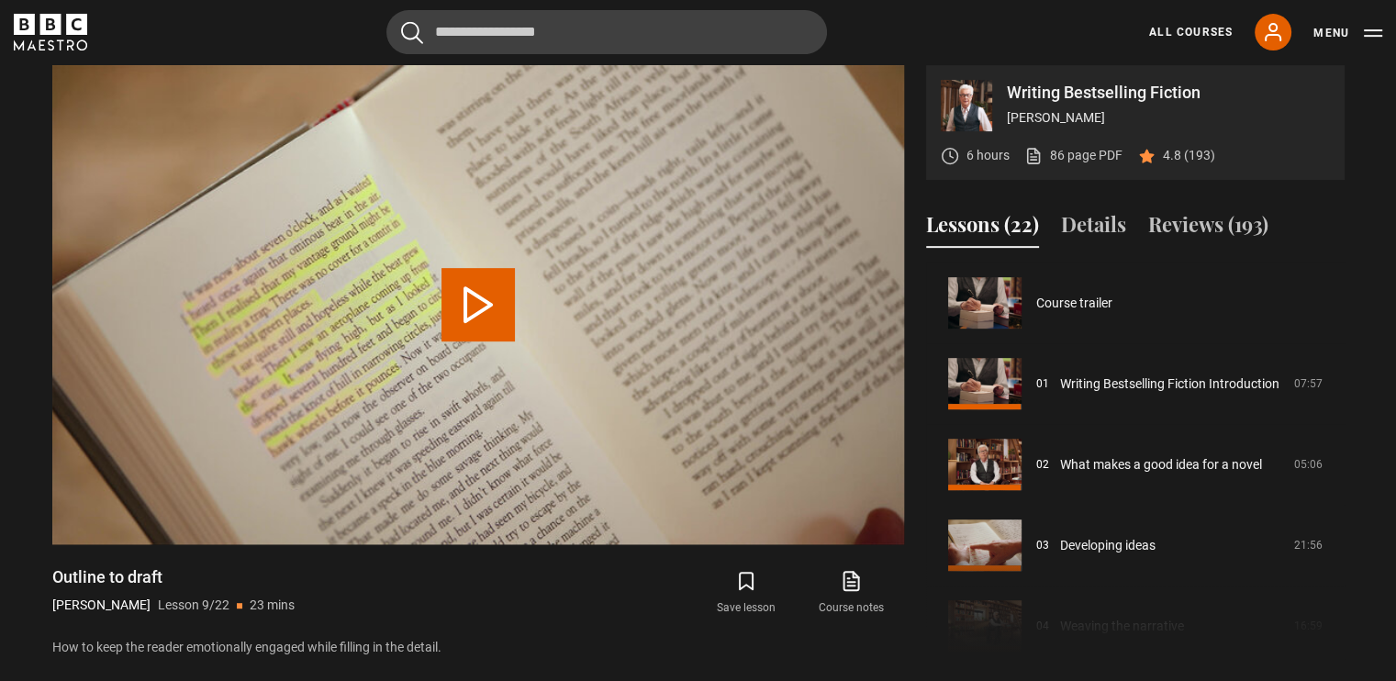
scroll to position [646, 0]
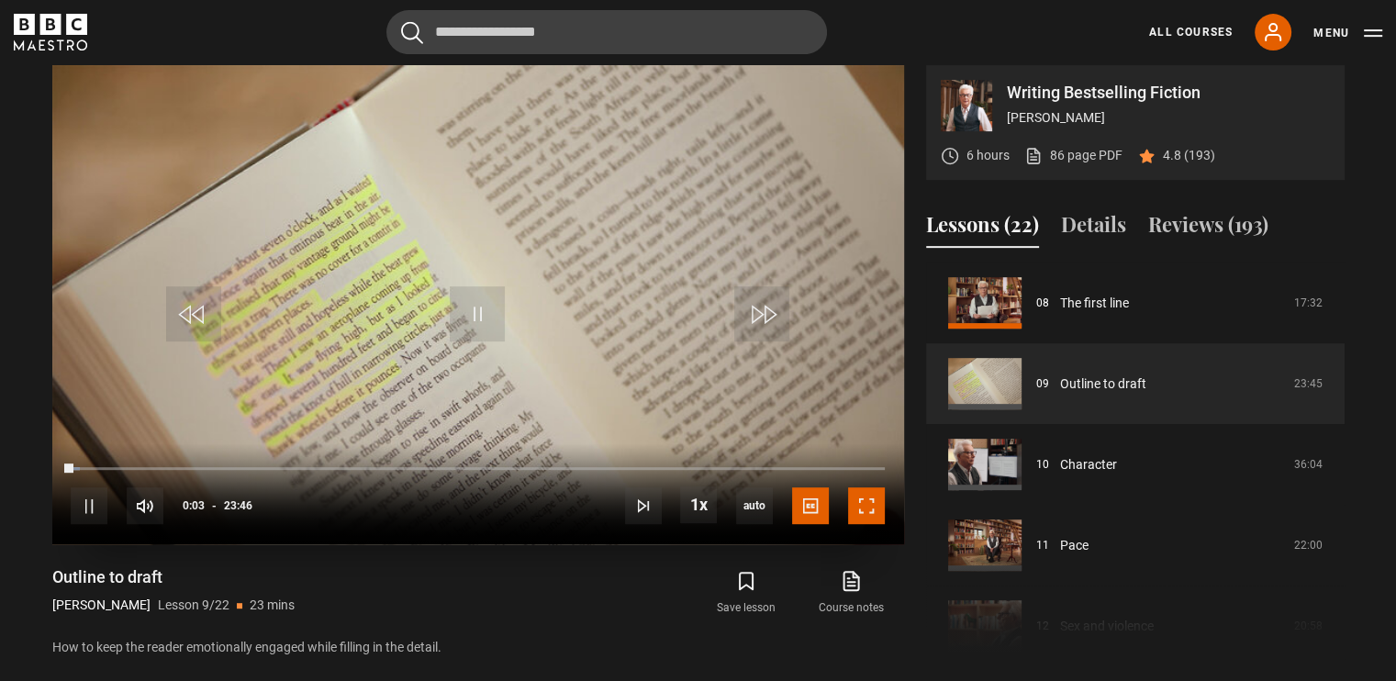
click at [856, 487] on span "Video Player" at bounding box center [866, 505] width 37 height 37
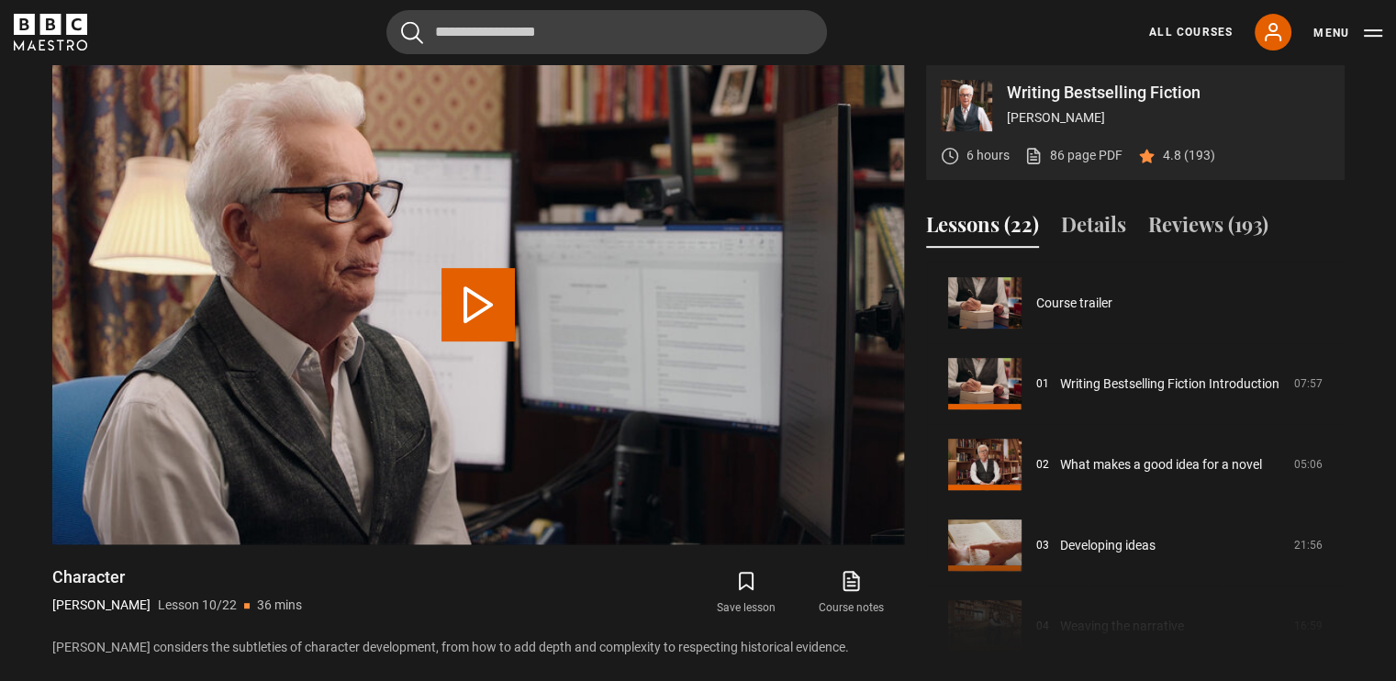
scroll to position [727, 0]
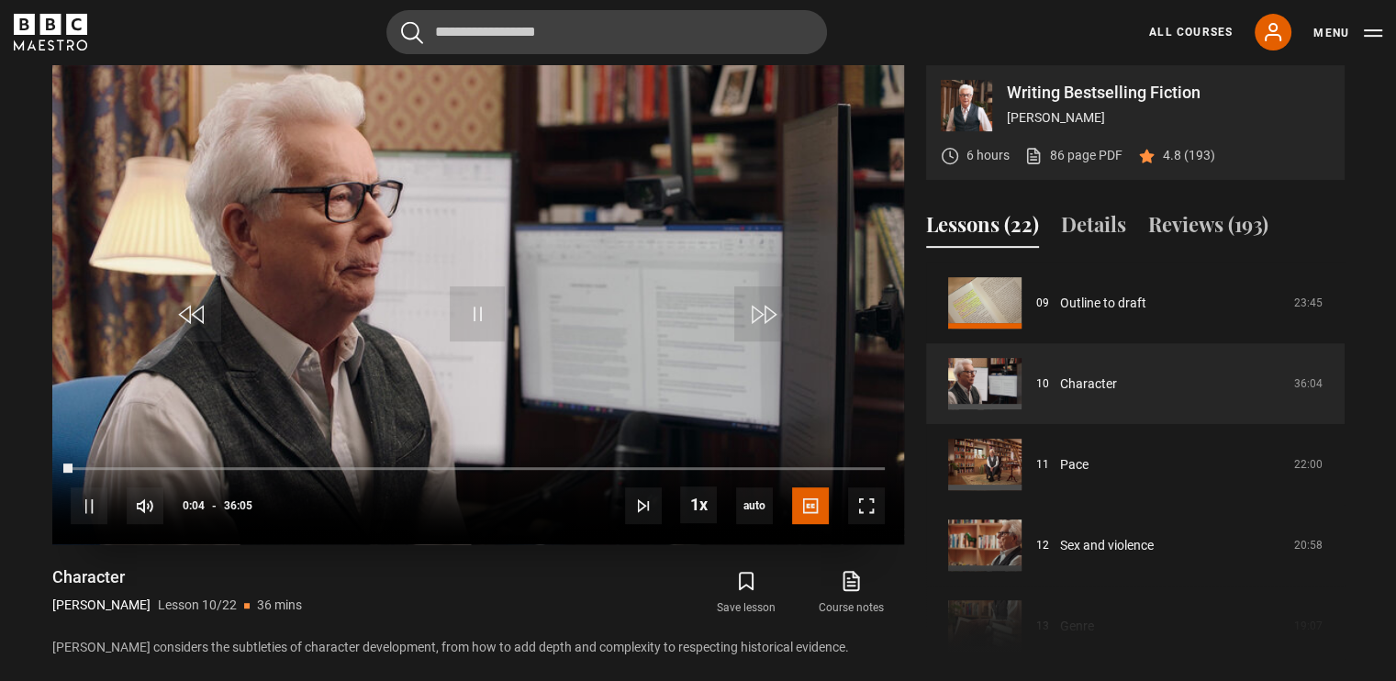
click at [565, 363] on video "Video Player" at bounding box center [478, 304] width 852 height 479
click at [468, 286] on span "Video Player" at bounding box center [477, 313] width 55 height 55
click at [473, 207] on video "Video Player" at bounding box center [478, 304] width 852 height 479
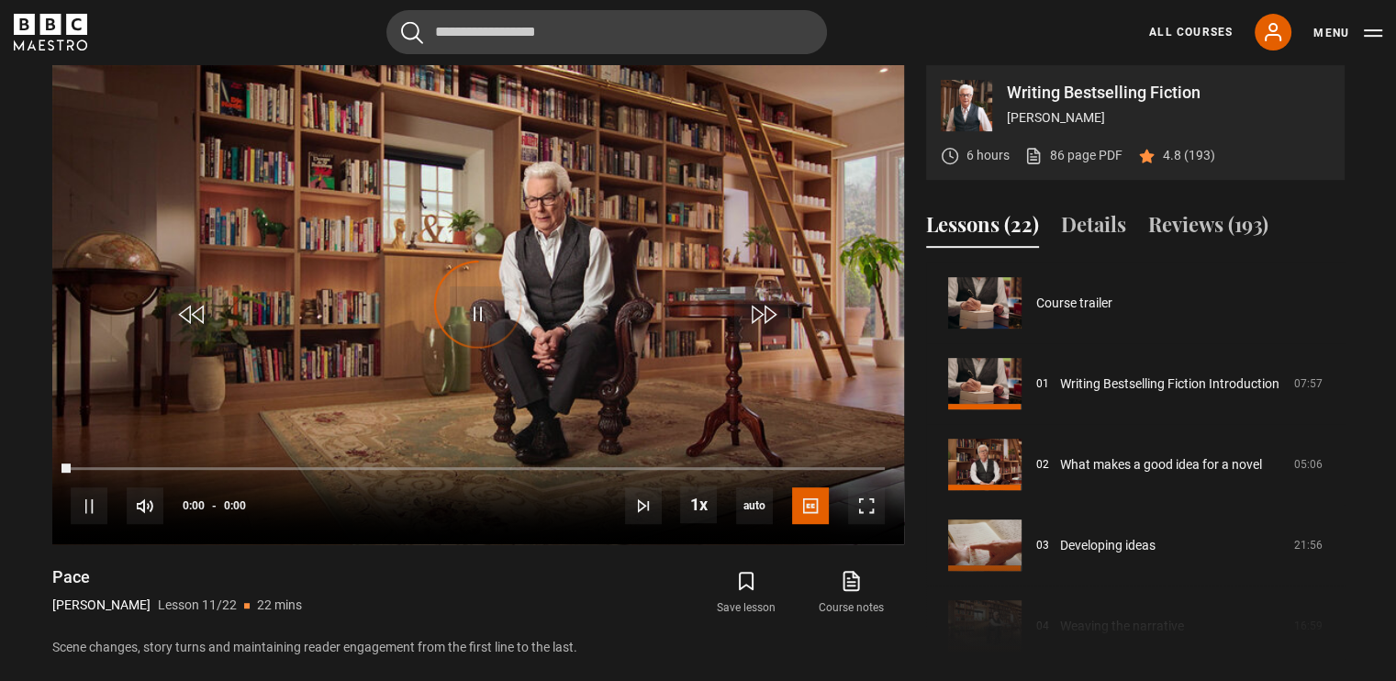
scroll to position [808, 0]
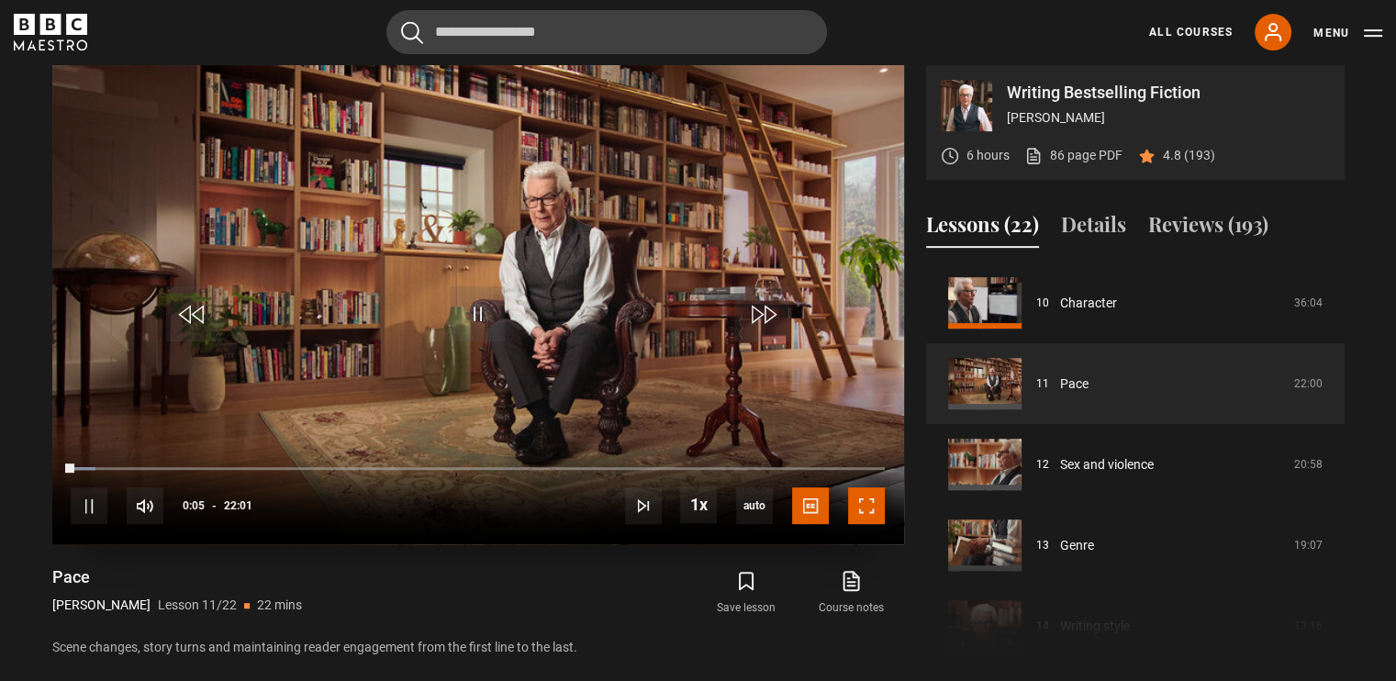
click at [864, 487] on span "Video Player" at bounding box center [866, 505] width 37 height 37
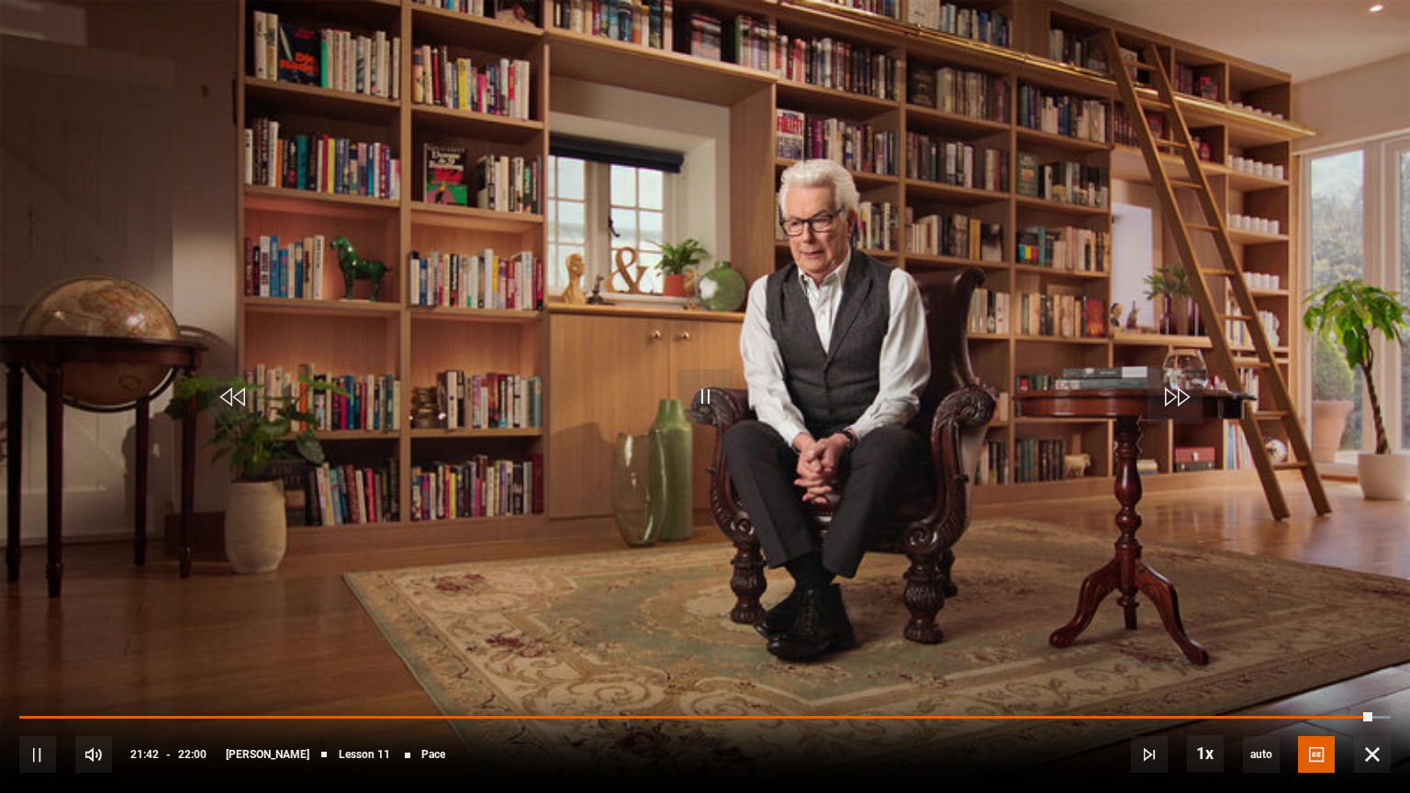
click at [853, 492] on video "Video Player" at bounding box center [705, 396] width 1410 height 793
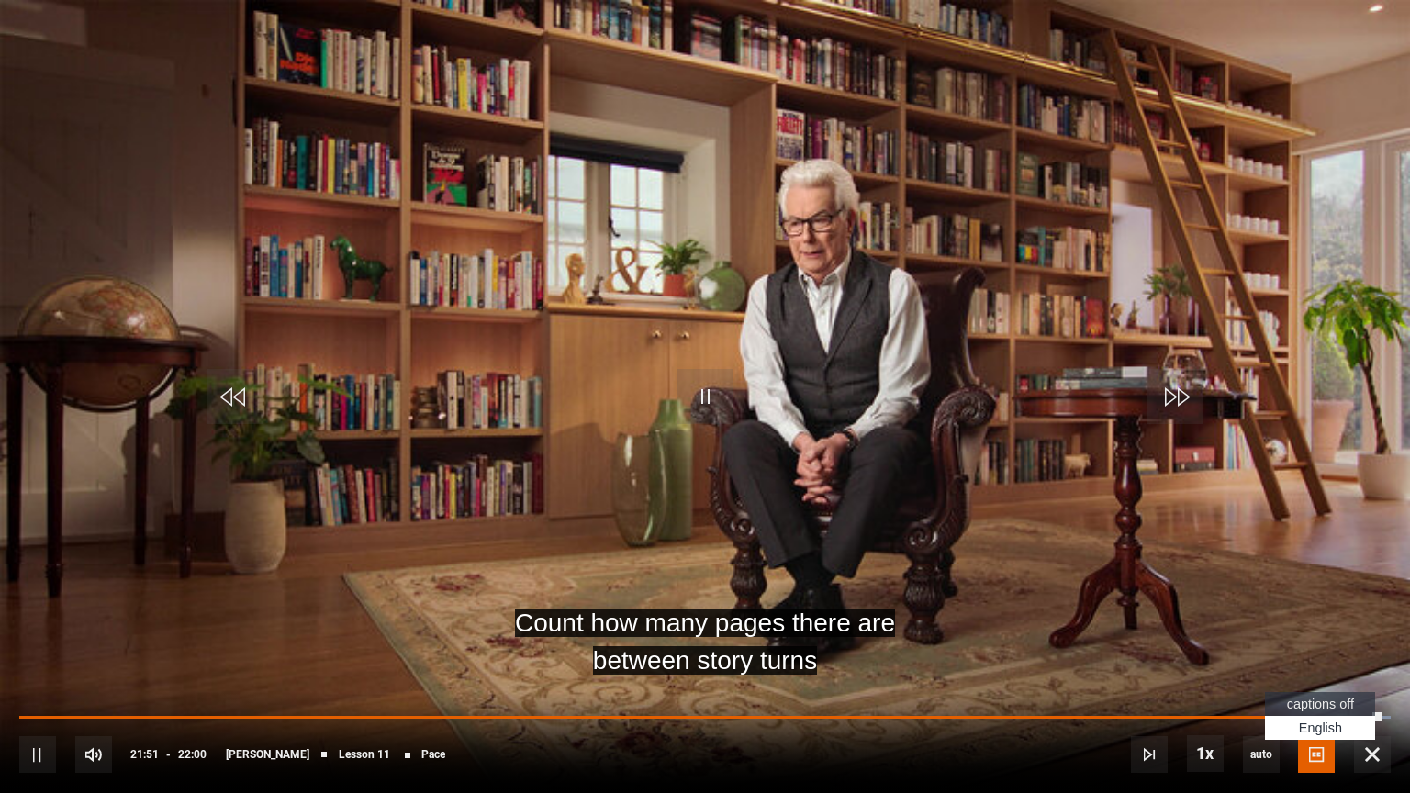
click at [1304, 680] on span "Video Player" at bounding box center [1316, 754] width 37 height 37
click at [1362, 680] on span "Video Player" at bounding box center [1372, 754] width 37 height 37
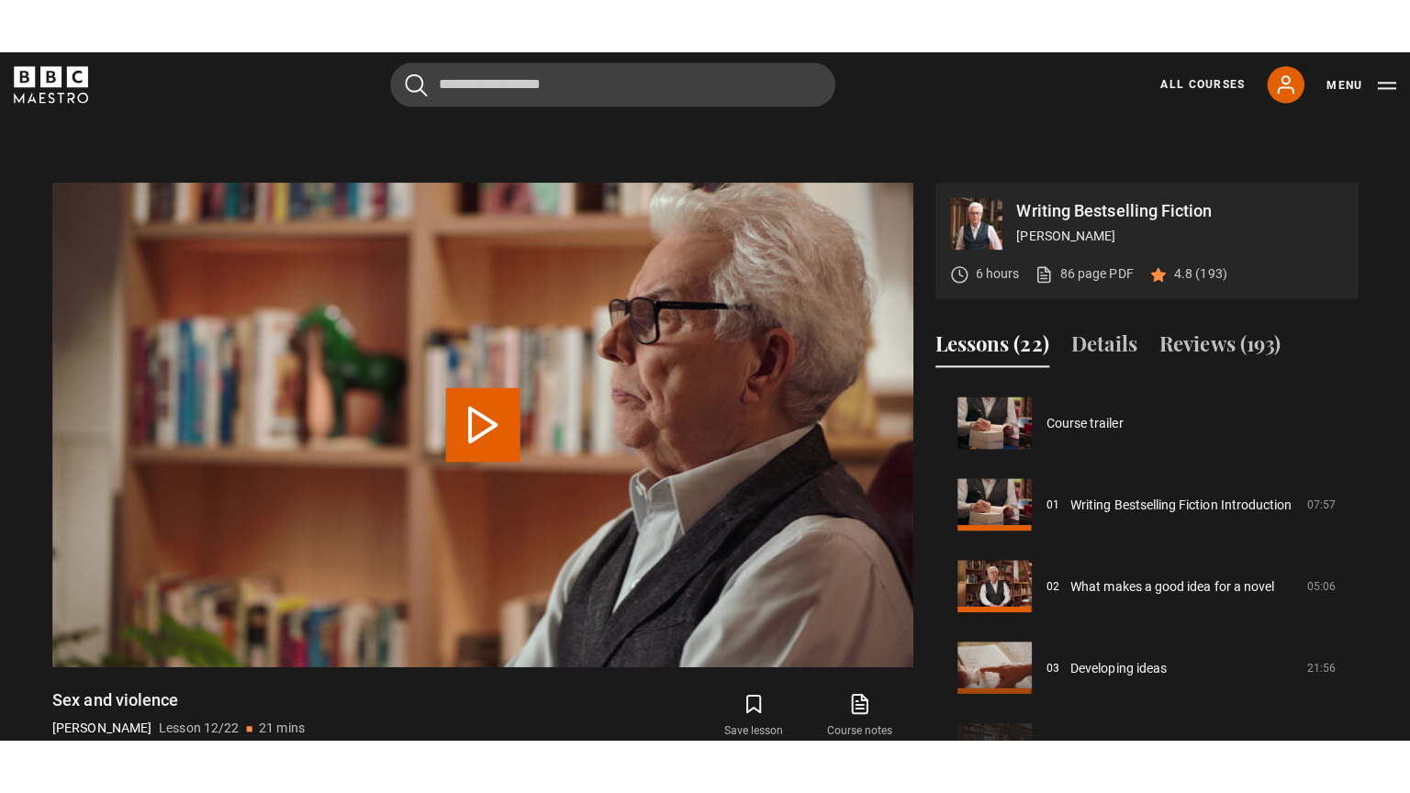
scroll to position [889, 0]
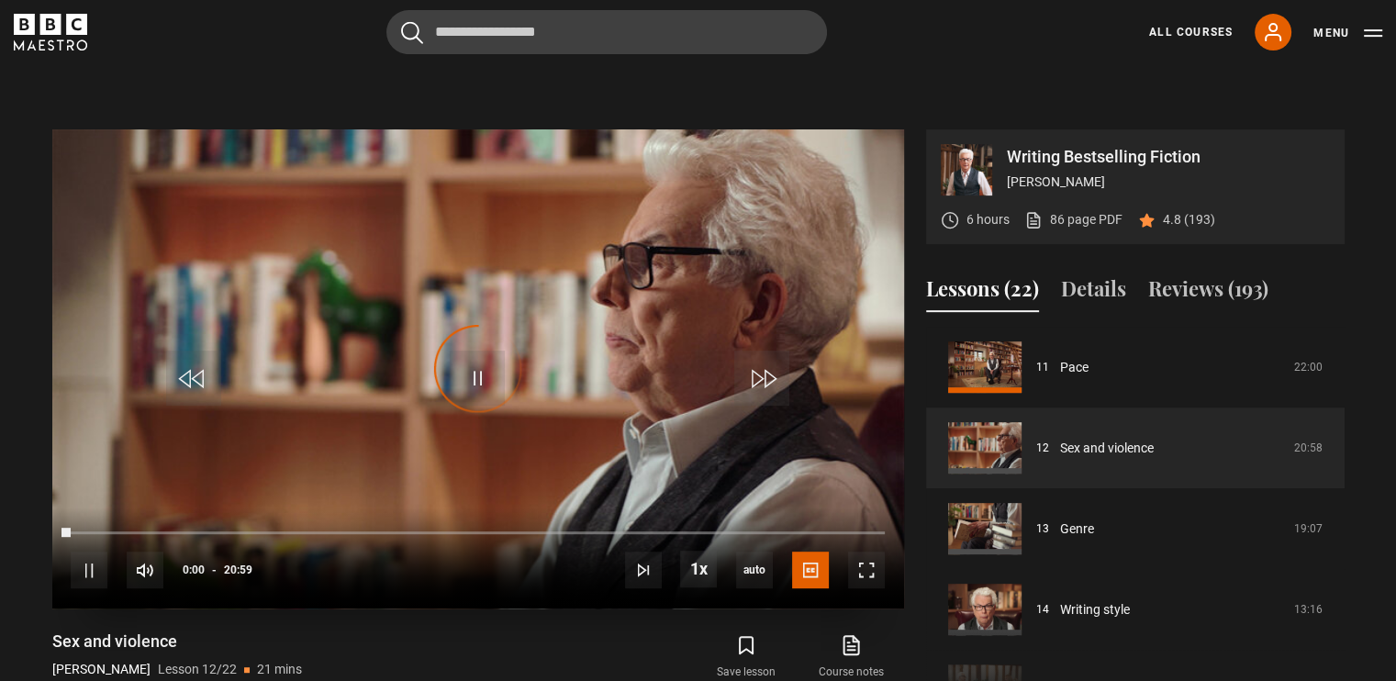
click at [880, 508] on div "10s Skip Back 10 seconds Pause 10s Skip Forward 10 seconds Loaded : 0.00% 00:00…" at bounding box center [478, 559] width 852 height 102
click at [864, 552] on span "Video Player" at bounding box center [866, 570] width 37 height 37
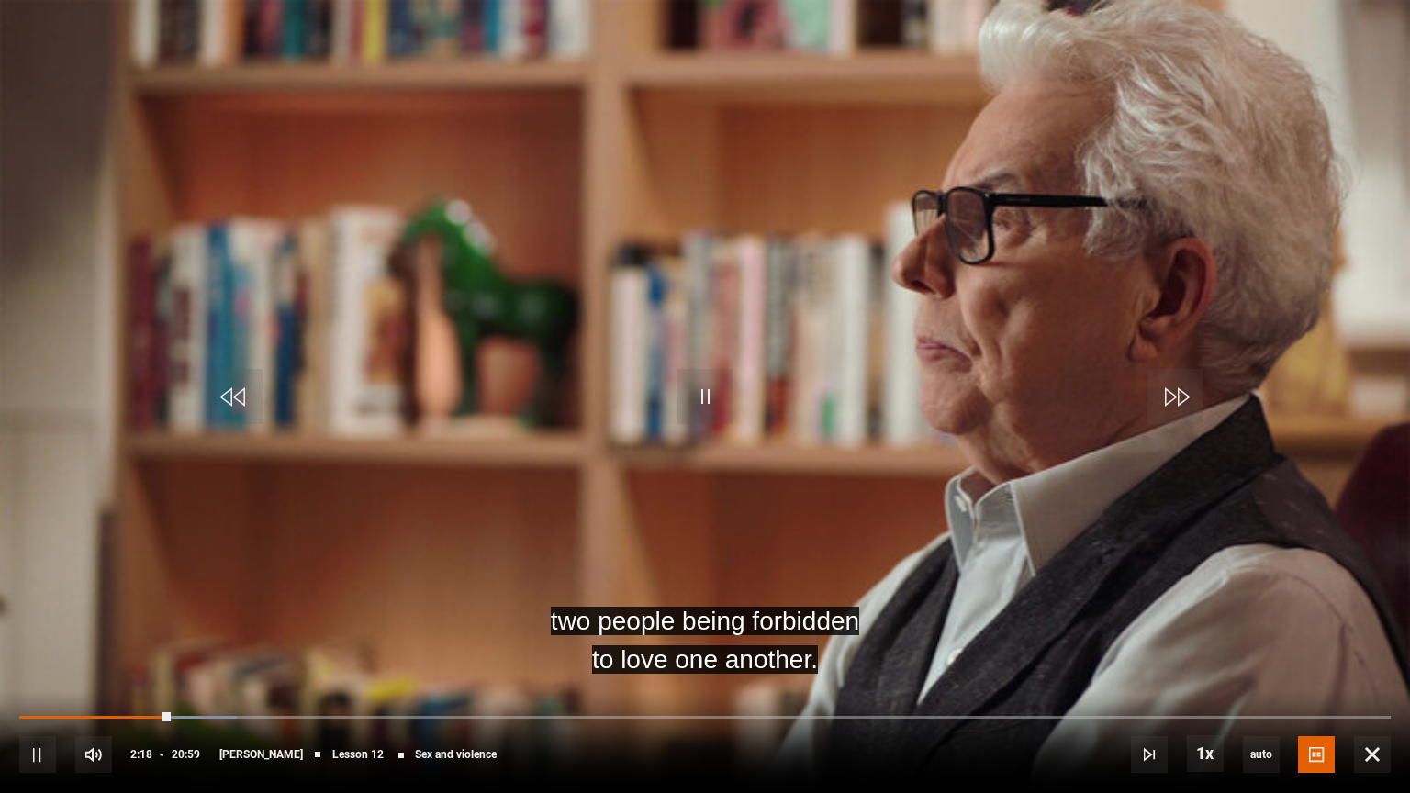
click at [790, 610] on video "Video Player" at bounding box center [705, 396] width 1410 height 793
click at [702, 393] on span "Video Player" at bounding box center [705, 396] width 55 height 55
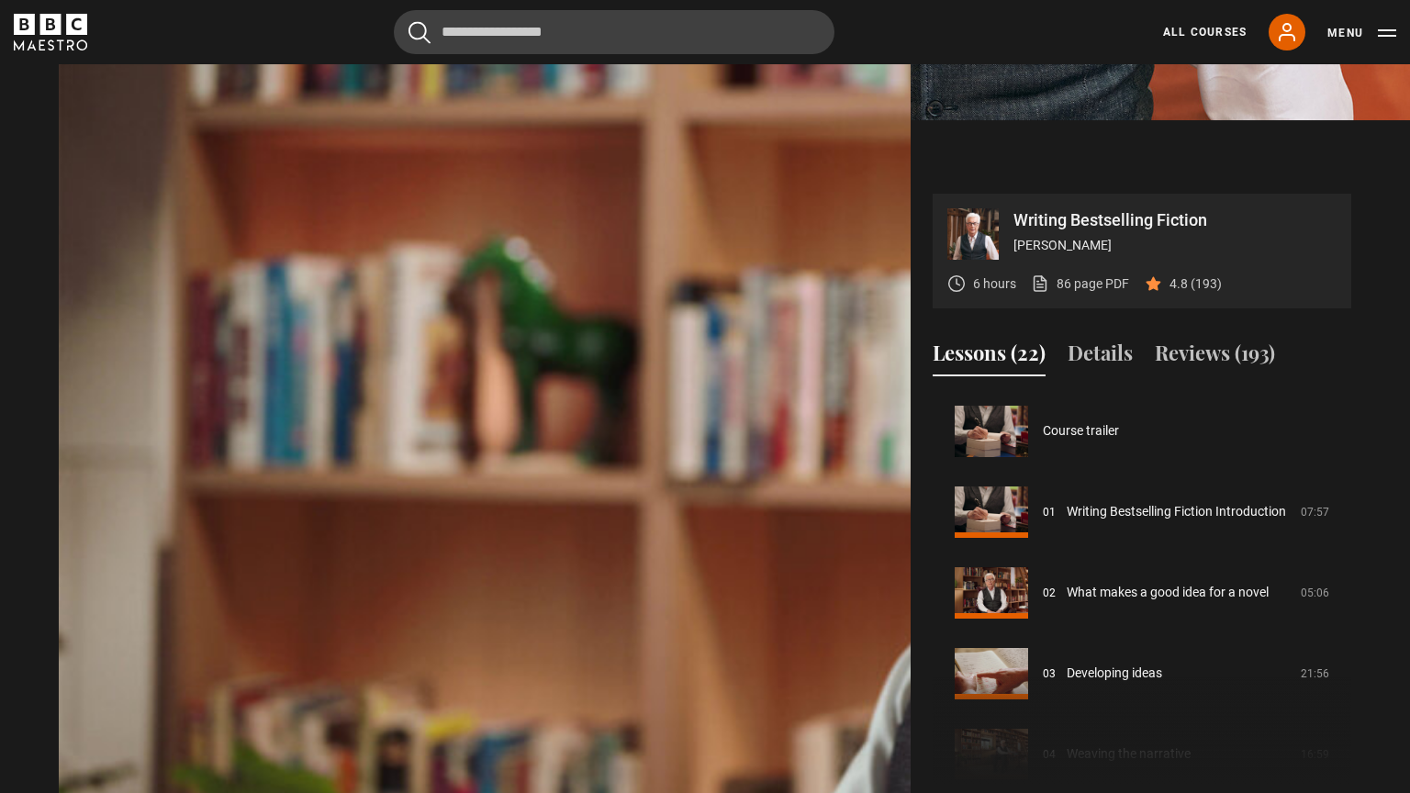
scroll to position [889, 0]
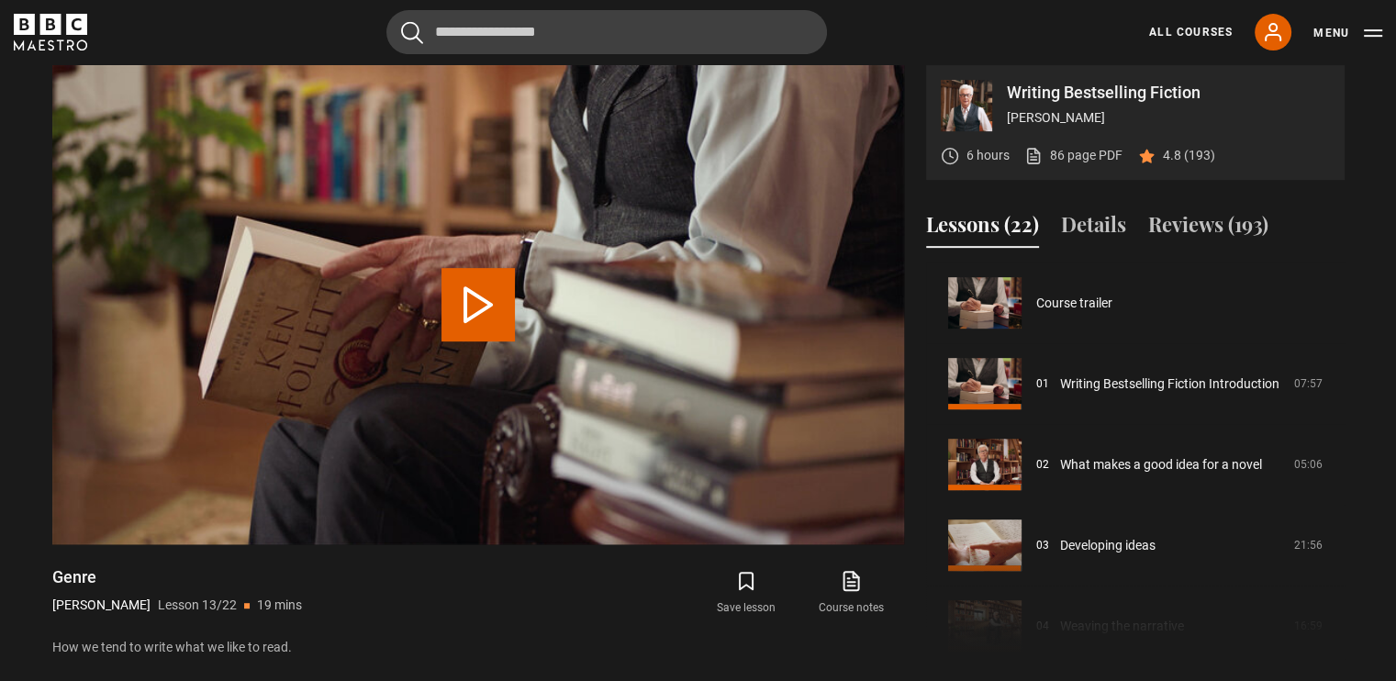
scroll to position [969, 0]
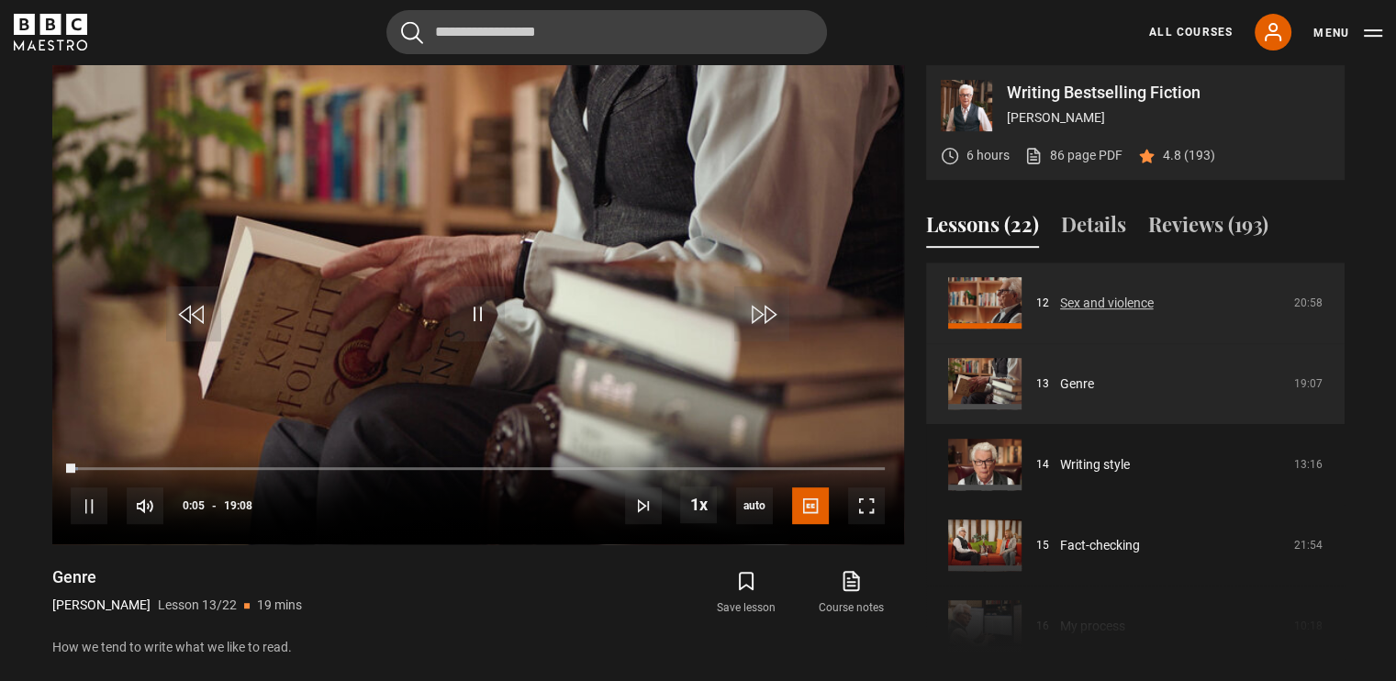
click at [1083, 294] on link "Sex and violence" at bounding box center [1107, 303] width 94 height 19
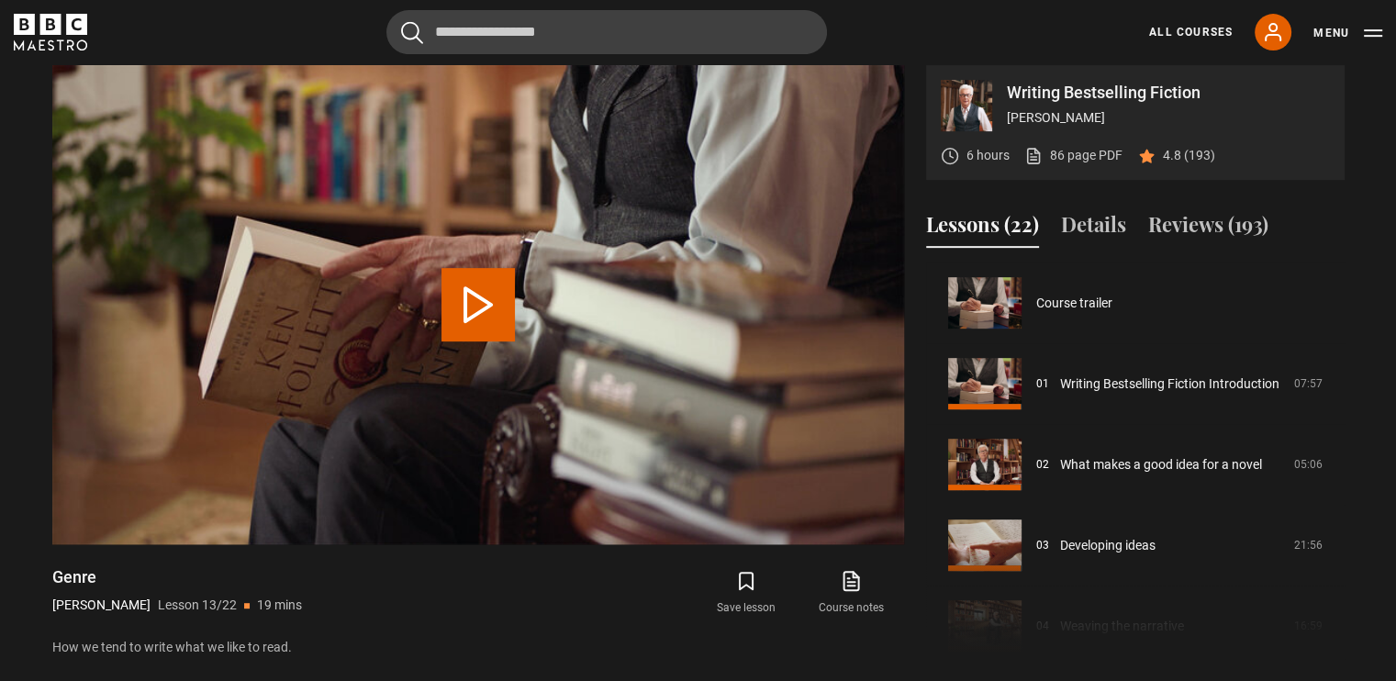
scroll to position [969, 0]
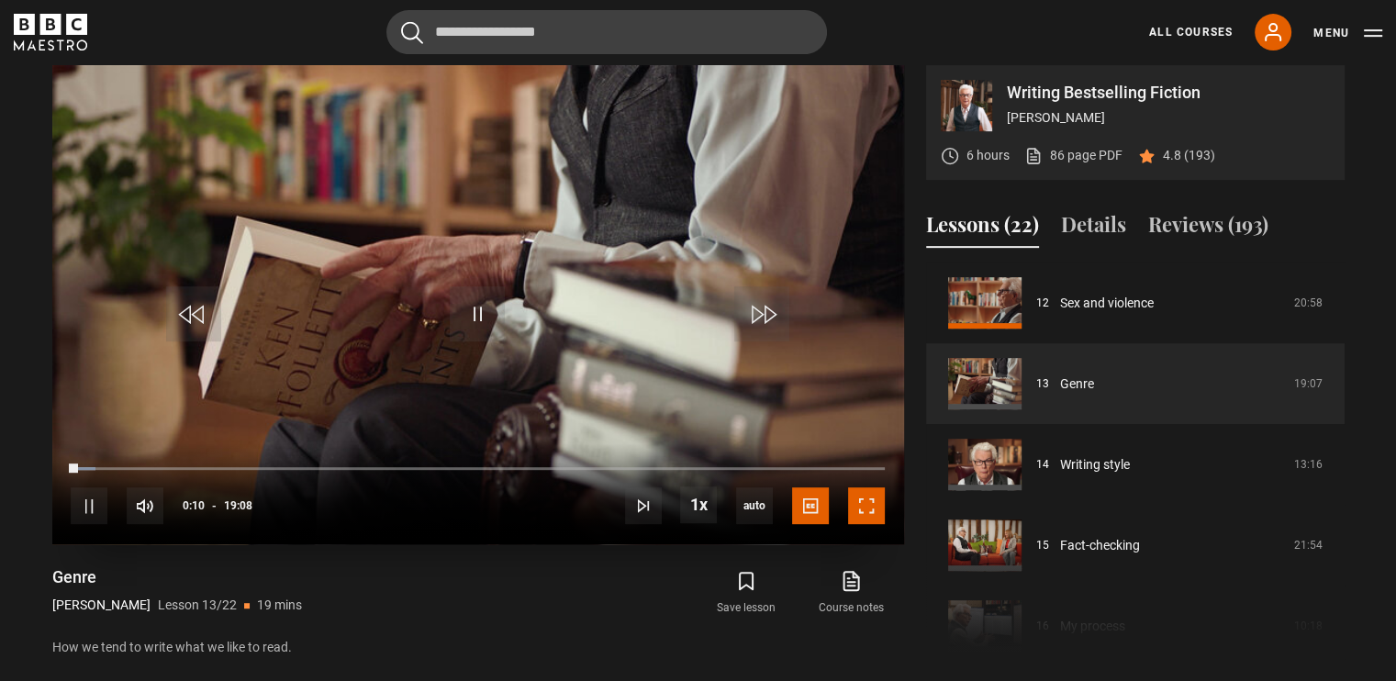
click at [863, 487] on span "Video Player" at bounding box center [866, 505] width 37 height 37
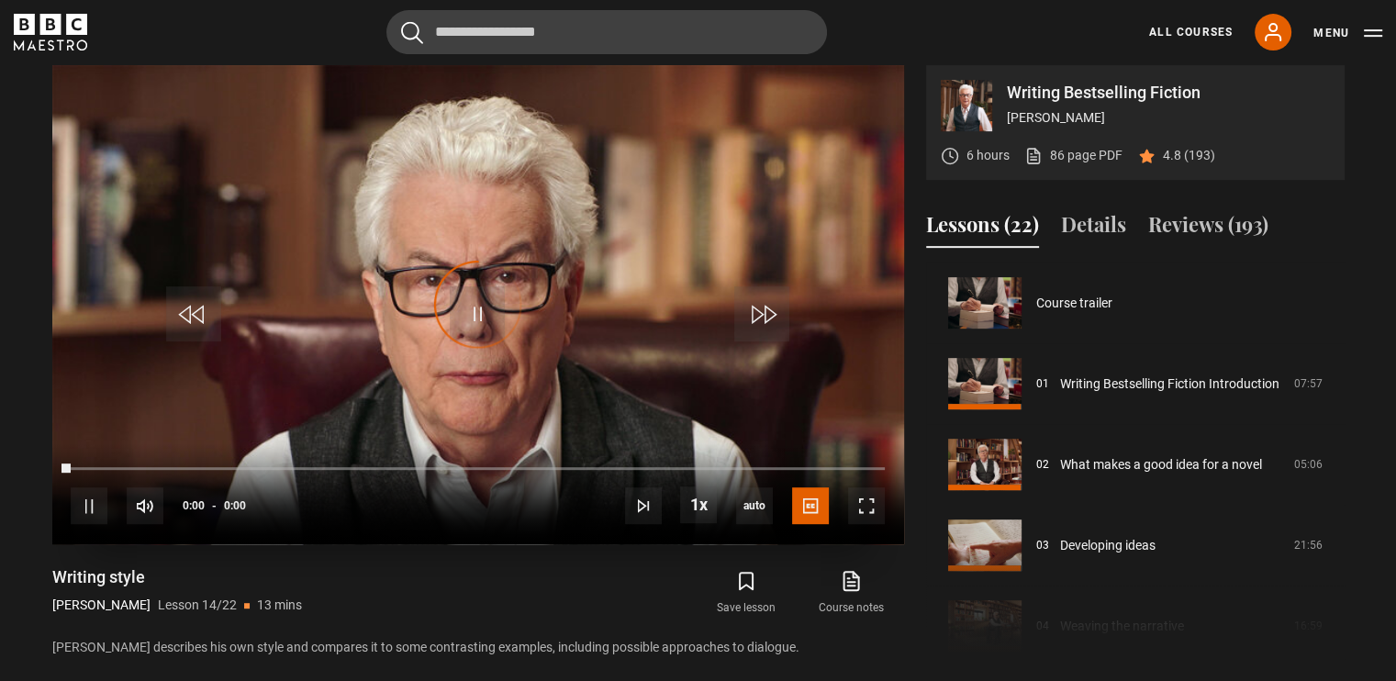
scroll to position [1050, 0]
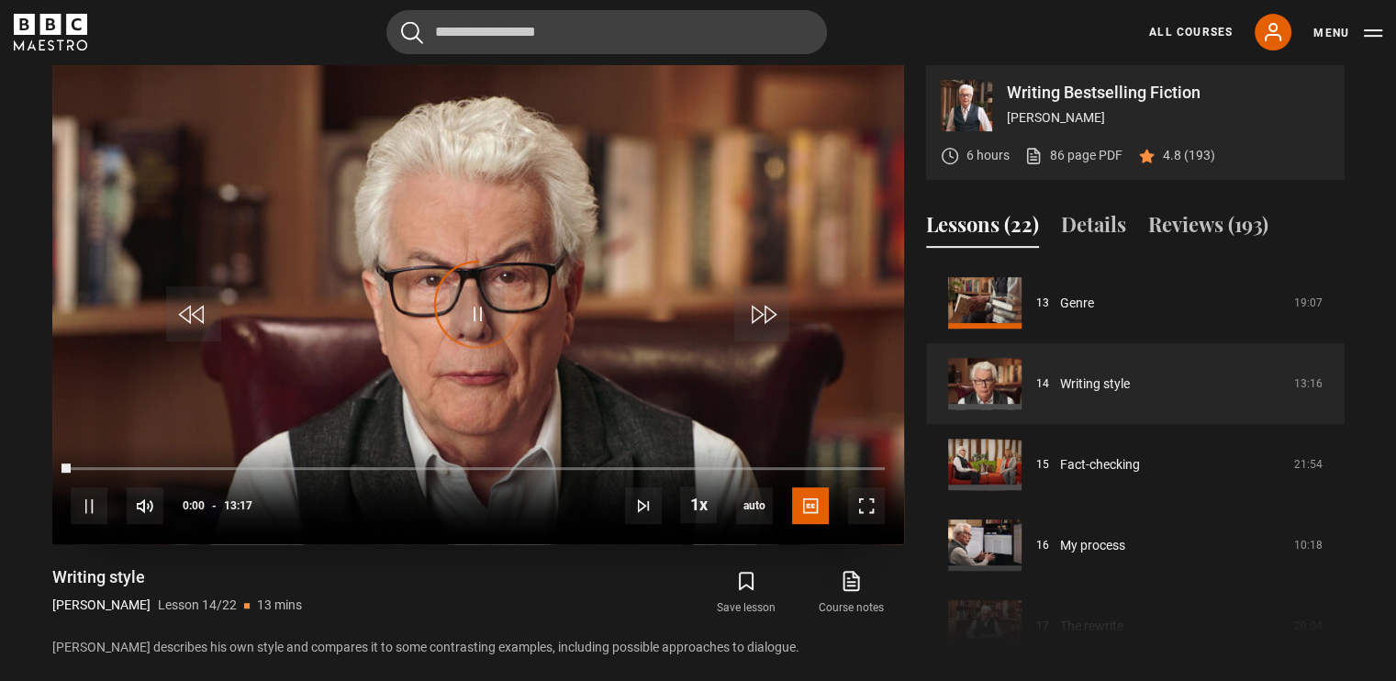
click at [600, 322] on video "Video Player" at bounding box center [478, 304] width 852 height 479
